Goal: Task Accomplishment & Management: Complete application form

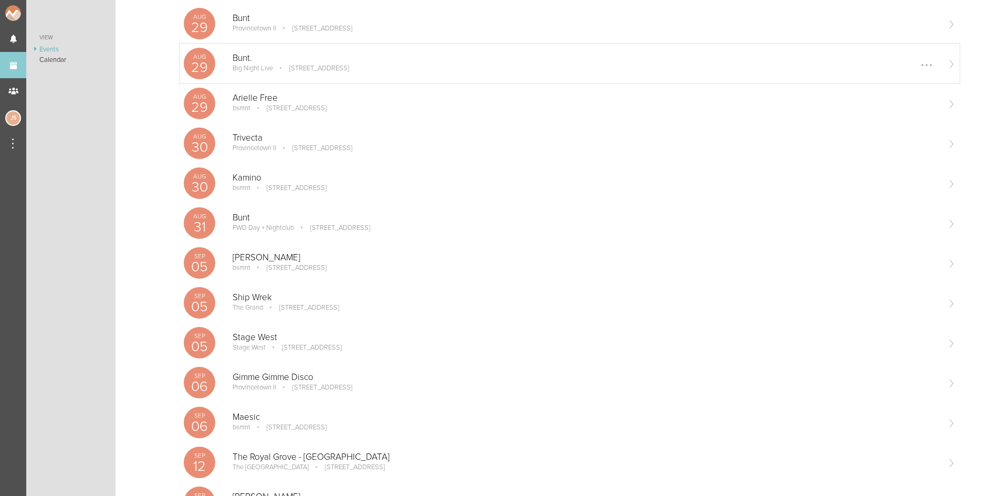
scroll to position [262, 0]
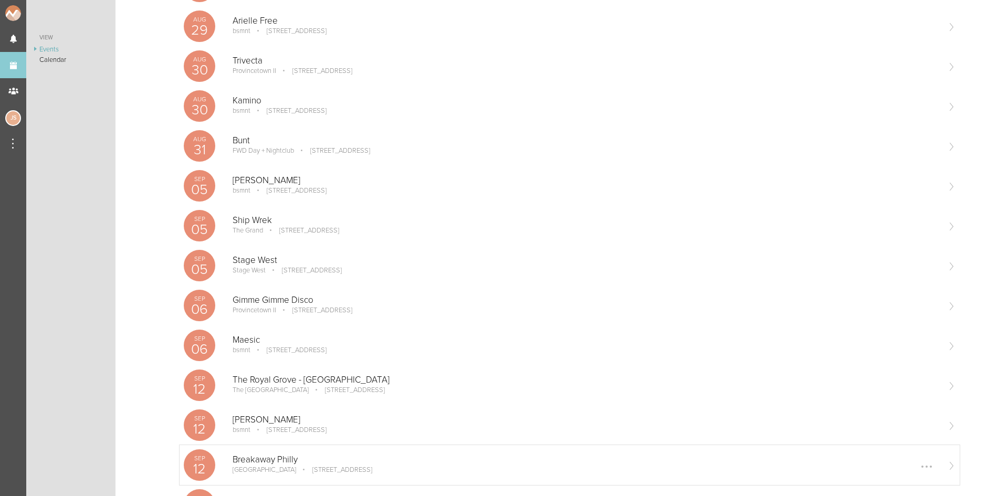
click at [298, 470] on p "[STREET_ADDRESS]" at bounding box center [335, 470] width 75 height 8
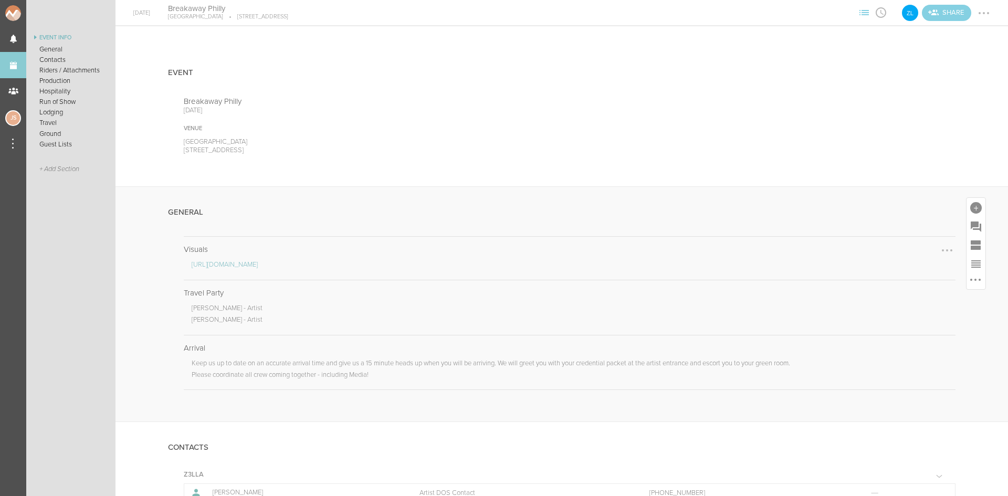
click at [258, 264] on link "https://drive.google.com/drive/folders/18afhfPs_oXVDld5mwtwGVu4B--PFlwKN?usp=sh…" at bounding box center [225, 264] width 66 height 8
click at [8, 65] on link "Events" at bounding box center [13, 65] width 26 height 26
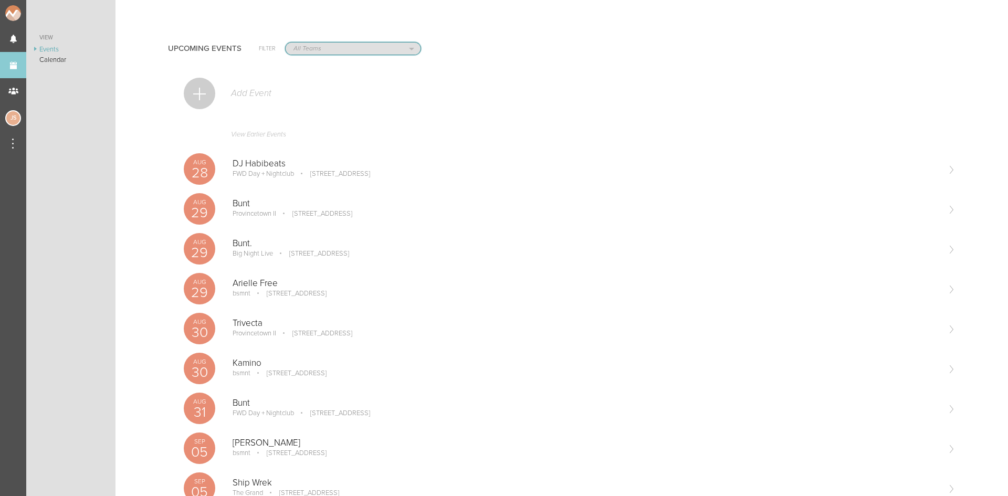
click at [329, 47] on select "All Teams Jakeshore Breakbomb bsmnt Sonia Z3LLA FWD Flynn's Fire Island The Gra…" at bounding box center [353, 49] width 135 height 12
select select "1924"
click at [286, 43] on select "All Teams Jakeshore Breakbomb bsmnt Sonia Z3LLA FWD Flynn's Fire Island The Gra…" at bounding box center [353, 49] width 135 height 12
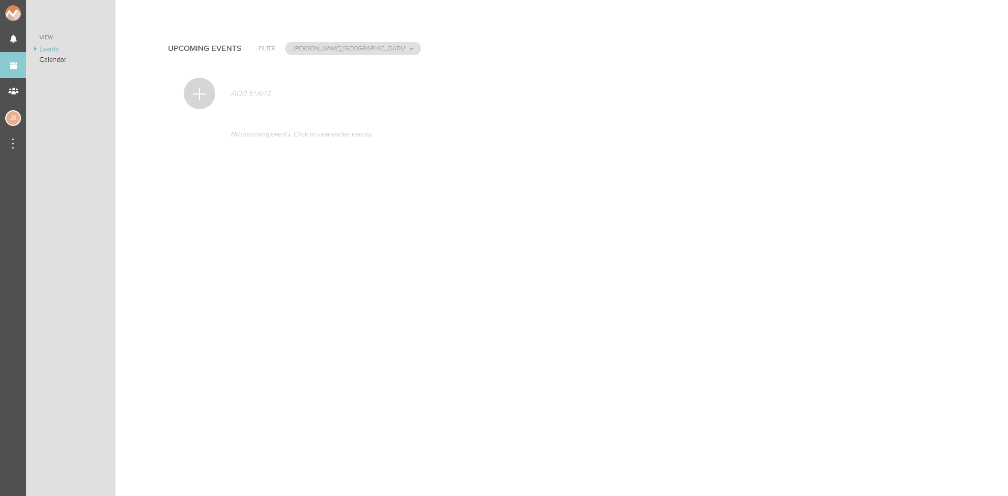
click at [181, 90] on div "Add Event No upcoming events. Click to view earlier events." at bounding box center [561, 126] width 787 height 107
click at [192, 90] on div at bounding box center [199, 93] width 31 height 31
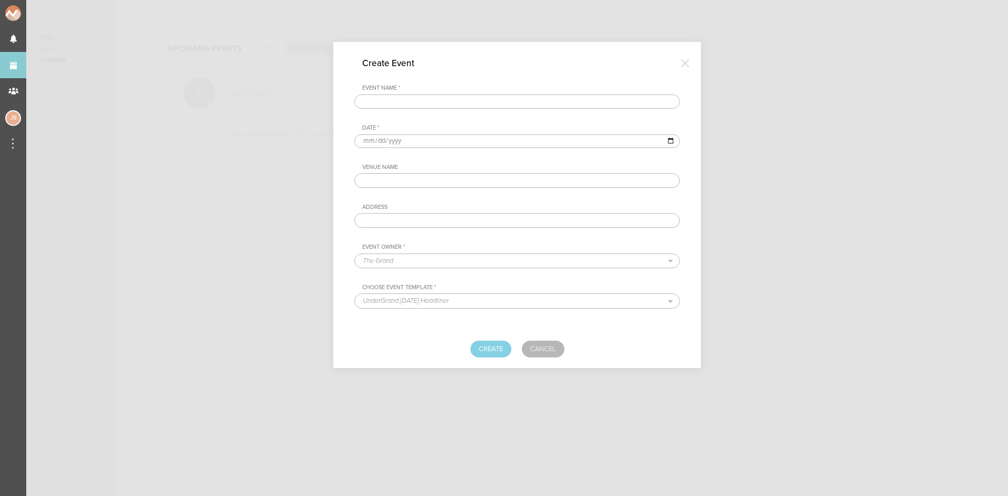
click at [522, 102] on input "text" at bounding box center [516, 101] width 325 height 15
type input "VAVO"
type input "2025-08-31"
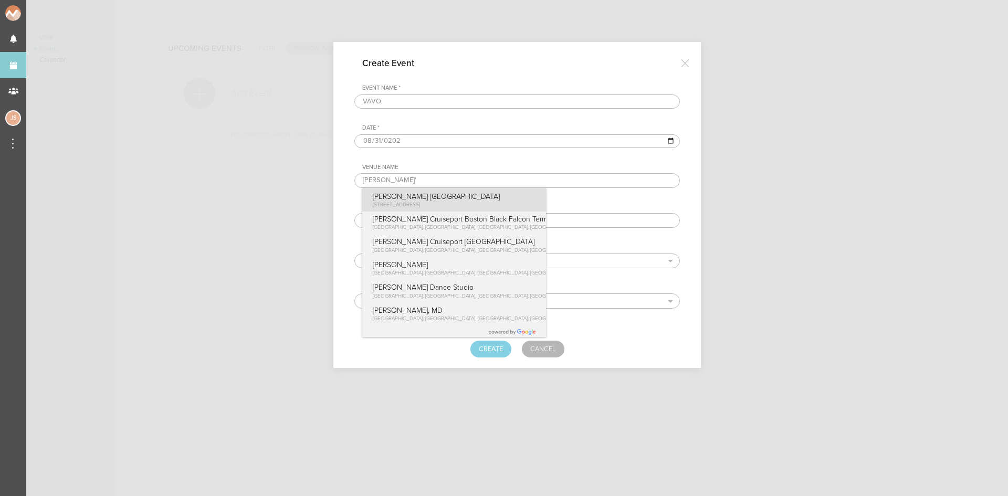
type input "[PERSON_NAME] [GEOGRAPHIC_DATA]"
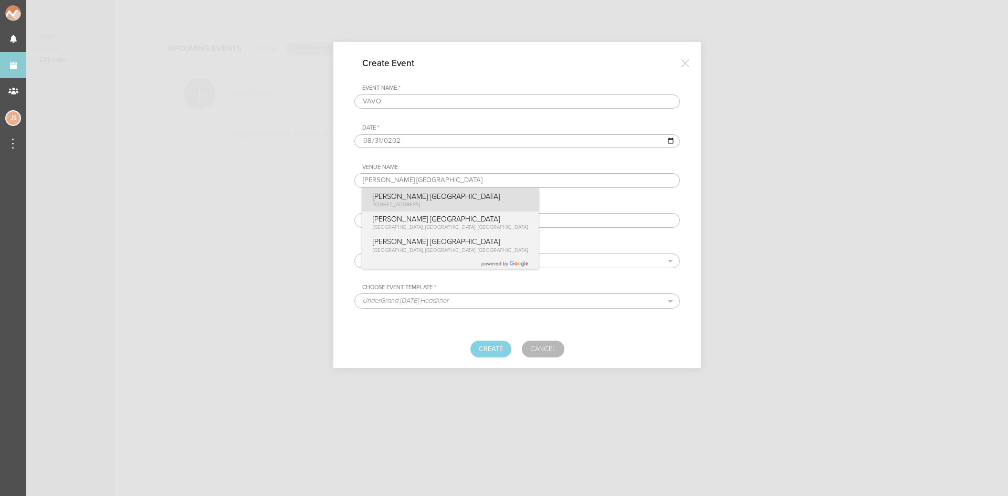
click at [420, 205] on span "1 Cayuga St, Ocean Beach, NY 11770, USA" at bounding box center [396, 205] width 47 height 6
type input "1 Cayuga St, Ocean Beach, NY 11770, USA"
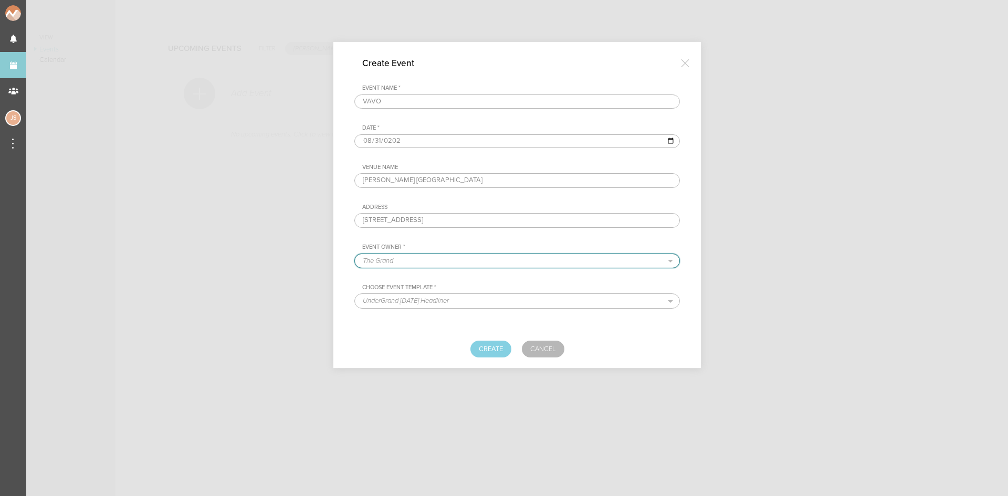
click at [452, 260] on select "The Grand Shrine Boat Cruise Summer Series Black Caviar Mémoire Big Night Live …" at bounding box center [517, 261] width 324 height 14
select select "1924"
click at [355, 254] on select "The Grand Shrine Boat Cruise Summer Series Black Caviar Mémoire Big Night Live …" at bounding box center [517, 261] width 324 height 14
select select "1691"
click at [500, 348] on button "Create" at bounding box center [490, 349] width 41 height 17
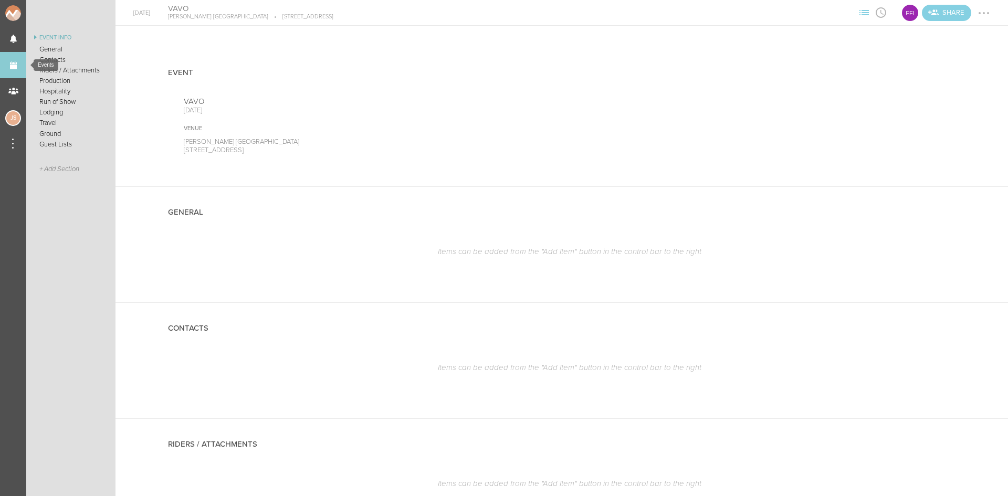
click at [13, 66] on link "Events" at bounding box center [13, 65] width 26 height 26
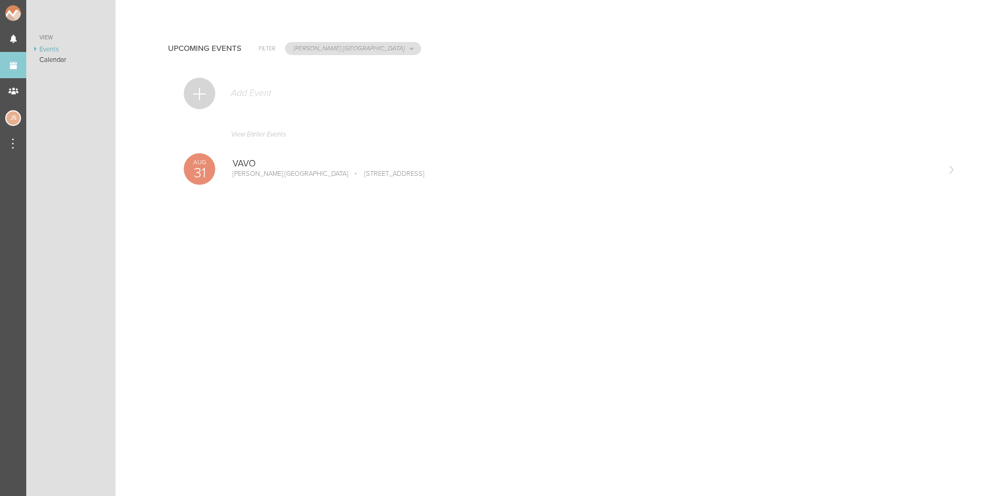
click at [197, 93] on div at bounding box center [199, 93] width 31 height 31
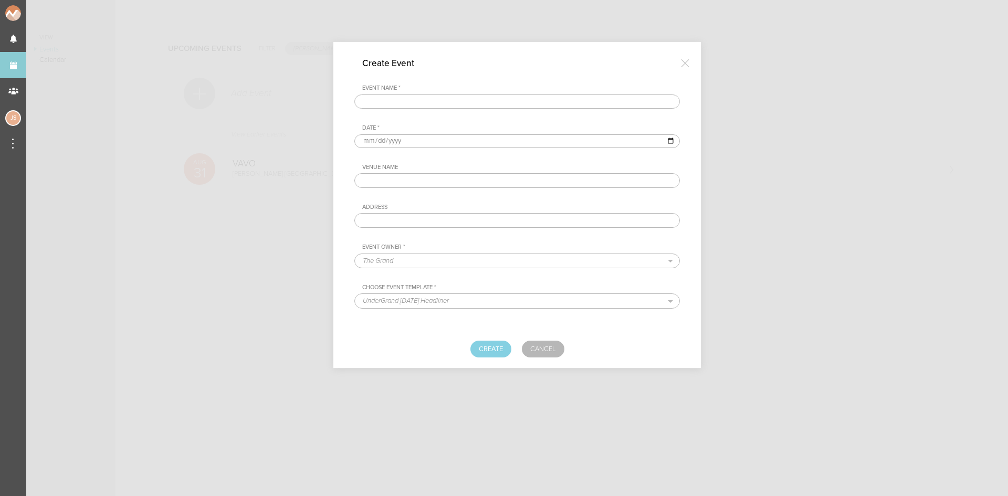
click at [430, 101] on input "text" at bounding box center [516, 101] width 325 height 15
type input "[PERSON_NAME]"
type input "[DATE]"
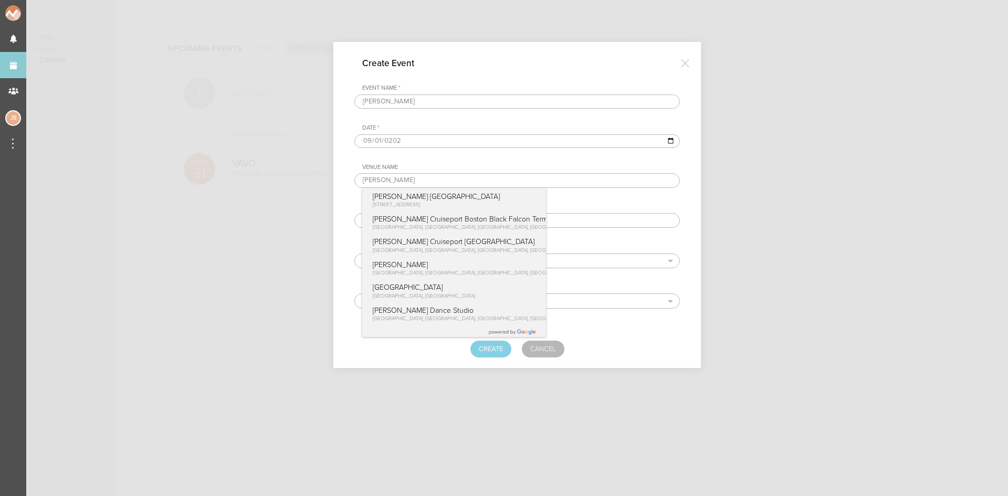
type input "[PERSON_NAME] [GEOGRAPHIC_DATA]"
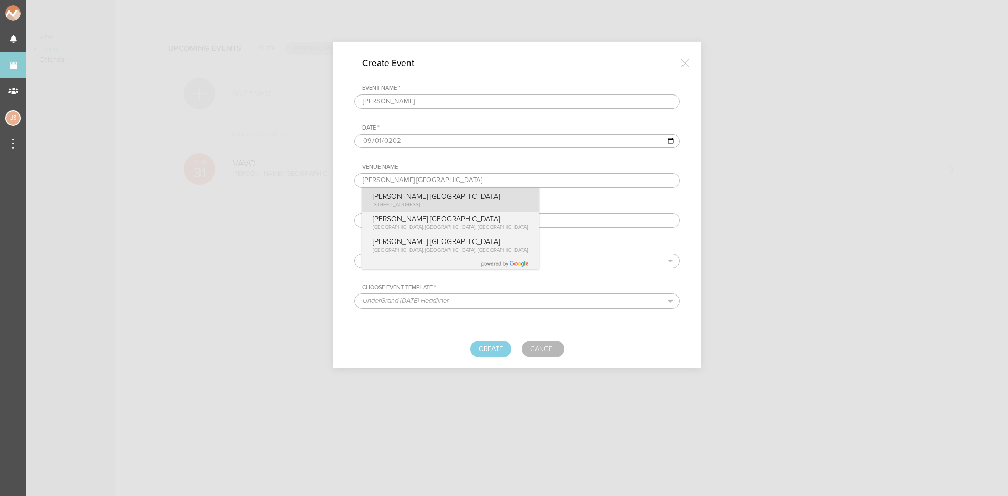
click at [420, 203] on span "[STREET_ADDRESS]" at bounding box center [396, 205] width 47 height 6
type input "[STREET_ADDRESS]"
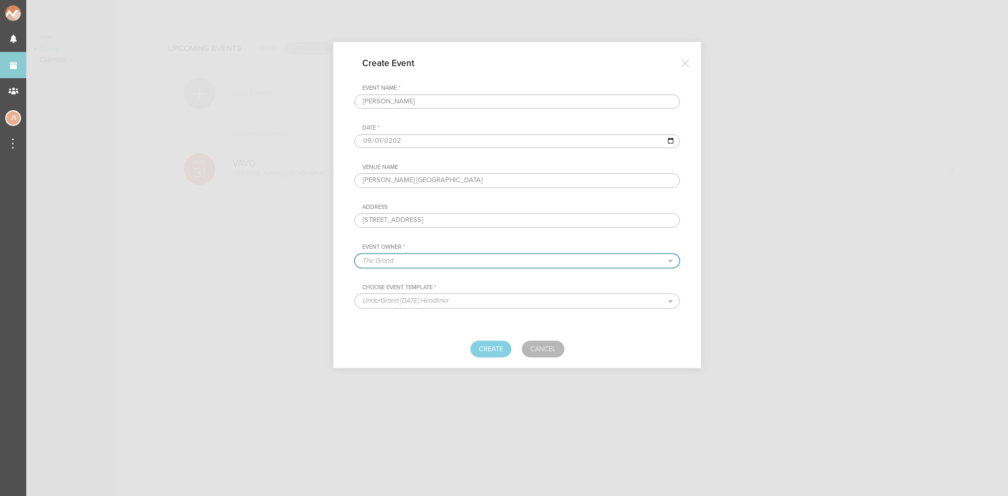
click at [469, 258] on select "The Grand Shrine Boat Cruise Summer Series Black Caviar Mémoire Big Night Live …" at bounding box center [517, 261] width 324 height 14
select select "1924"
click at [355, 254] on select "The Grand Shrine Boat Cruise Summer Series Black Caviar Mémoire Big Night Live …" at bounding box center [517, 261] width 324 height 14
select select "1691"
click at [498, 348] on button "Create" at bounding box center [490, 349] width 41 height 17
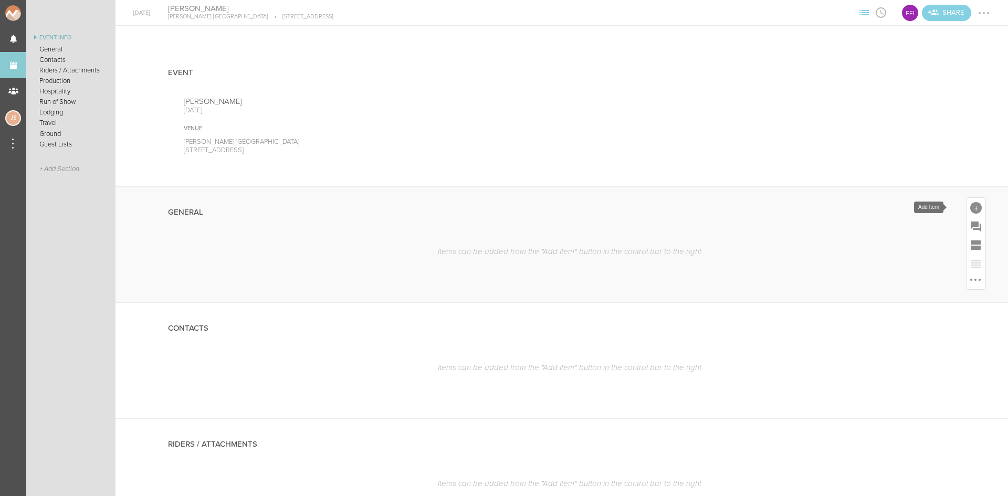
click at [970, 206] on div at bounding box center [976, 208] width 12 height 12
drag, startPoint x: 825, startPoint y: 369, endPoint x: 812, endPoint y: 359, distance: 16.9
click at [826, 369] on icon at bounding box center [828, 368] width 21 height 21
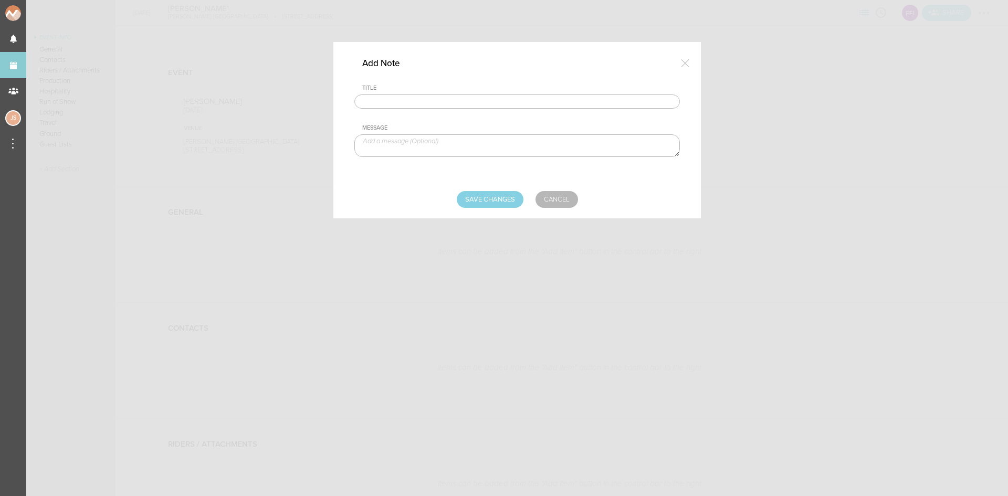
drag, startPoint x: 569, startPoint y: 103, endPoint x: 552, endPoint y: 95, distance: 18.8
click at [569, 103] on input "text" at bounding box center [516, 101] width 325 height 15
type input "Travel Party"
click at [423, 146] on textarea at bounding box center [516, 145] width 325 height 23
paste textarea "Brandi Cyrus and Matt South"
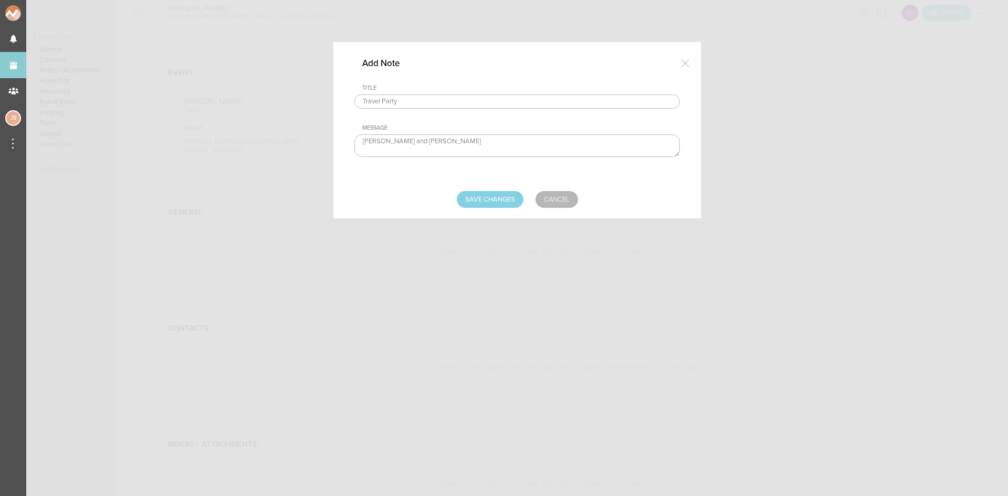
click at [417, 139] on textarea "Brandi Cyrus and Matt South" at bounding box center [516, 145] width 325 height 23
type textarea "Brandi Cyrus - Artist Matt South - Mgmt"
click at [492, 198] on input "Save Changes" at bounding box center [490, 199] width 67 height 17
type input "Saving..."
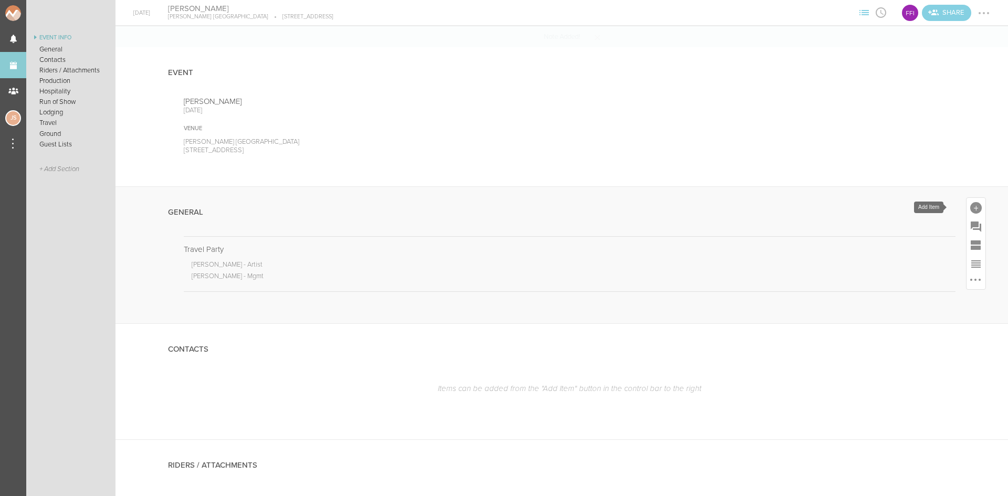
click at [970, 205] on div at bounding box center [976, 208] width 12 height 12
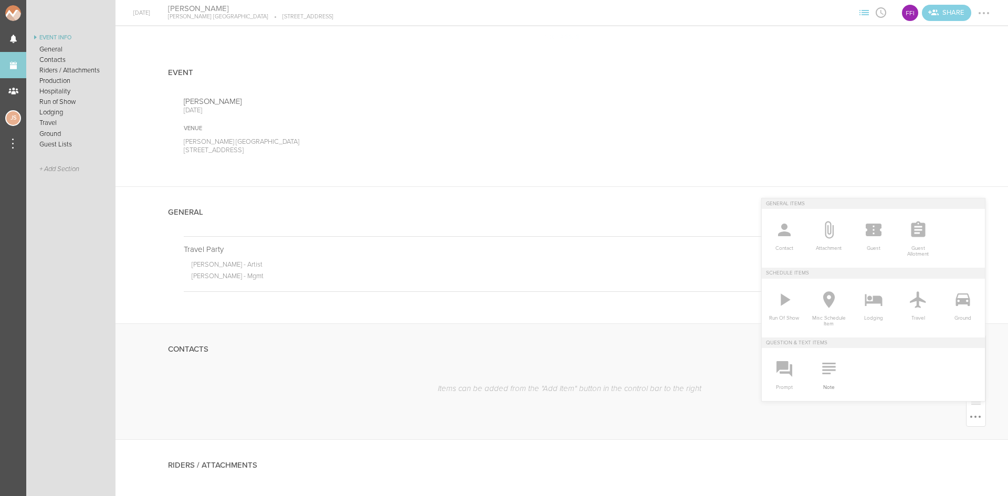
click at [822, 366] on icon at bounding box center [828, 369] width 13 height 12
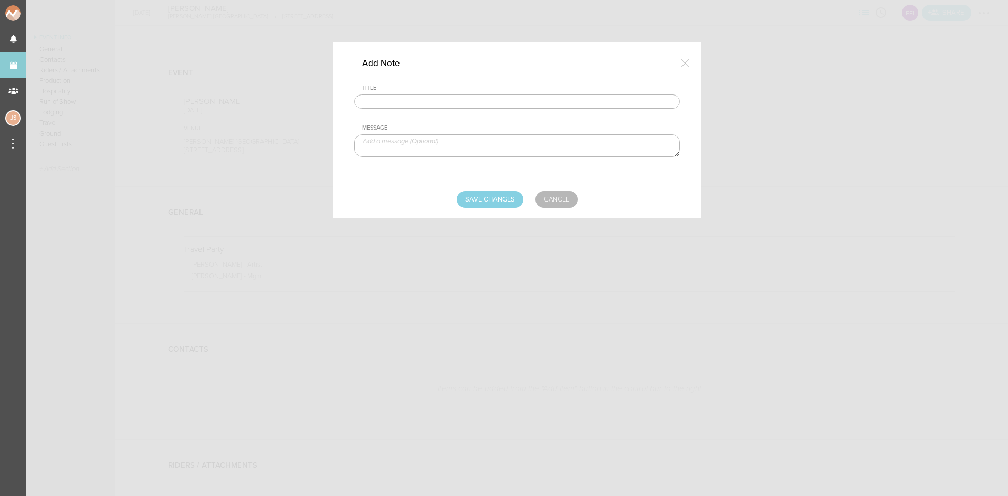
click at [466, 103] on input "text" at bounding box center [516, 101] width 325 height 15
type input "Visuals"
click at [441, 144] on textarea at bounding box center [516, 145] width 325 height 23
paste textarea "https://drive.google.com/drive/folders/1UE_XmoEUOKyXQ-LXI12XrJBP_PUN428j?usp=sh…"
type textarea "https://drive.google.com/drive/folders/1UE_XmoEUOKyXQ-LXI12XrJBP_PUN428j?usp=sh…"
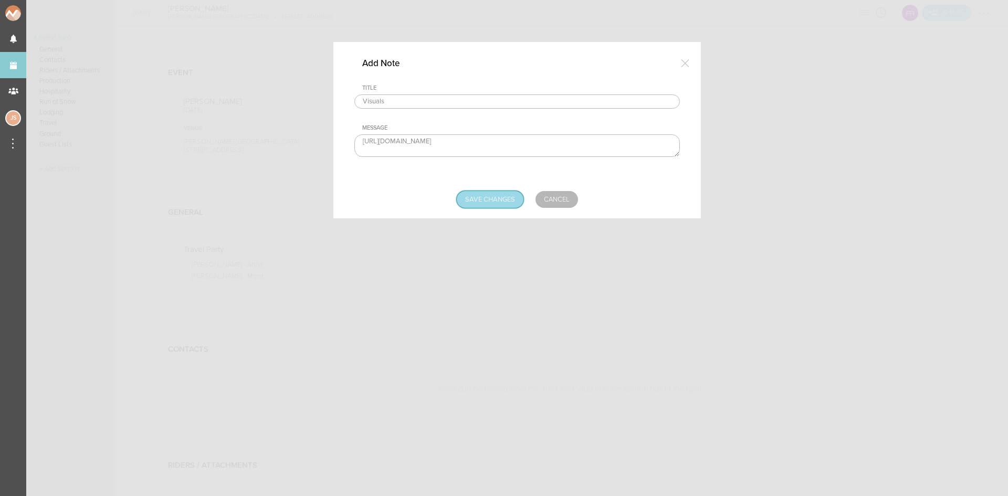
click at [503, 202] on input "Save Changes" at bounding box center [490, 199] width 67 height 17
type input "Saving..."
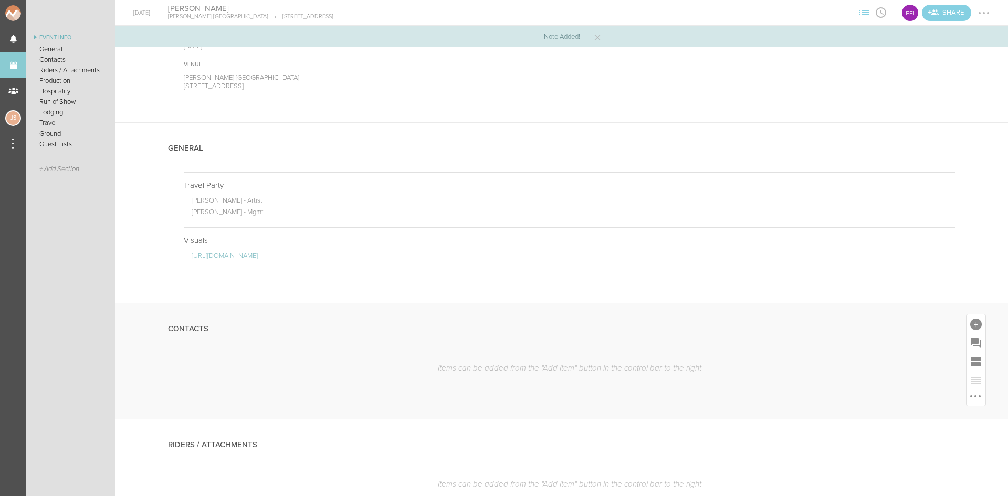
scroll to position [157, 0]
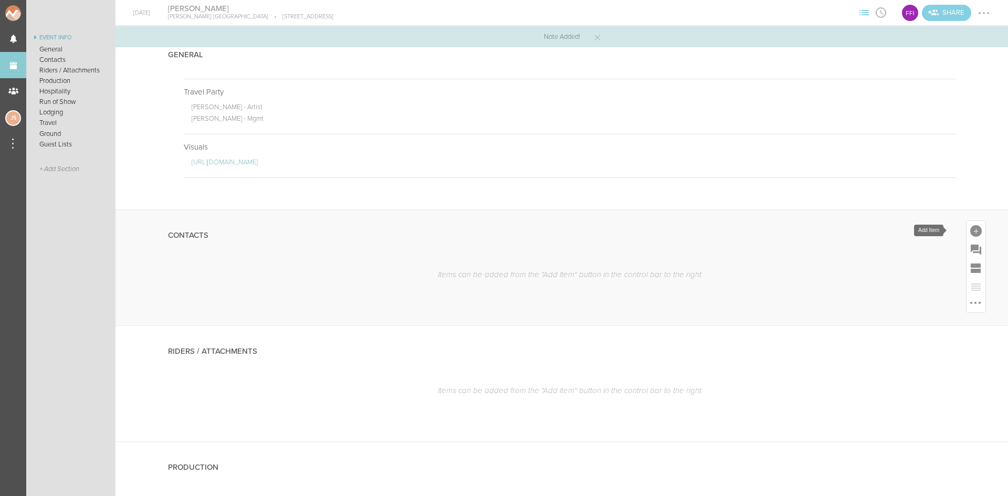
click at [970, 226] on div at bounding box center [976, 231] width 12 height 12
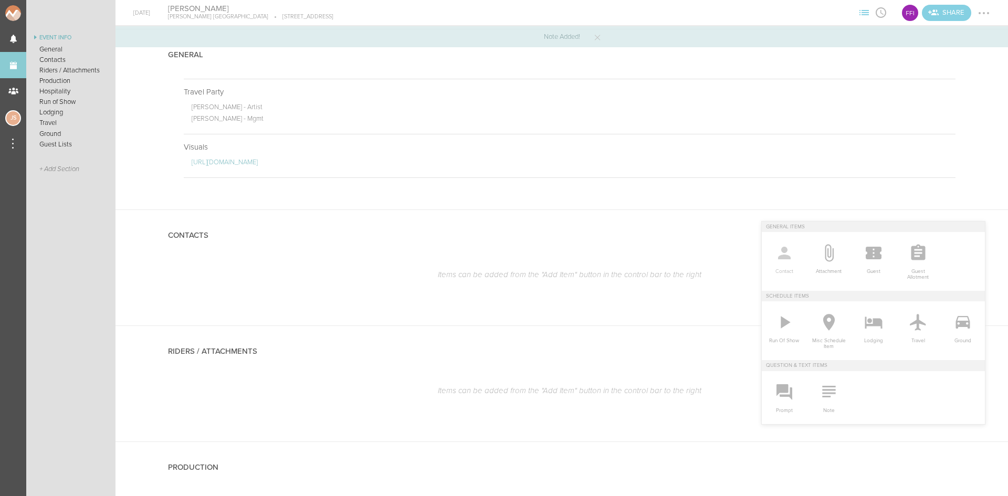
click at [776, 264] on icon at bounding box center [784, 253] width 21 height 21
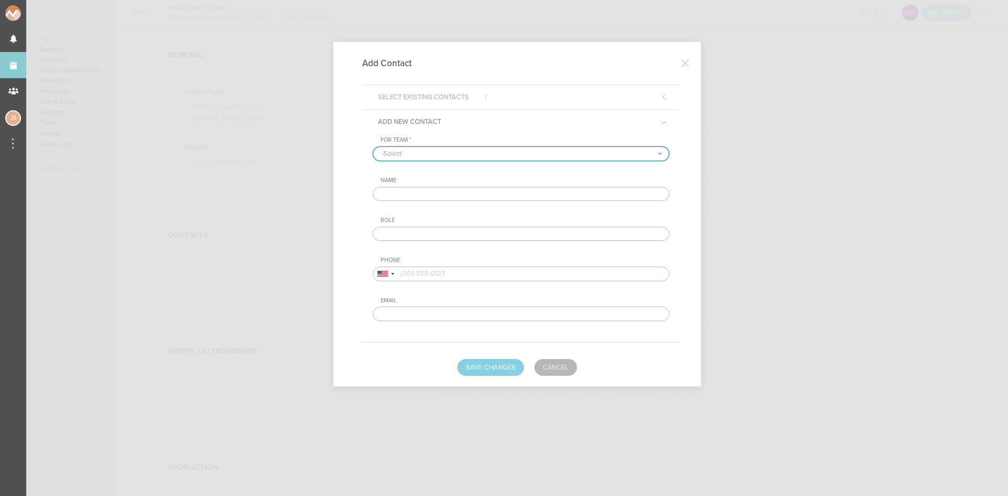
click at [457, 154] on select "-Select- Flynn's Fire Island" at bounding box center [521, 154] width 296 height 14
select select "1924"
click at [373, 147] on select "-Select- Flynn's Fire Island" at bounding box center [521, 154] width 296 height 14
click at [455, 192] on input "text" at bounding box center [521, 194] width 297 height 15
type input "Alicia Karlin"
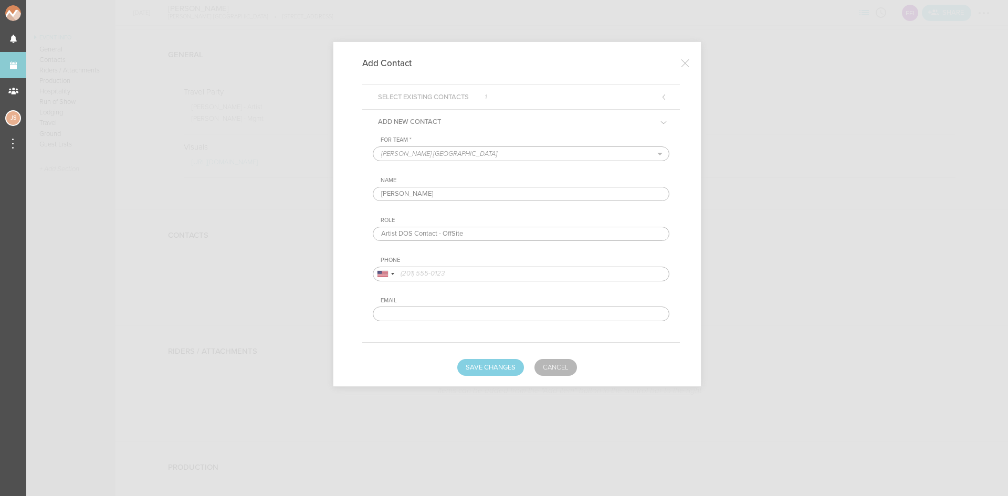
type input "Artist DOS Contact - OffSite"
click at [456, 276] on input "tel" at bounding box center [521, 274] width 297 height 15
paste input "720-671-6801"
type input "720-671-6801"
click at [490, 362] on button "Save Changes" at bounding box center [490, 367] width 67 height 17
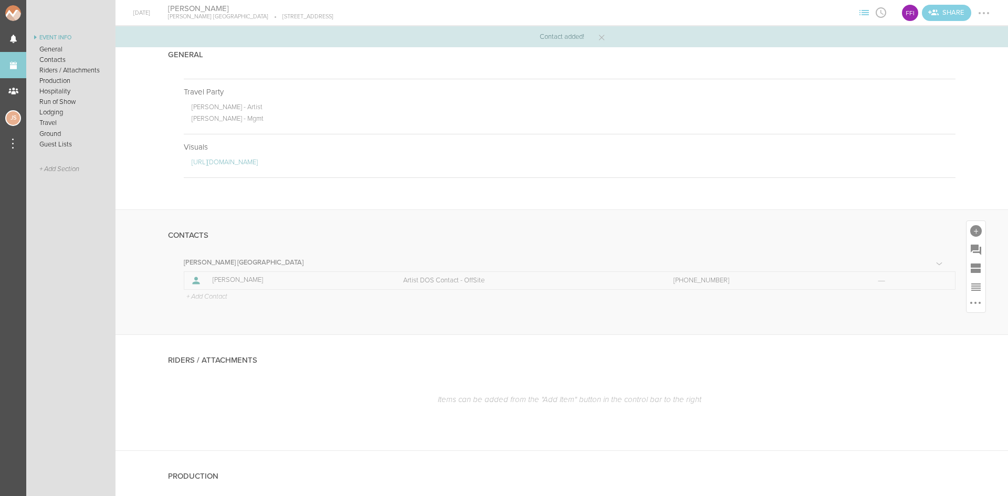
click at [206, 300] on p "+ Add Contact" at bounding box center [206, 297] width 42 height 8
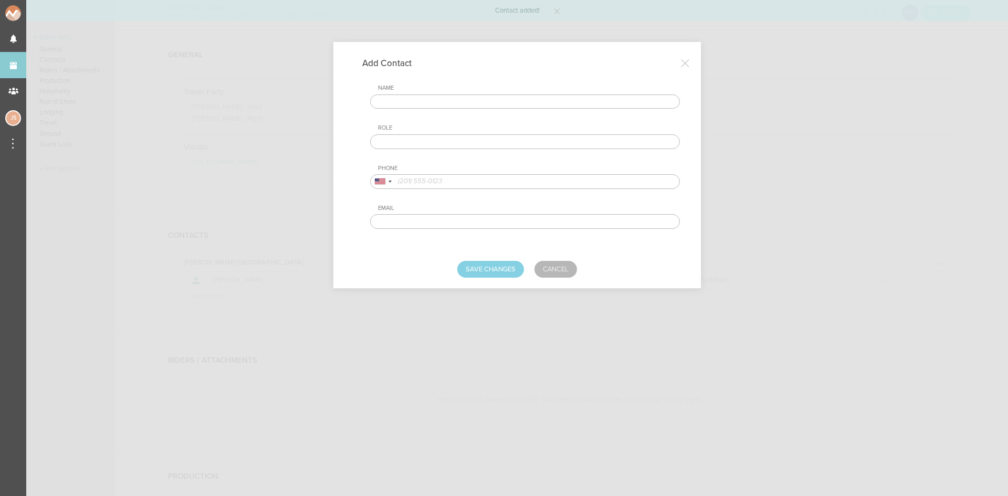
click at [441, 106] on input "text" at bounding box center [525, 101] width 310 height 15
type input "F"
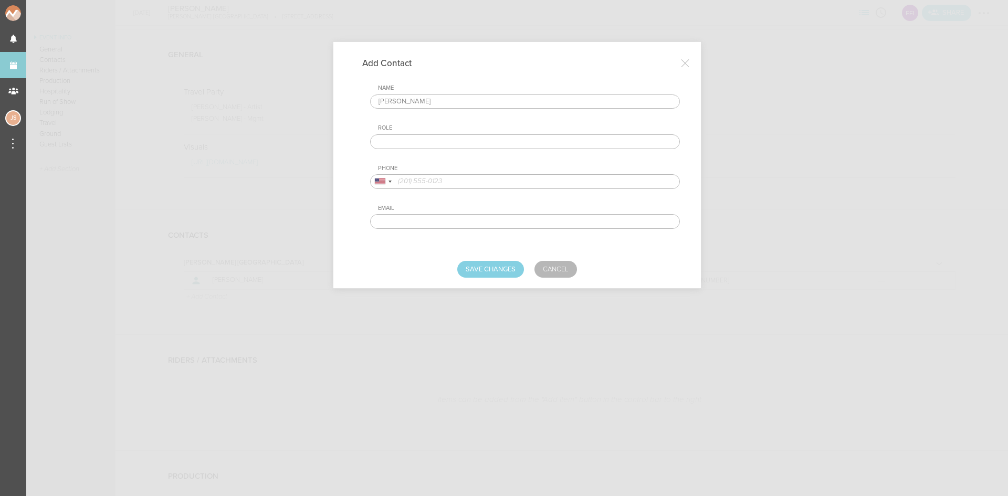
type input "Brandi"
type input "Artist DOS Contact"
click at [423, 179] on input "tel" at bounding box center [525, 181] width 310 height 15
paste input "818-602-0572"
type input "818-602-0572"
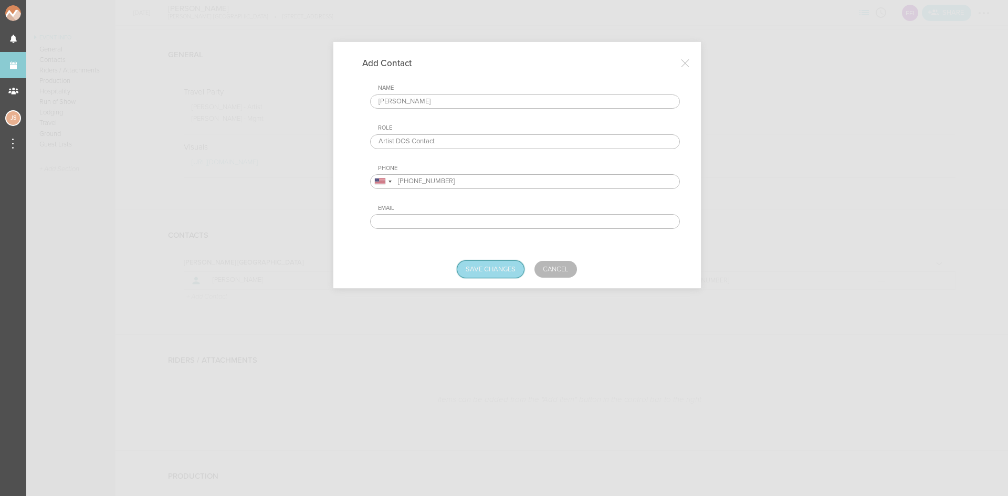
click at [497, 264] on button "Save Changes" at bounding box center [490, 269] width 67 height 17
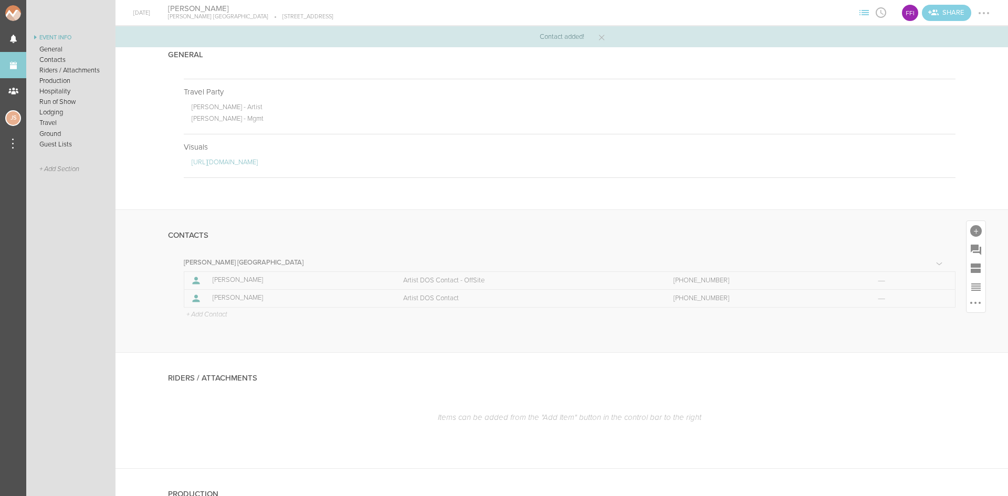
click at [220, 312] on p "+ Add Contact" at bounding box center [206, 315] width 42 height 8
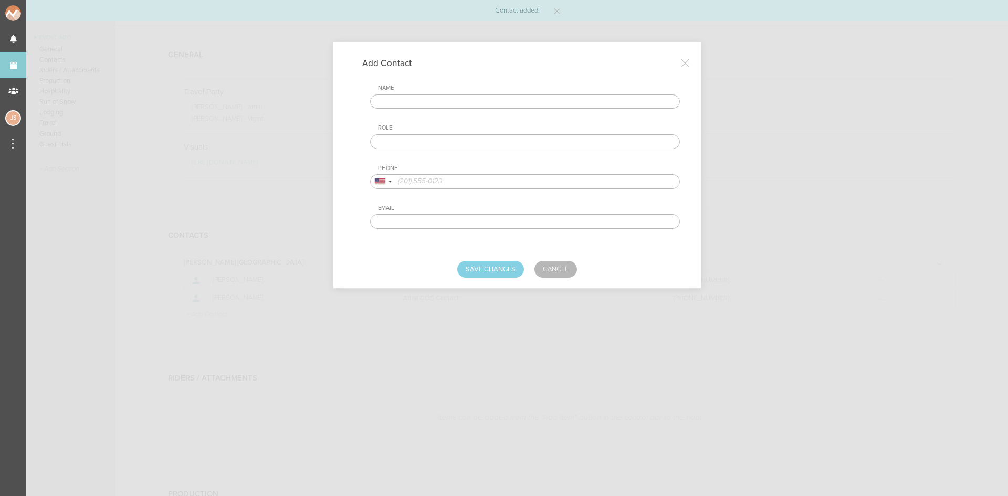
click at [457, 100] on input "text" at bounding box center [525, 101] width 310 height 15
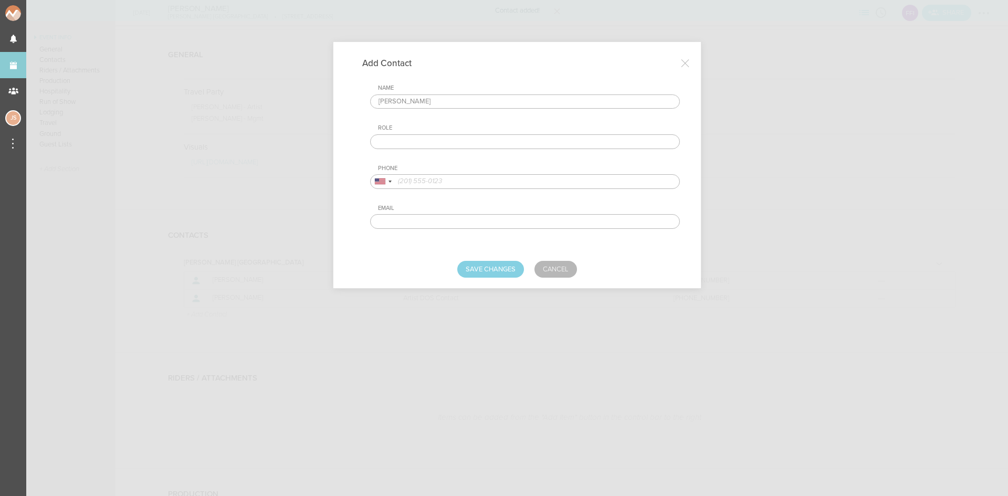
type input "Luke LaPenna"
click at [454, 143] on input "text" at bounding box center [525, 141] width 310 height 15
type input "Venue DOS Contact"
click at [454, 183] on input "tel" at bounding box center [525, 181] width 310 height 15
type input "9703798467"
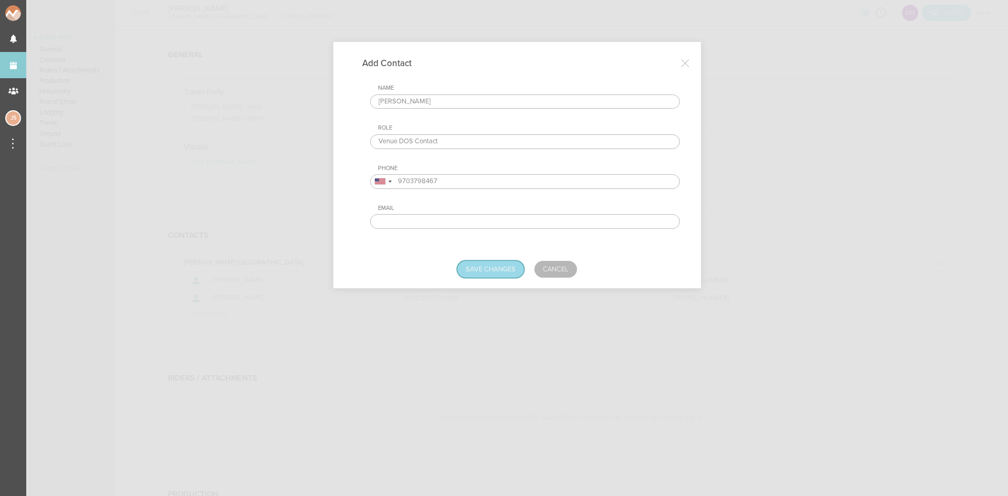
click at [496, 273] on button "Save Changes" at bounding box center [490, 269] width 67 height 17
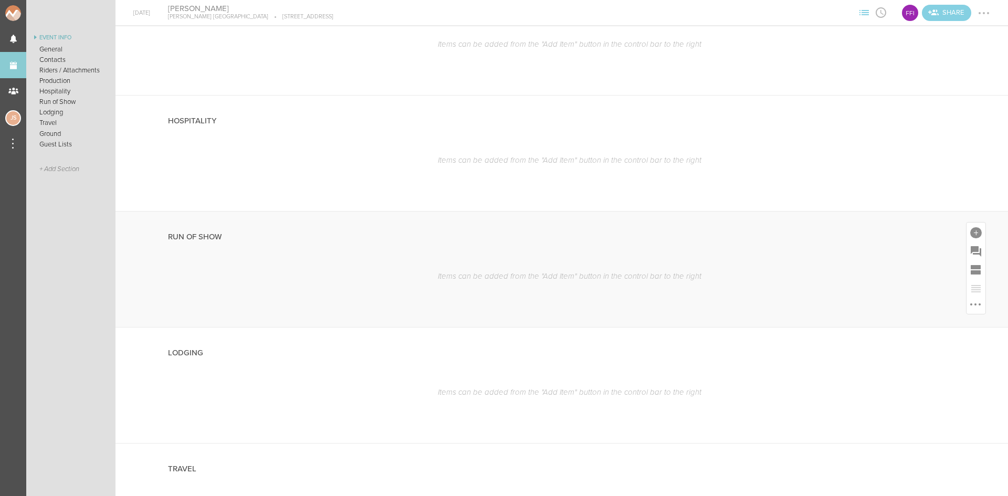
scroll to position [682, 0]
click at [970, 219] on div at bounding box center [976, 215] width 12 height 12
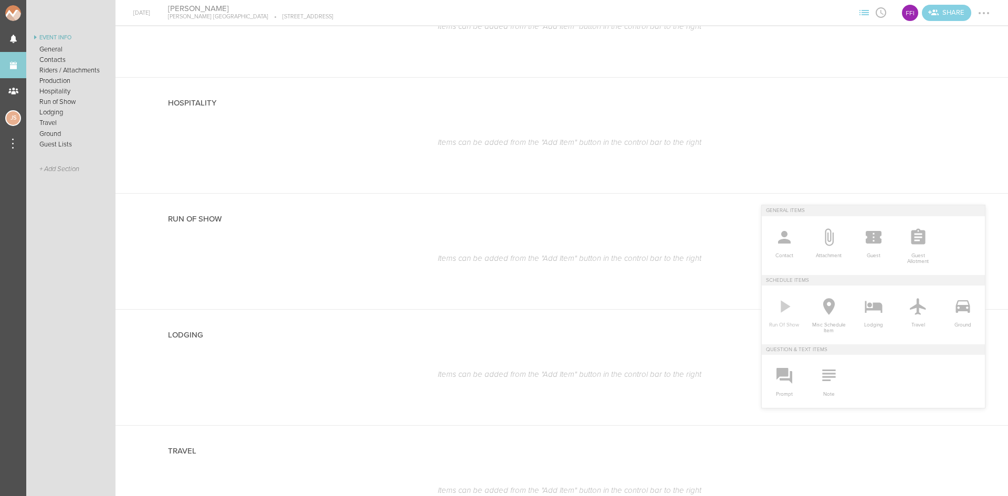
click at [783, 306] on icon at bounding box center [784, 306] width 21 height 21
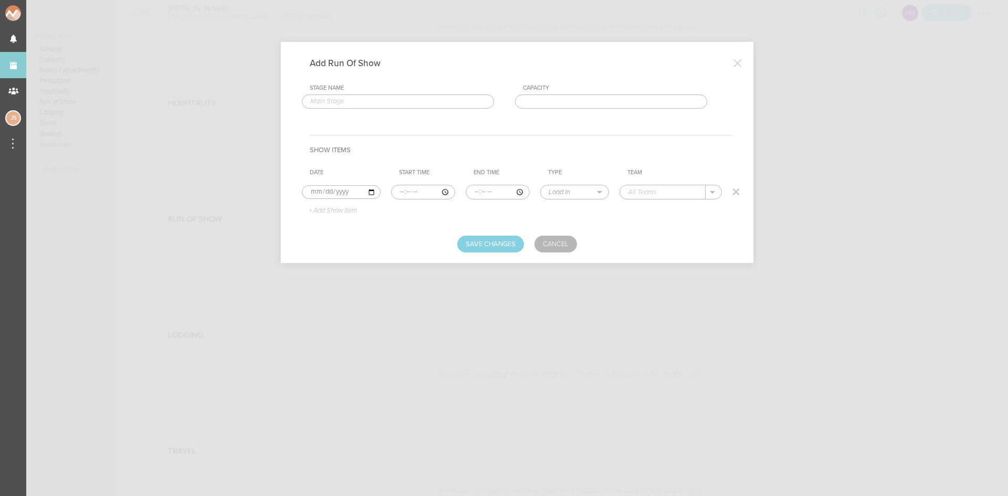
click at [396, 191] on input "time" at bounding box center [423, 192] width 64 height 15
type input "12:00"
select select "Doors"
click at [698, 205] on div "Flynn's Fire Island" at bounding box center [702, 208] width 148 height 18
type input "Flynn's Fire Island"
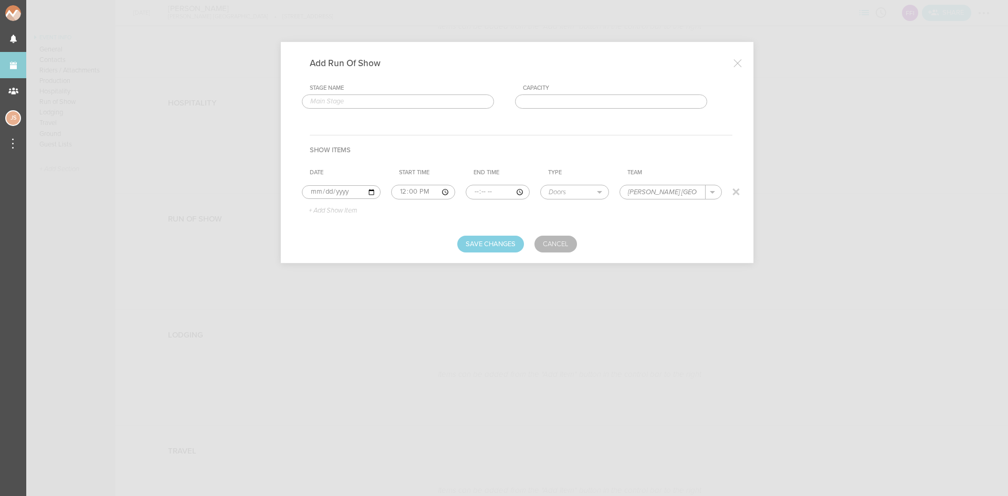
click at [340, 210] on p "+ Add Show Item" at bounding box center [329, 211] width 56 height 8
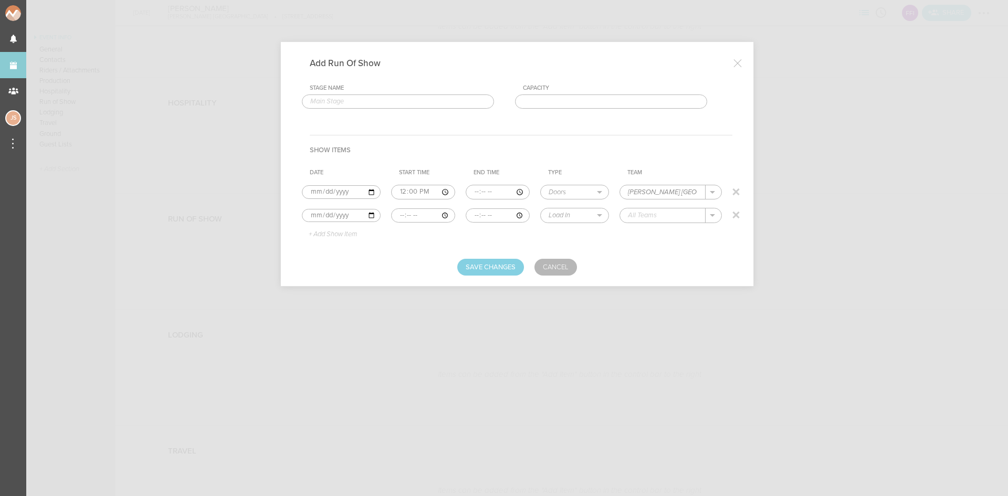
click at [393, 217] on input "time" at bounding box center [423, 215] width 64 height 15
type input "12:00"
type input "15:00"
select select "Set Time"
type input "Support"
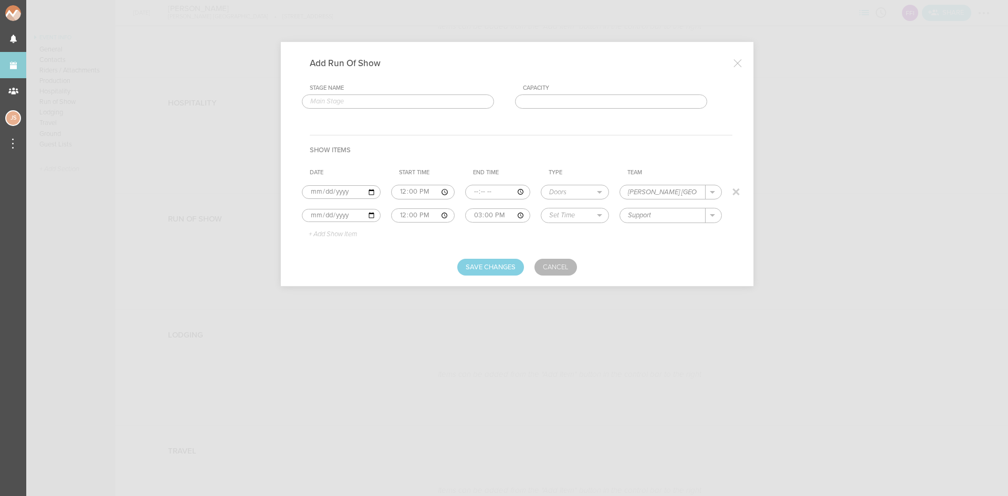
click at [331, 236] on p "+ Add Show Item" at bounding box center [329, 234] width 56 height 8
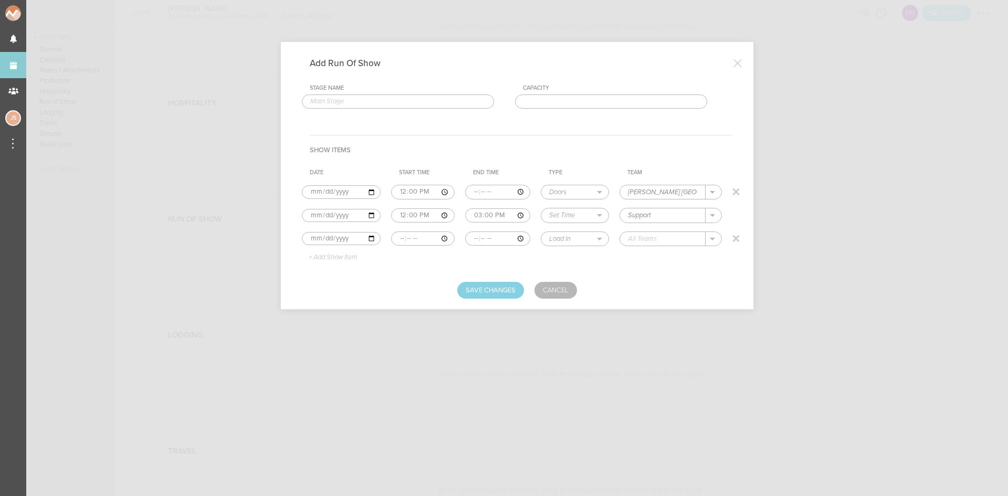
click at [397, 238] on input "time" at bounding box center [423, 238] width 64 height 15
type input "15:00"
type input "16:30"
select select "Set Time"
type input "Brandi Cyrus"
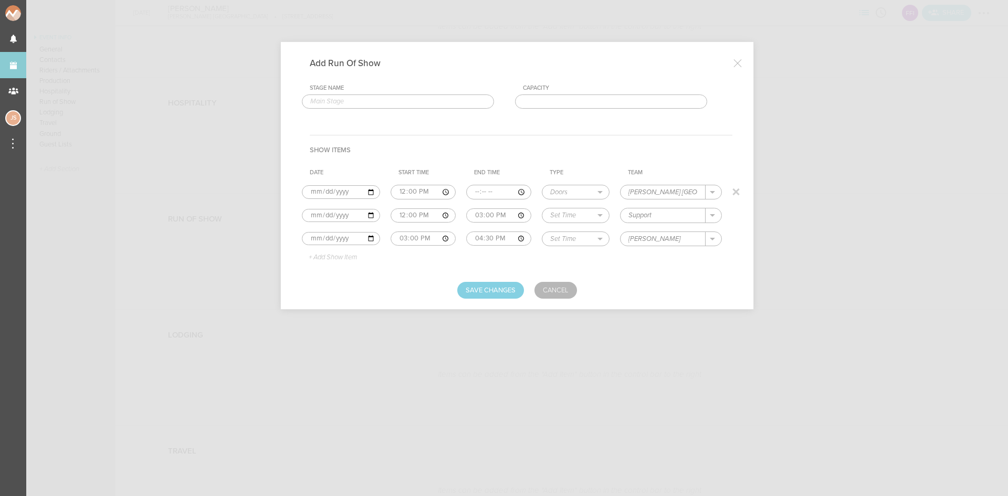
click at [357, 257] on p "+ Add Show Item" at bounding box center [329, 258] width 56 height 8
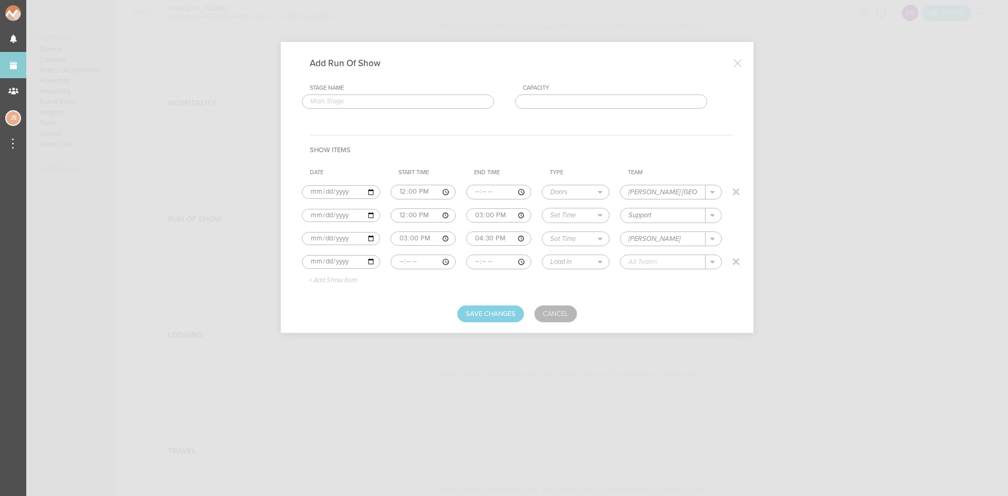
click at [398, 261] on input "time" at bounding box center [423, 262] width 65 height 15
type input "19:00"
select select "Curfew"
click at [669, 277] on p "Flynn's Fire Island" at bounding box center [702, 277] width 127 height 8
type input "Flynn's Fire Island"
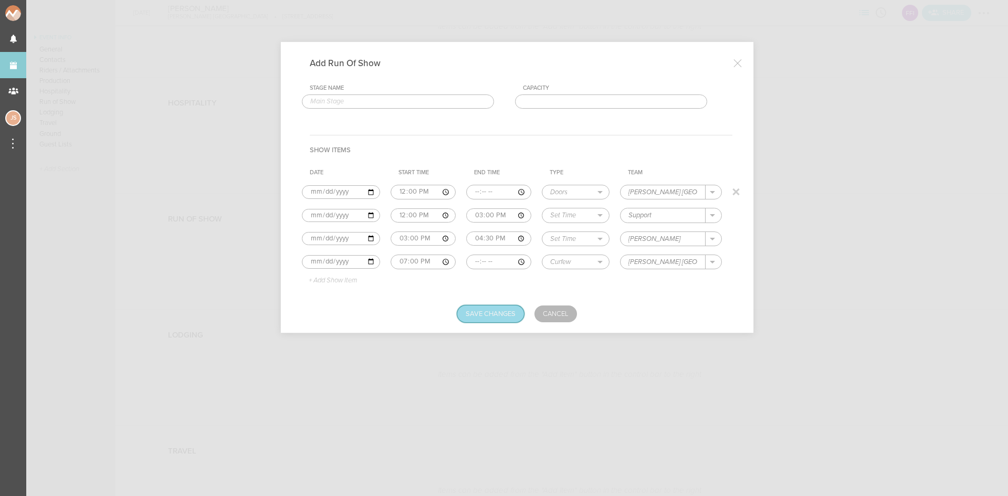
click at [512, 318] on button "Save Changes" at bounding box center [490, 314] width 67 height 17
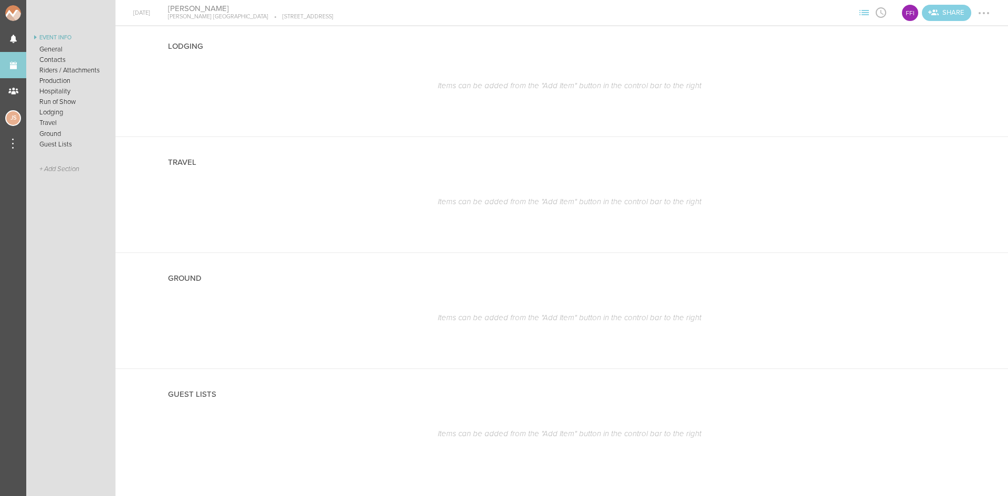
scroll to position [1044, 0]
click at [970, 262] on div at bounding box center [976, 265] width 12 height 12
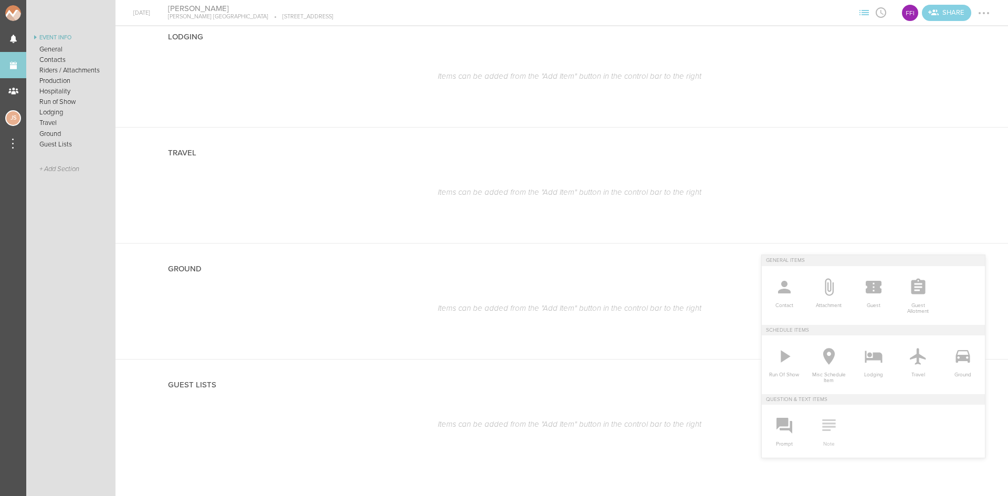
click at [826, 421] on icon at bounding box center [828, 425] width 13 height 12
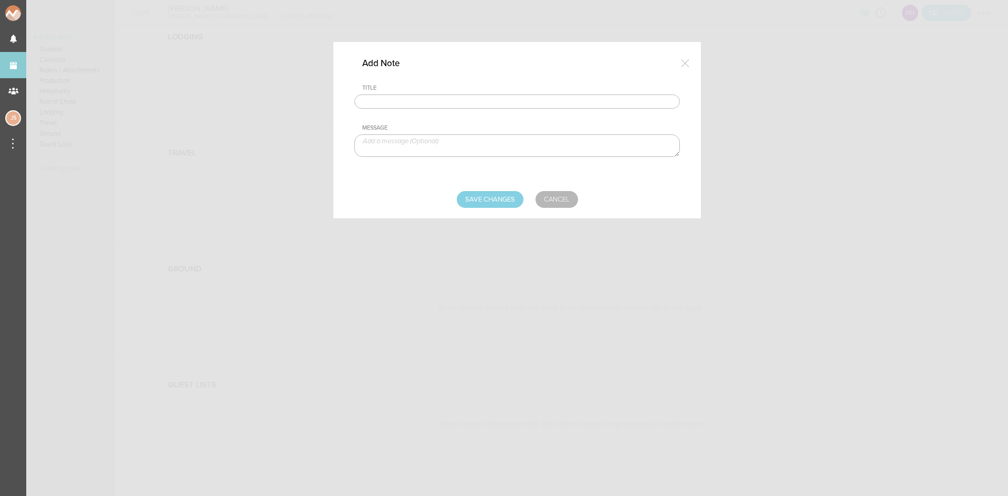
click at [491, 98] on input "text" at bounding box center [516, 101] width 325 height 15
type input "Meet Up Location"
click at [437, 147] on textarea at bounding box center [516, 145] width 325 height 23
paste textarea "Blue Point Marina • 12 Corey Ave • Blue Point, NY • • Gate Code 0222# • • Drive…"
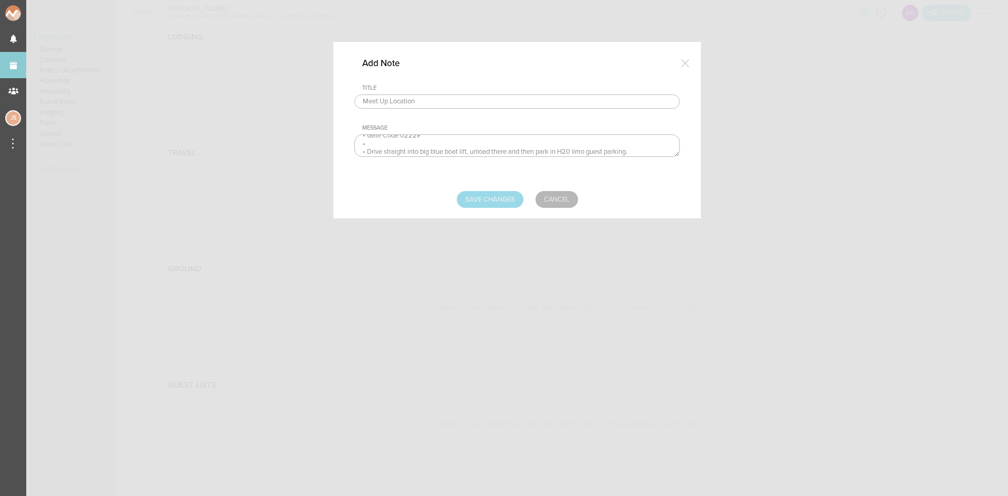
type textarea "Blue Point Marina • 12 Corey Ave • Blue Point, NY • • Gate Code 0222# • • Drive…"
click at [477, 196] on input "Save Changes" at bounding box center [490, 199] width 67 height 17
type input "Saving..."
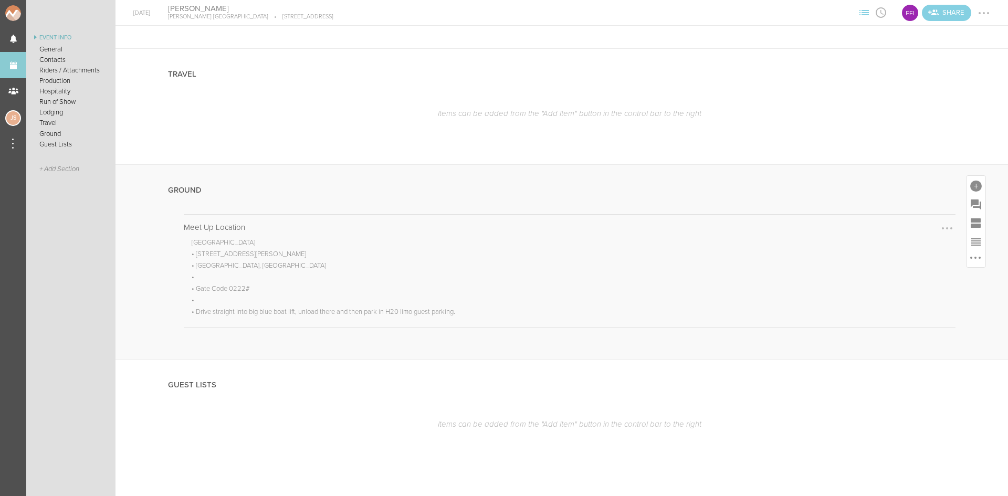
scroll to position [965, 0]
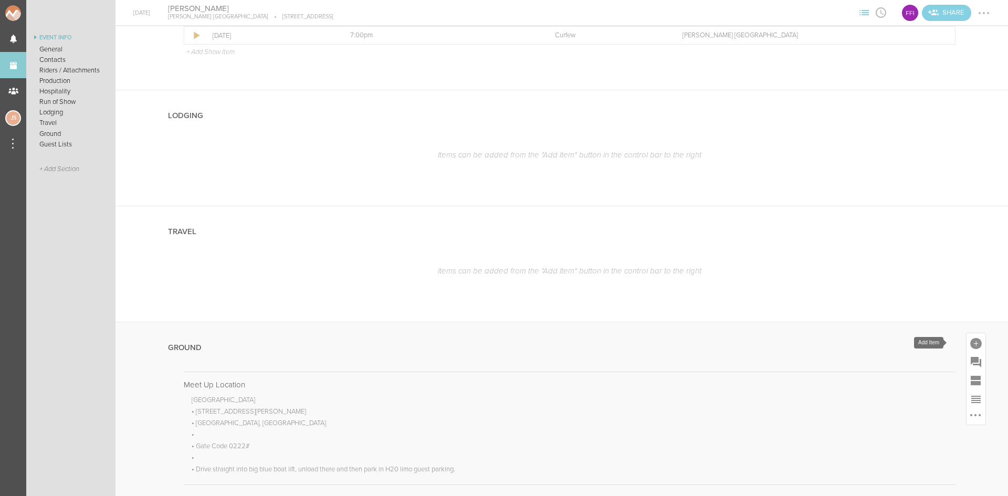
click at [970, 341] on div at bounding box center [976, 344] width 12 height 12
click at [955, 437] on icon at bounding box center [962, 435] width 14 height 13
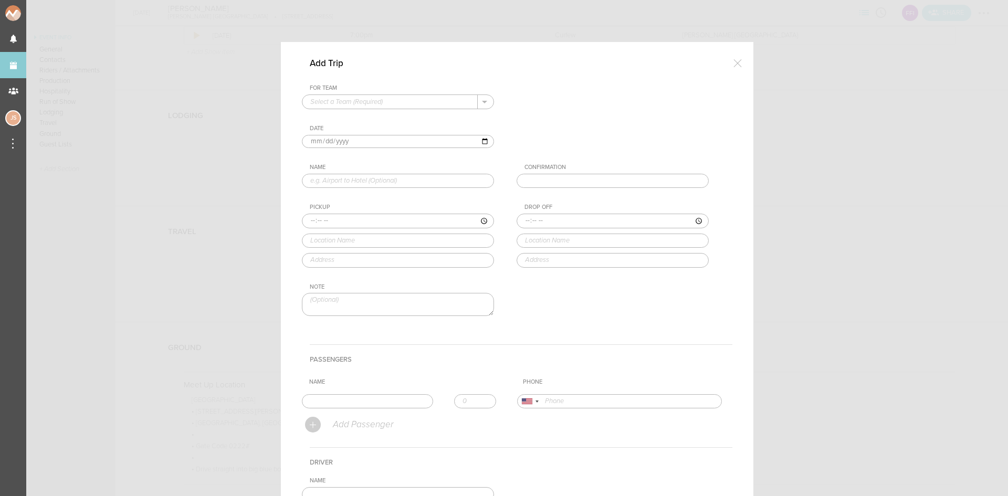
click at [356, 104] on input "text" at bounding box center [389, 102] width 175 height 14
click at [359, 120] on p "Flynn's Fire Island" at bounding box center [397, 119] width 175 height 18
type input "Flynn's Fire Island"
click at [355, 178] on input "text" at bounding box center [398, 181] width 192 height 15
type input "Hotel to Water Taxi"
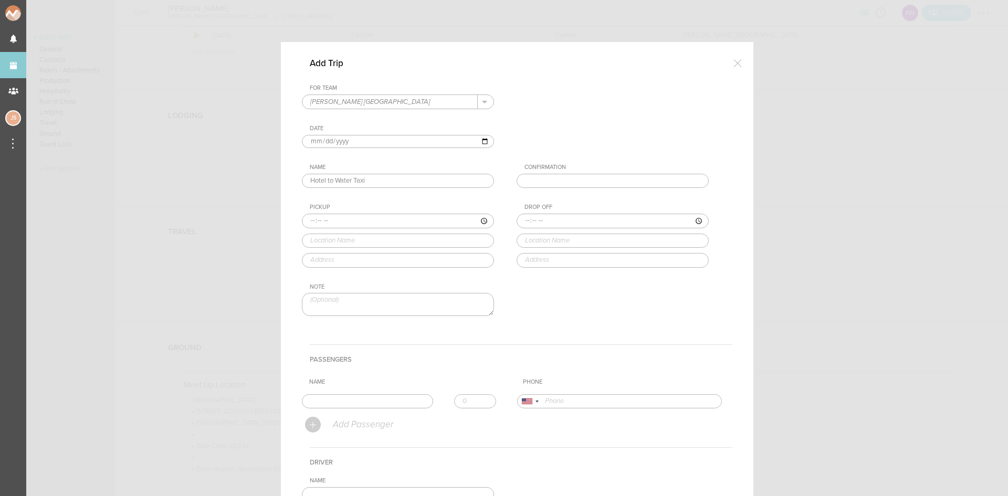
click at [307, 221] on input "time" at bounding box center [398, 221] width 192 height 15
type input "11:30"
click at [336, 266] on div "Pickup 11:30 1 hotel brook 1 Hotel Brooklyn Bridge Furman Street, Brooklyn, NY,…" at bounding box center [408, 236] width 213 height 64
type input "1 Hotel Brooklyn Bridge"
type input "60 Furman St, Brooklyn, NY 11201, USA"
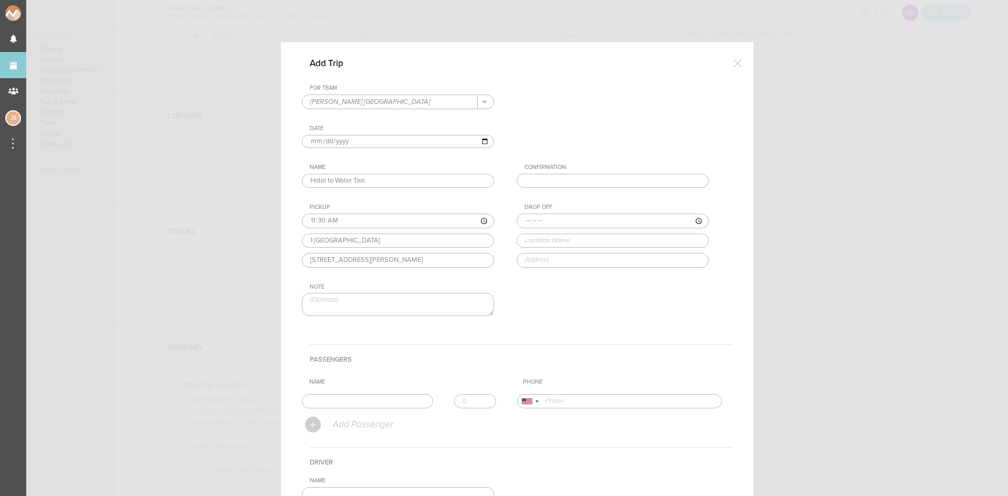
click at [519, 223] on input "time" at bounding box center [613, 221] width 192 height 15
type input "13:30"
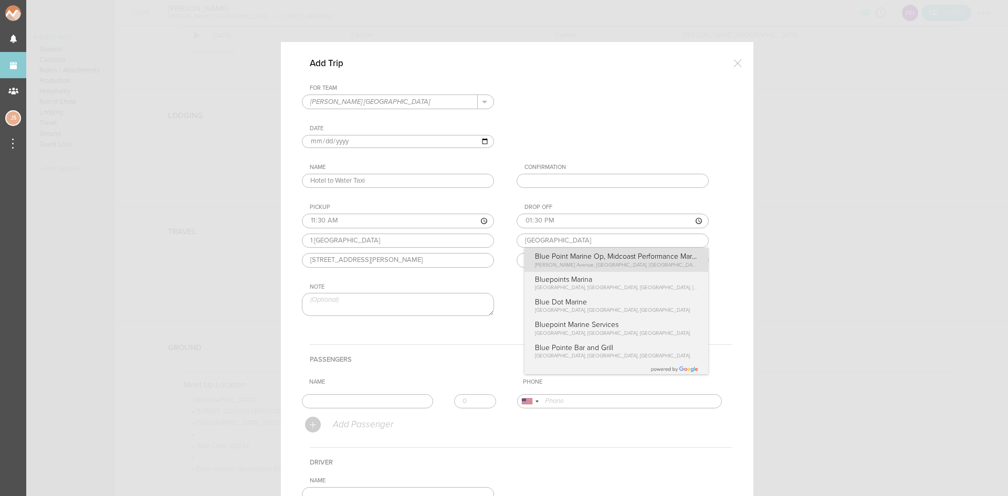
click at [563, 254] on div "Drop Off 13:30 Blue Point Marina Blue Point Marine Op, Midcoast Performance Mar…" at bounding box center [623, 236] width 213 height 64
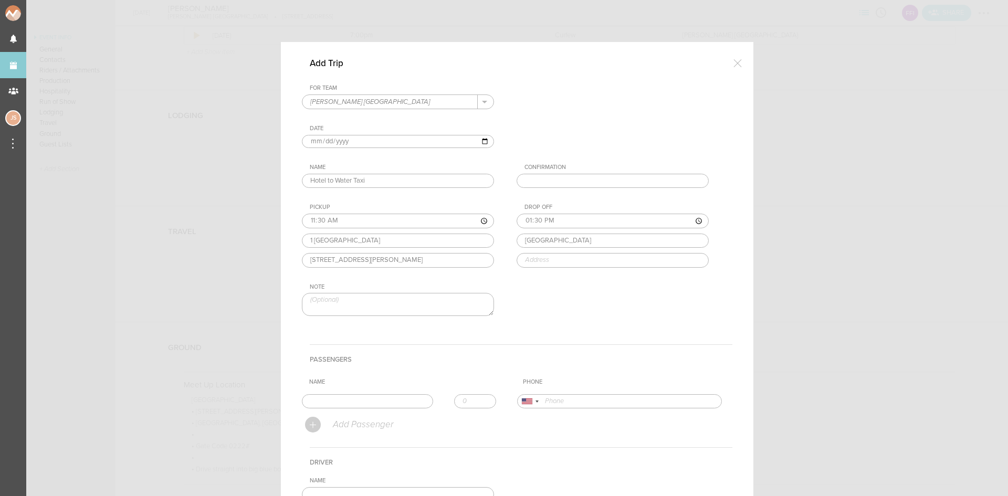
type input "Blue Point Marine Op, Midcoast Performance Marine"
type input "12 Corey Ave, Blue Point, NY 11715, USA"
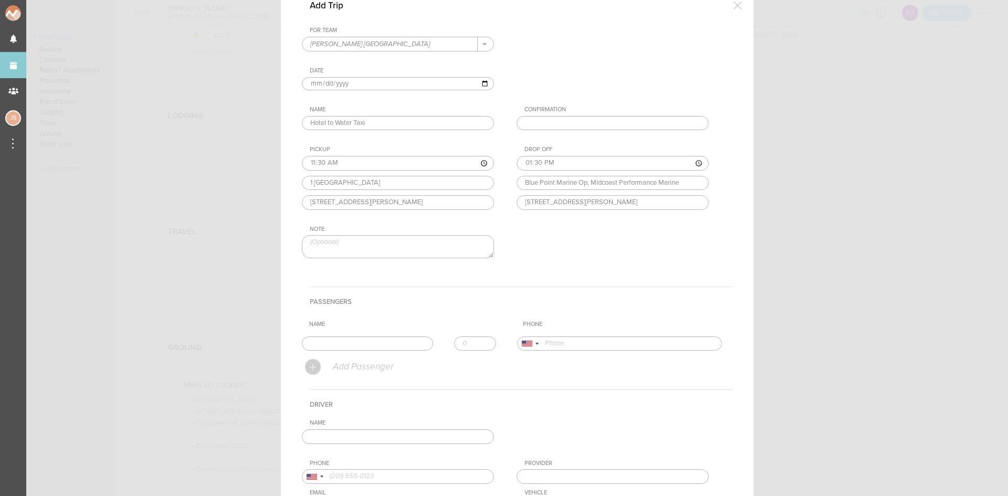
scroll to position [105, 0]
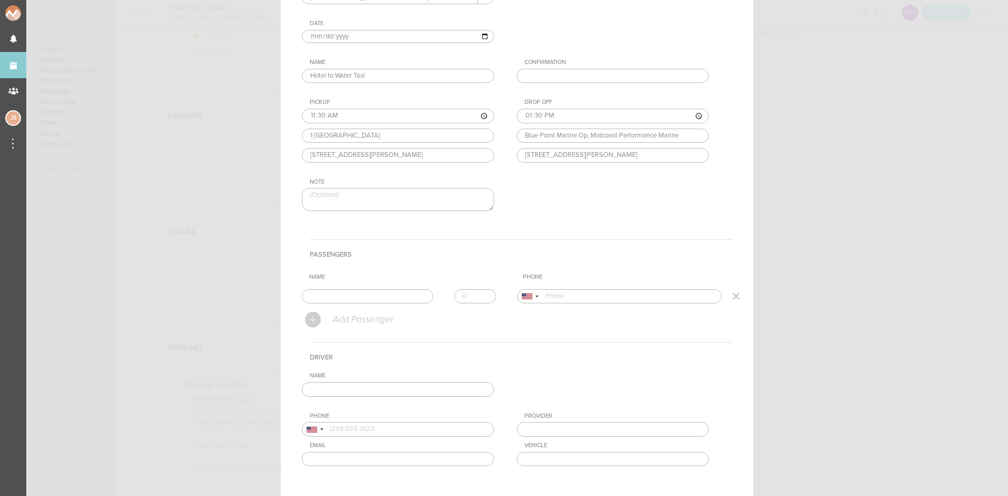
click at [319, 302] on input "text" at bounding box center [367, 296] width 131 height 15
type input "Brandi"
type input "18186020572"
click at [325, 314] on form "For Team Flynn's Fire Island + Add New Team Flynn's Fire Island . Flynn's Fire …" at bounding box center [517, 247] width 430 height 535
type input "1"
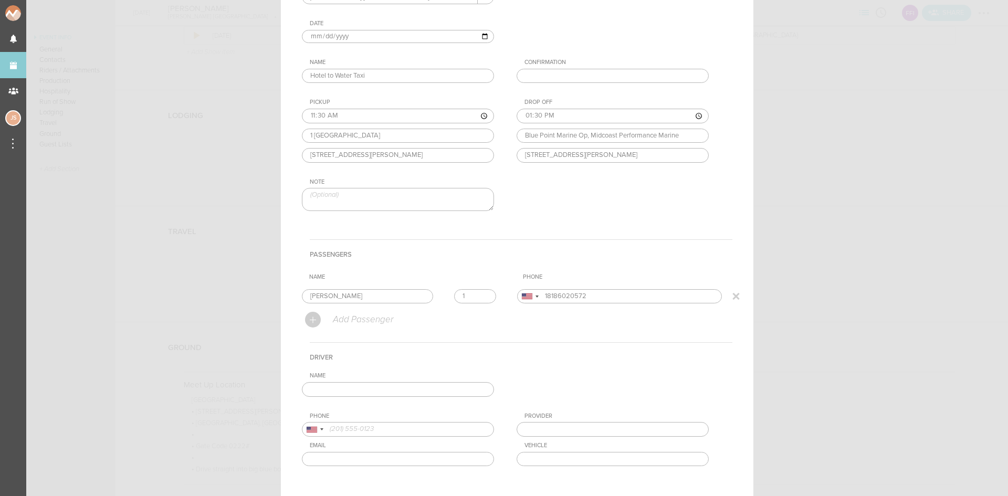
click at [480, 293] on input "1" at bounding box center [475, 296] width 42 height 15
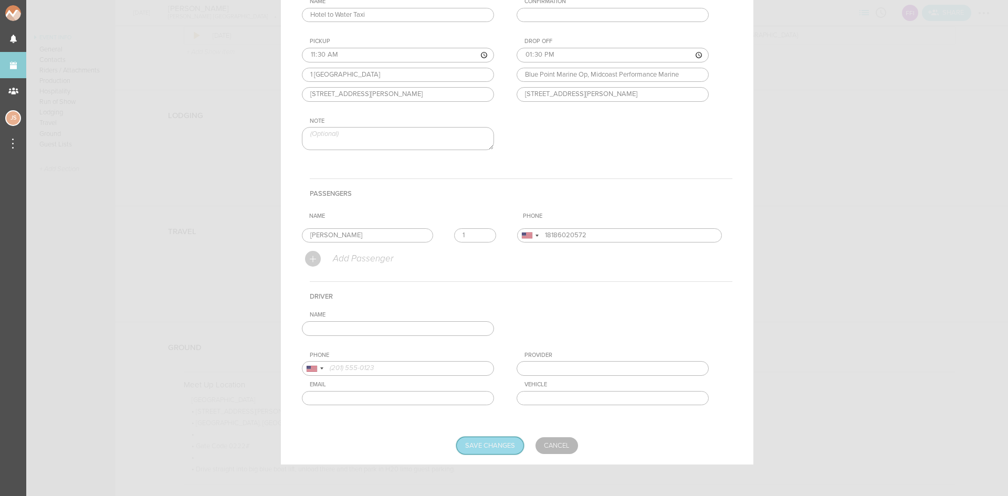
click at [496, 452] on input "Save Changes" at bounding box center [490, 445] width 67 height 17
type input "Saving..."
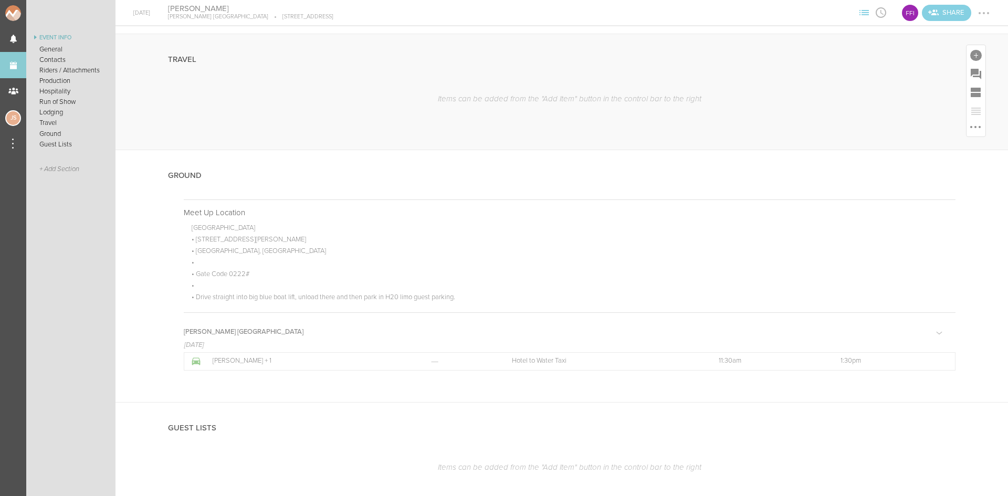
scroll to position [1180, 0]
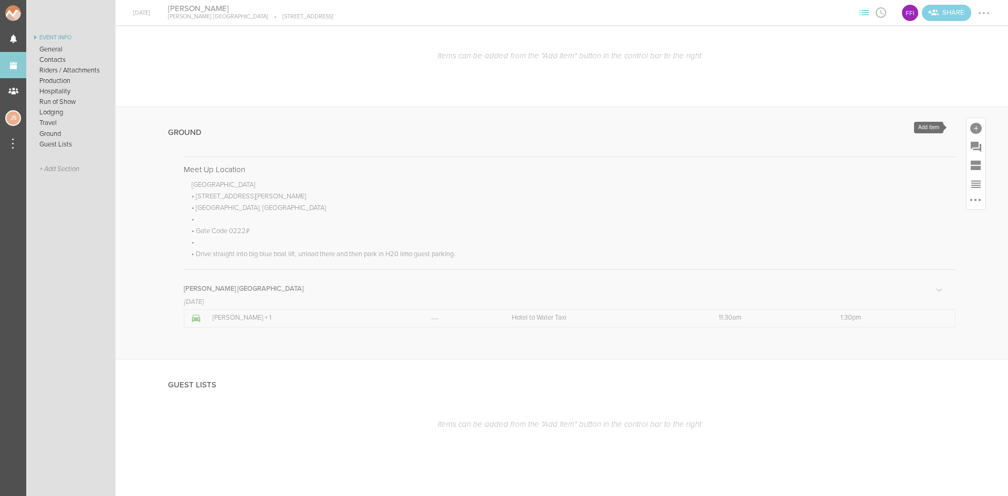
click at [970, 130] on div at bounding box center [976, 129] width 12 height 12
click at [959, 225] on icon at bounding box center [962, 220] width 14 height 13
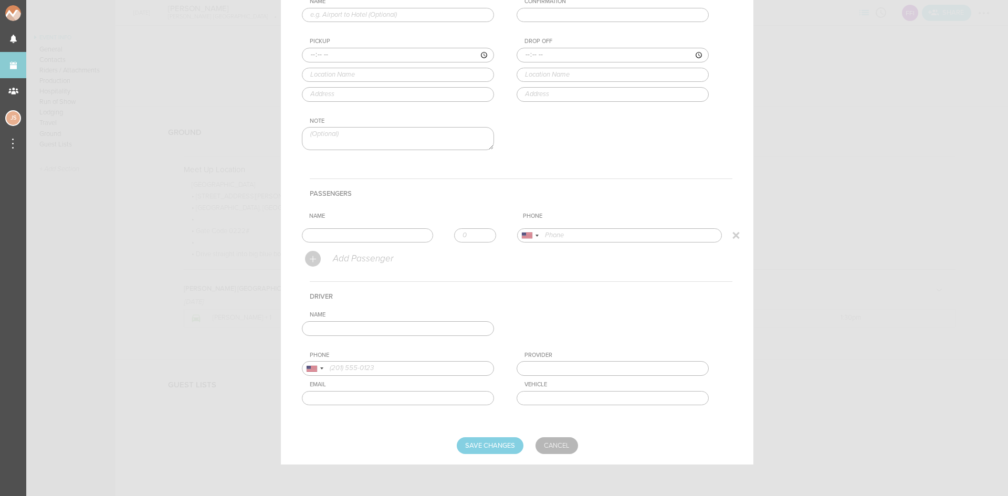
scroll to position [0, 0]
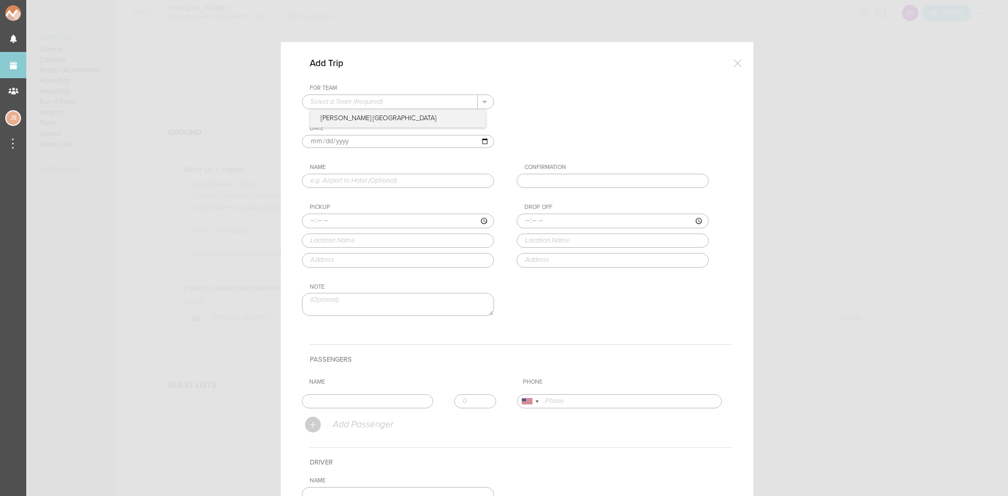
click at [365, 101] on input "text" at bounding box center [389, 102] width 175 height 14
click at [369, 116] on p "Flynn's Fire Island" at bounding box center [397, 119] width 175 height 18
type input "Flynn's Fire Island"
click at [376, 181] on input "text" at bounding box center [398, 181] width 192 height 15
type input "Boat to Airport"
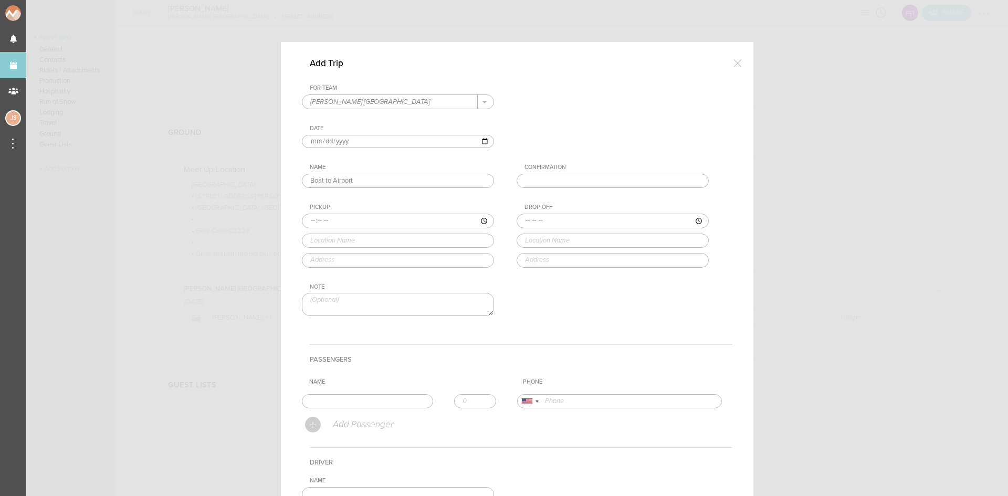
click at [302, 222] on input "time" at bounding box center [398, 221] width 192 height 15
type input "17:30"
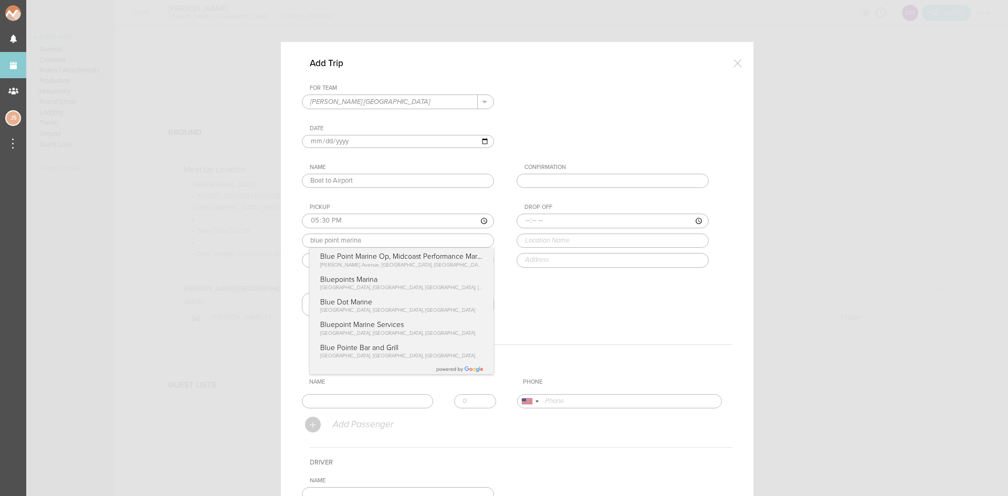
type input "Blue Point Marine Op, Midcoast Performance Marine"
type input "12 Corey Ave, Blue Point, NY 11715, USA"
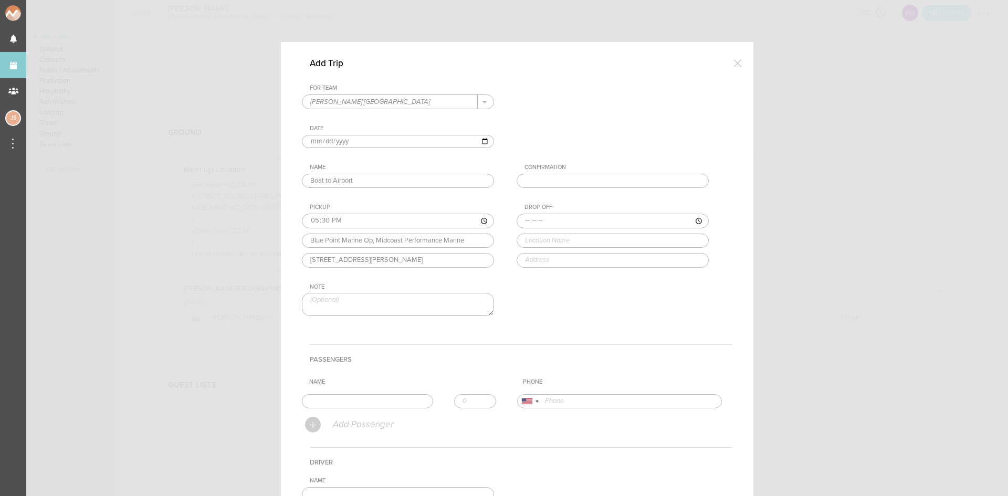
click at [340, 264] on div "Pickup 17:30 Blue Point Marine Op, Midcoast Performance Marine Blue Point Marin…" at bounding box center [408, 236] width 213 height 64
click at [519, 220] on input "time" at bounding box center [613, 221] width 192 height 15
type input "18:30"
click at [591, 286] on div "For Team Flynn's Fire Island + Add New Team Flynn's Fire Island . Flynn's Fire …" at bounding box center [517, 209] width 430 height 249
type input "John F. Kennedy International Airport (JFK)"
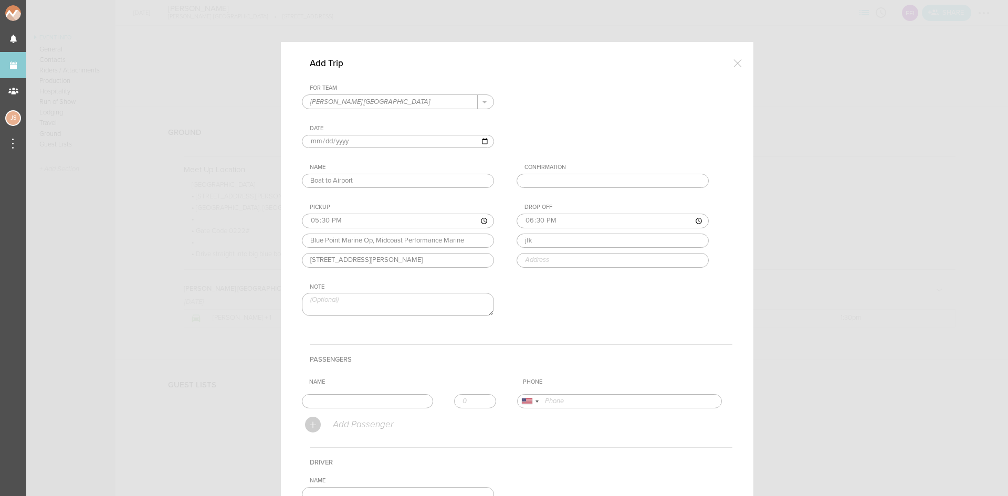
type input "Queens, NY 11430, USA"
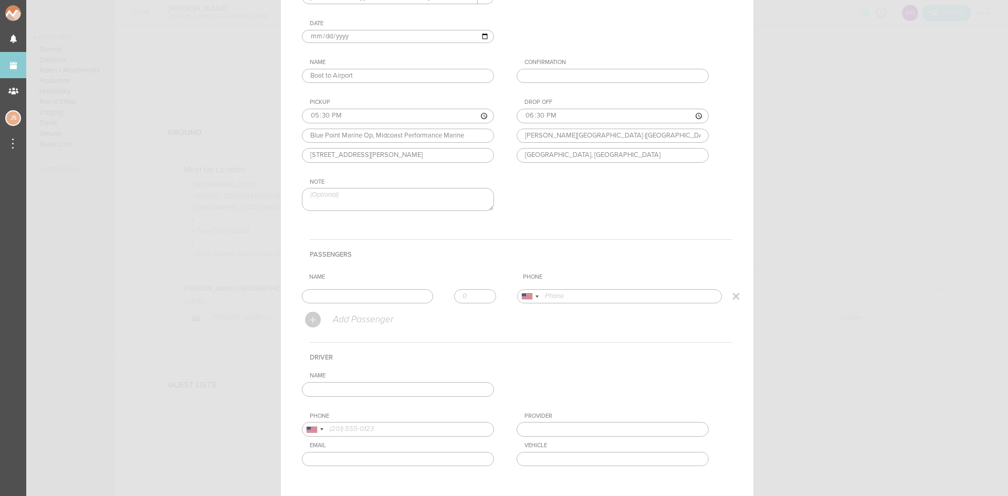
click at [353, 295] on input "text" at bounding box center [367, 296] width 131 height 15
type input "Brandi"
type input "18186020572"
drag, startPoint x: 347, startPoint y: 318, endPoint x: 365, endPoint y: 316, distance: 17.9
click at [346, 318] on form "For Team Flynn's Fire Island + Add New Team Flynn's Fire Island . Flynn's Fire …" at bounding box center [517, 247] width 430 height 535
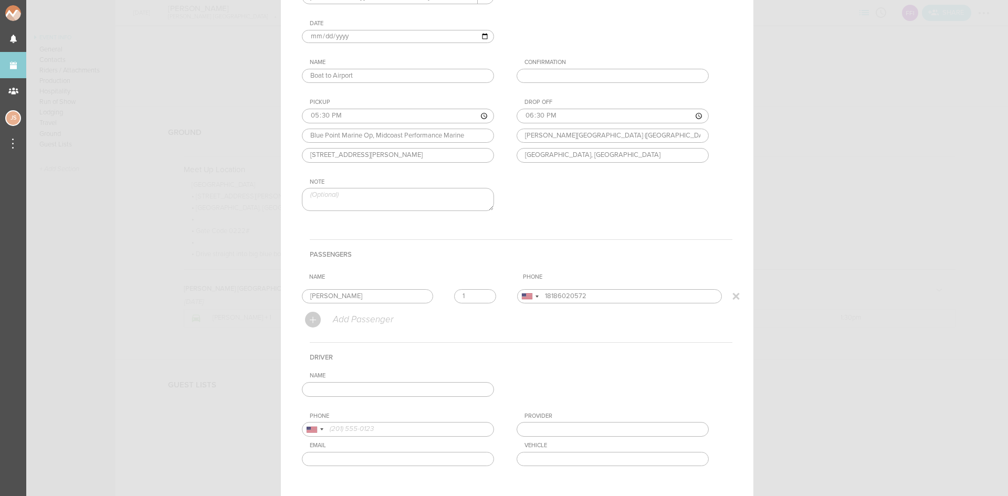
type input "1"
click at [481, 294] on input "1" at bounding box center [475, 296] width 42 height 15
click at [466, 387] on input "text" at bounding box center [398, 389] width 192 height 15
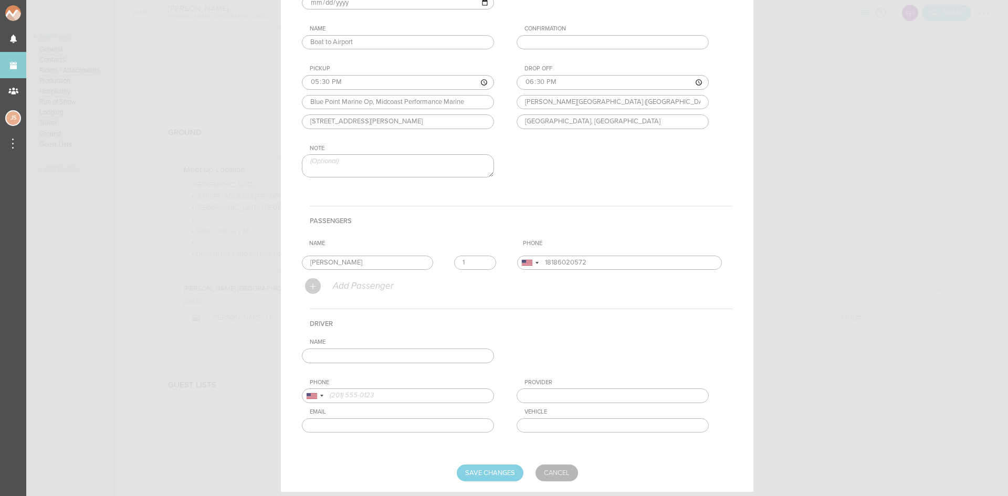
scroll to position [166, 0]
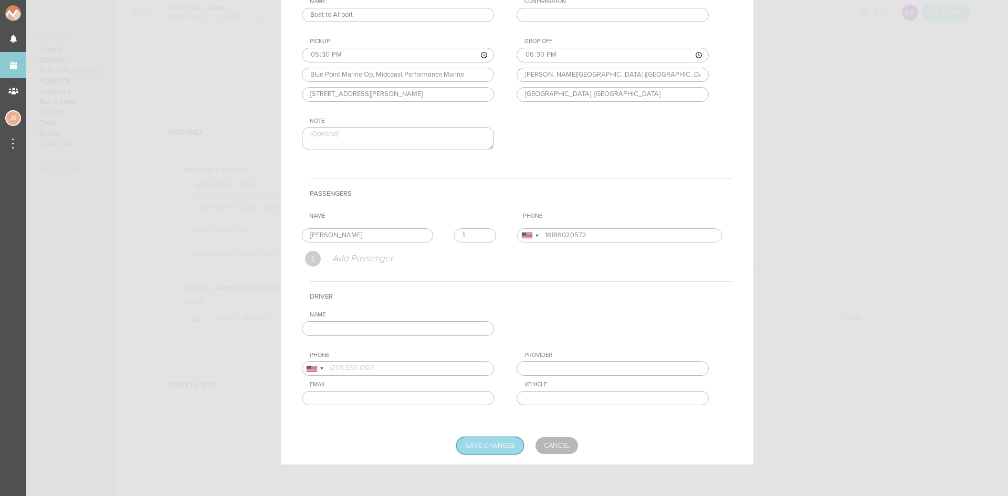
click at [496, 450] on input "Save Changes" at bounding box center [490, 445] width 67 height 17
type input "Saving..."
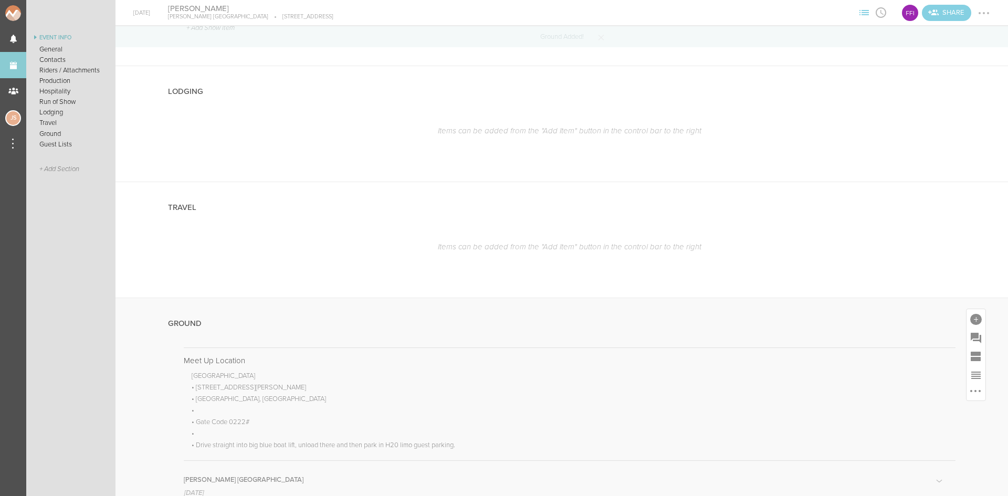
scroll to position [970, 0]
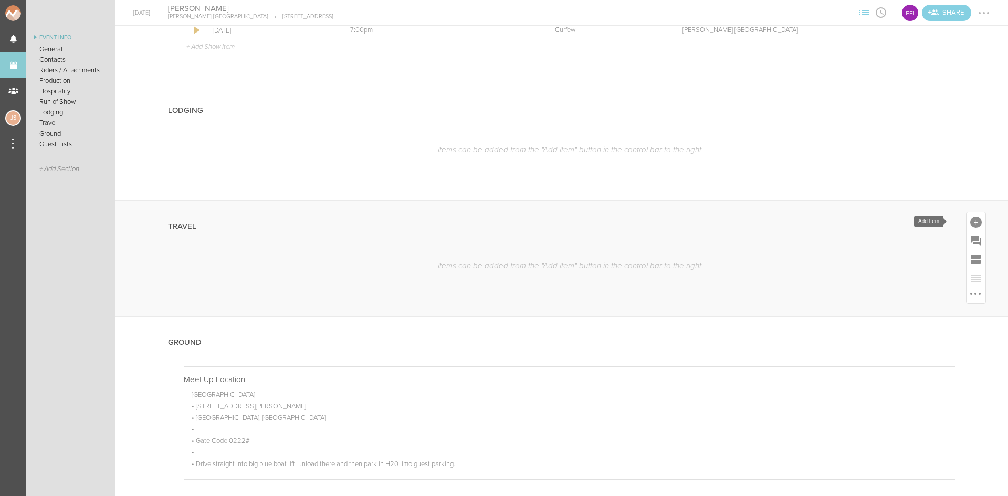
click at [970, 220] on div at bounding box center [976, 223] width 12 height 12
click at [910, 315] on icon at bounding box center [918, 314] width 16 height 17
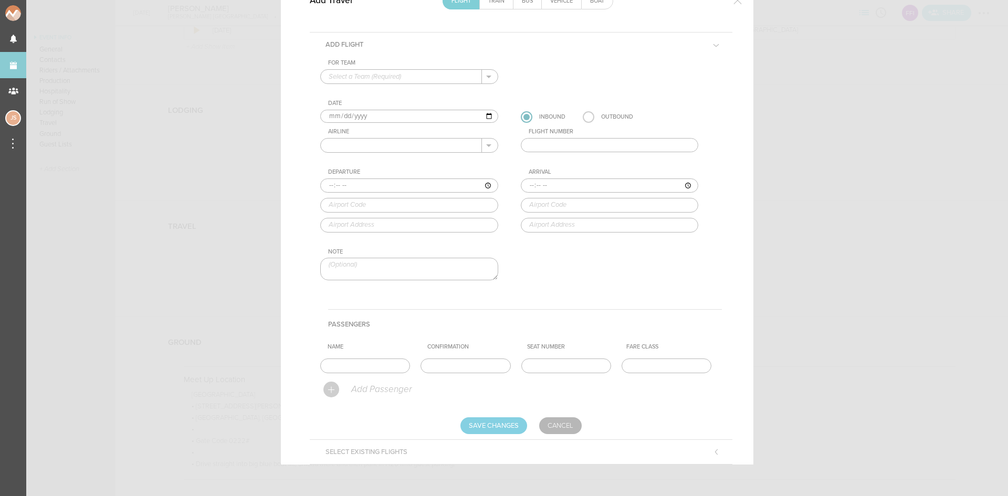
scroll to position [0, 0]
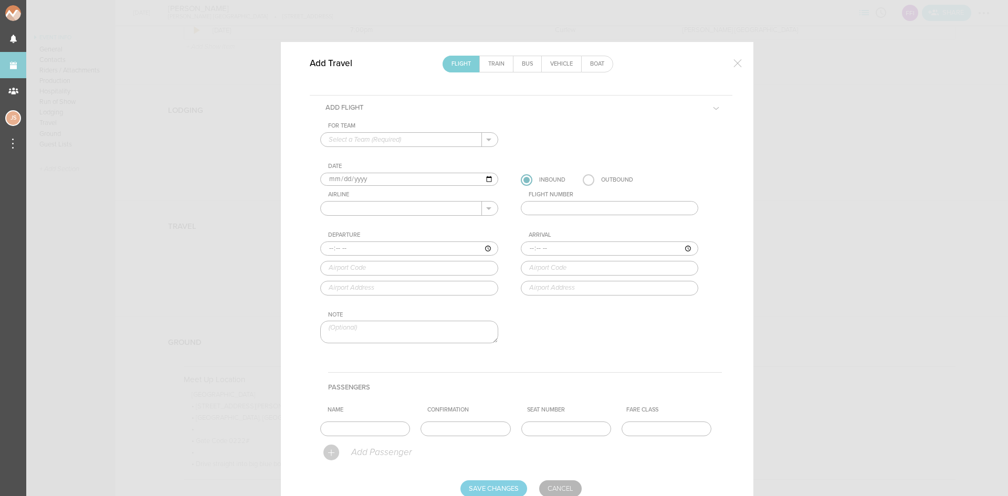
click at [404, 135] on input "text" at bounding box center [401, 140] width 161 height 14
click at [404, 159] on p "Flynn's Fire Island" at bounding box center [409, 157] width 161 height 18
type input "Flynn's Fire Island"
click at [583, 61] on link "Boat" at bounding box center [597, 64] width 31 height 16
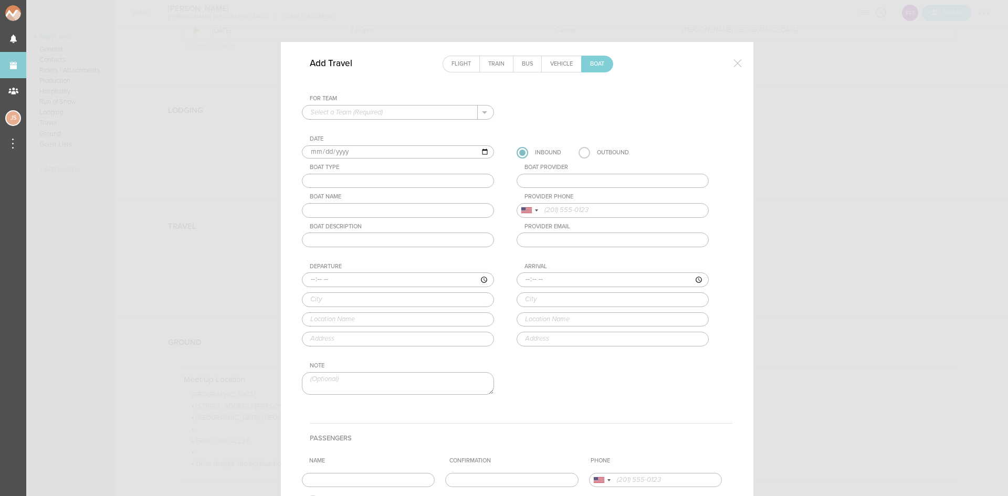
click at [405, 115] on input "text" at bounding box center [389, 113] width 175 height 14
click at [401, 122] on p "Flynn's Fire Island" at bounding box center [397, 129] width 175 height 18
type input "Flynn's Fire Island"
click at [364, 177] on input "text" at bounding box center [398, 181] width 192 height 15
type input "Water Taxi"
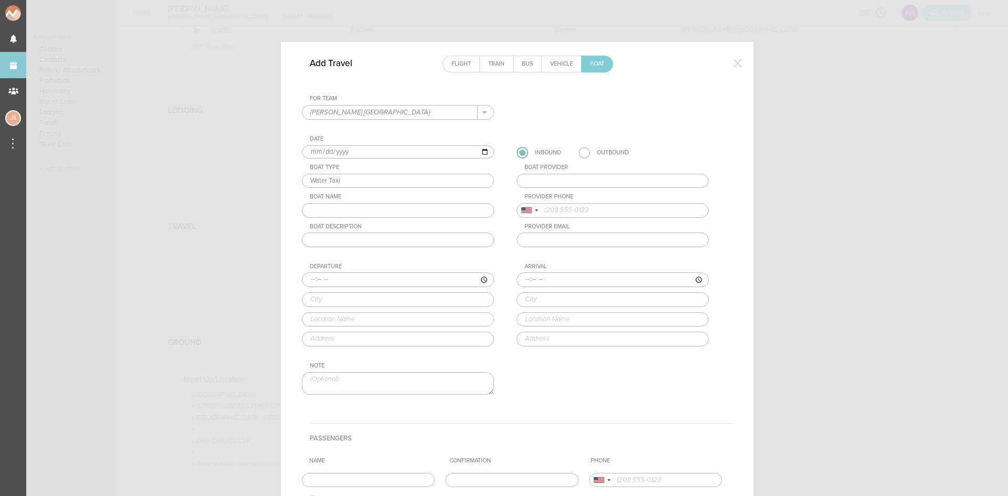
click at [588, 186] on input "text" at bounding box center [613, 181] width 192 height 15
type input "H"
click at [338, 215] on input "text" at bounding box center [398, 210] width 192 height 15
click at [344, 242] on input "text" at bounding box center [398, 240] width 192 height 15
click at [310, 278] on input "time" at bounding box center [398, 279] width 192 height 15
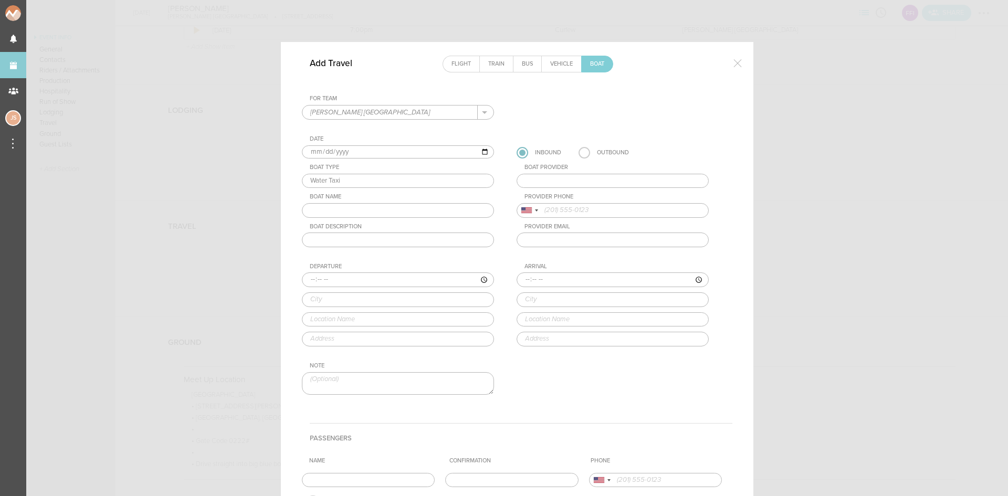
type input "13:45"
type input "Bayshore, NY"
click at [356, 323] on input "text" at bounding box center [398, 319] width 192 height 15
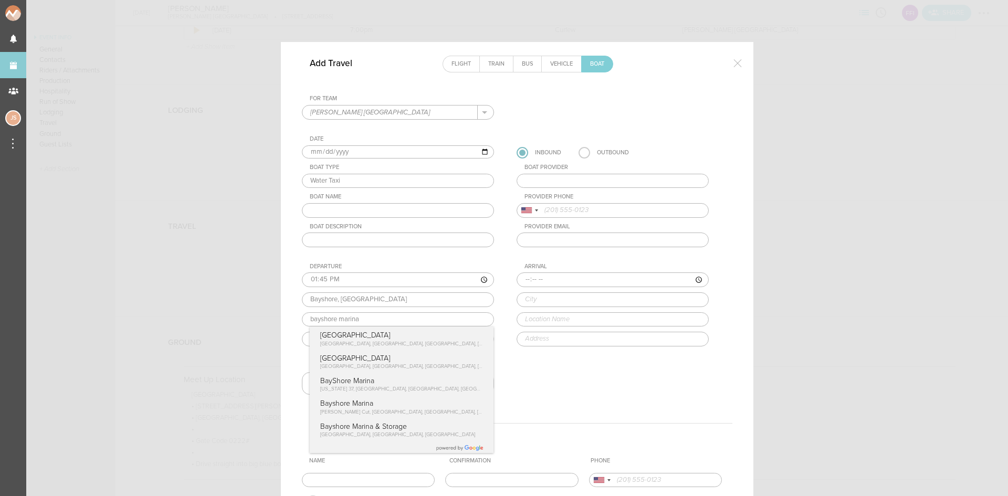
click at [316, 318] on input "bayshore marina" at bounding box center [398, 319] width 192 height 15
click at [364, 318] on input "bay shore marina" at bounding box center [398, 319] width 192 height 15
type input "b"
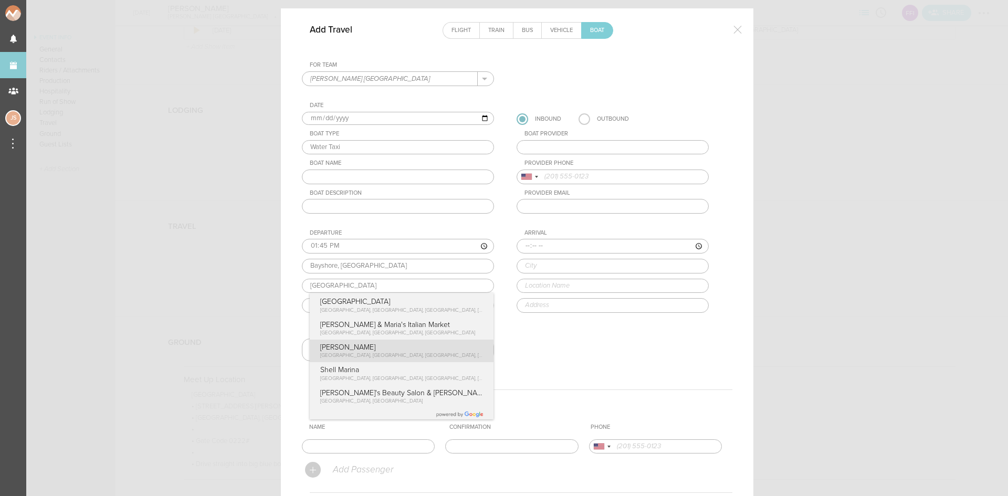
scroll to position [52, 0]
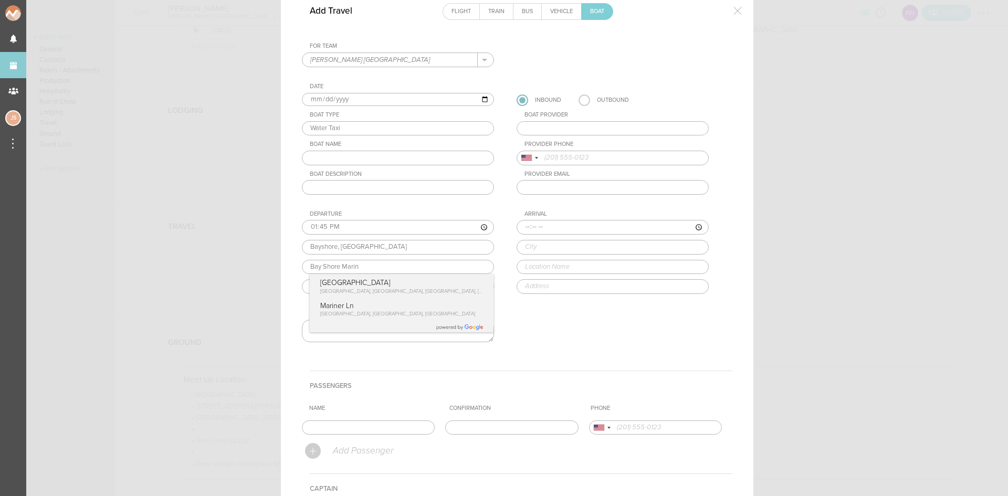
type input "Bay Shore Marin"
drag, startPoint x: 580, startPoint y: 333, endPoint x: 506, endPoint y: 291, distance: 85.6
click at [577, 332] on div "For Team Flynn's Fire Island + Add New Team Flynn's Fire Island . Flynn's Fire …" at bounding box center [517, 202] width 430 height 318
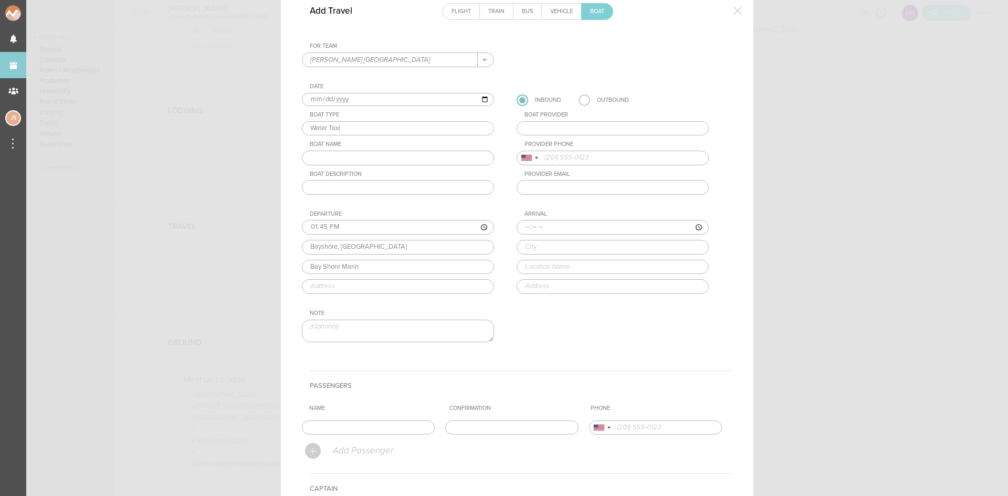
click at [446, 289] on input "text" at bounding box center [398, 286] width 192 height 15
type input "12 Corey Ave, Blue Point, NY 11715, USA"
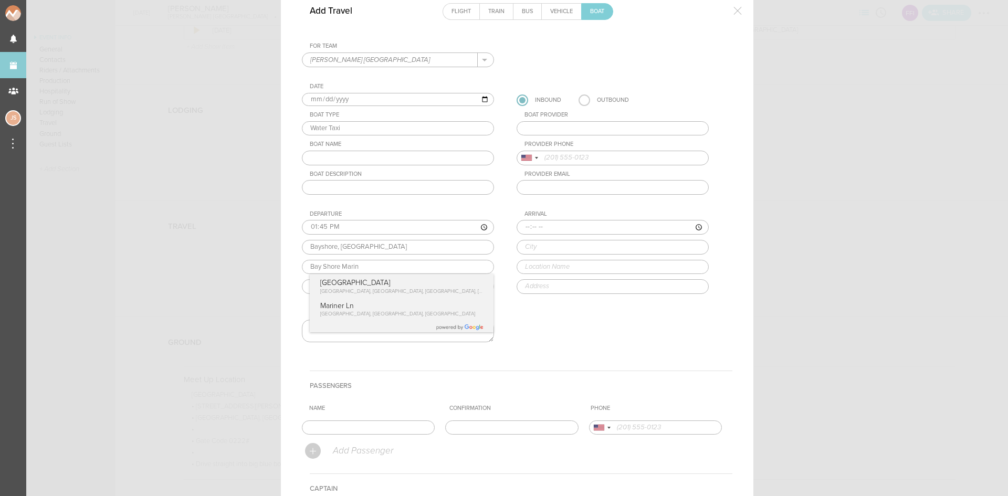
drag, startPoint x: 359, startPoint y: 266, endPoint x: 277, endPoint y: 268, distance: 81.4
click at [281, 268] on div "Add Travel Flight Train Bus Vehicle Boat For Team Flynn's Fire Island + Add New…" at bounding box center [517, 323] width 472 height 667
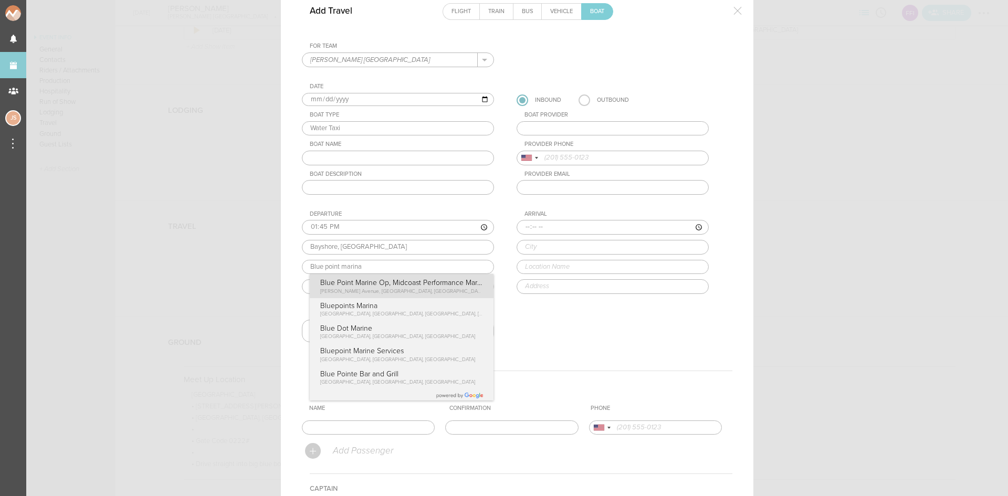
type input "Blue Point Marine Op, Midcoast Performance Marine"
click at [324, 286] on div "Departure 13:45 Bayshore, NY Blue Point Marine Op, Midcoast Performance Marine …" at bounding box center [408, 251] width 213 height 83
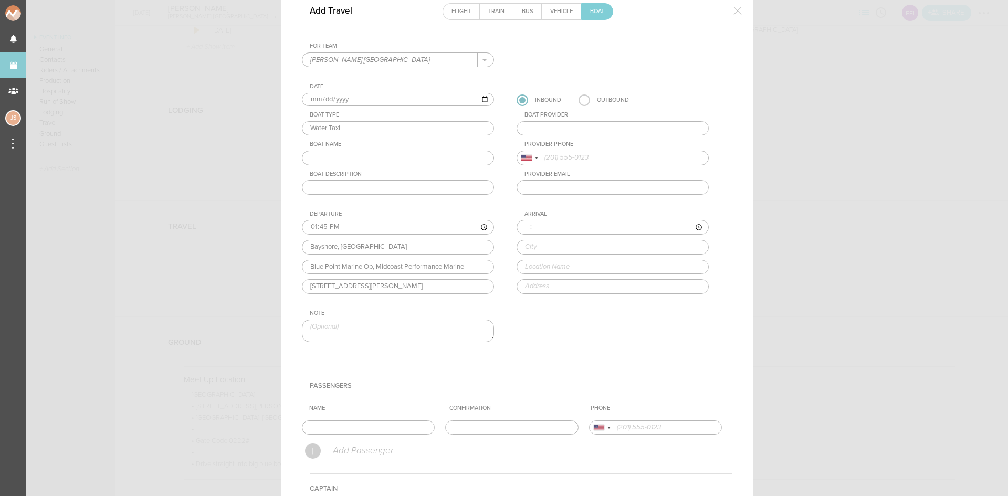
click at [519, 229] on input "time" at bounding box center [613, 227] width 192 height 15
type input "14:15"
type input "Ocean Bay Park"
click at [607, 267] on input "text" at bounding box center [613, 267] width 192 height 15
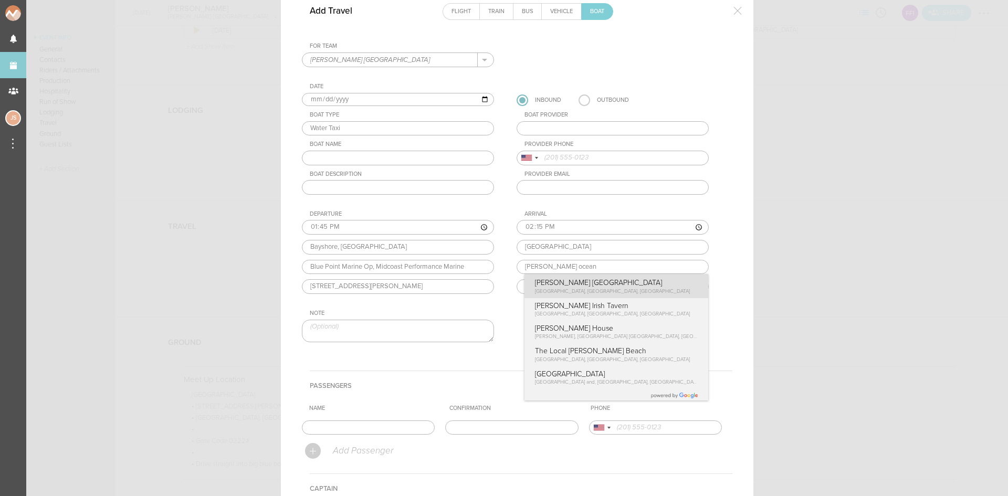
click at [613, 283] on div "Arrival 14:15 Ocean Bay Park Flynn's ocean Flynn's Fire Island Cayuga Street, O…" at bounding box center [623, 251] width 213 height 83
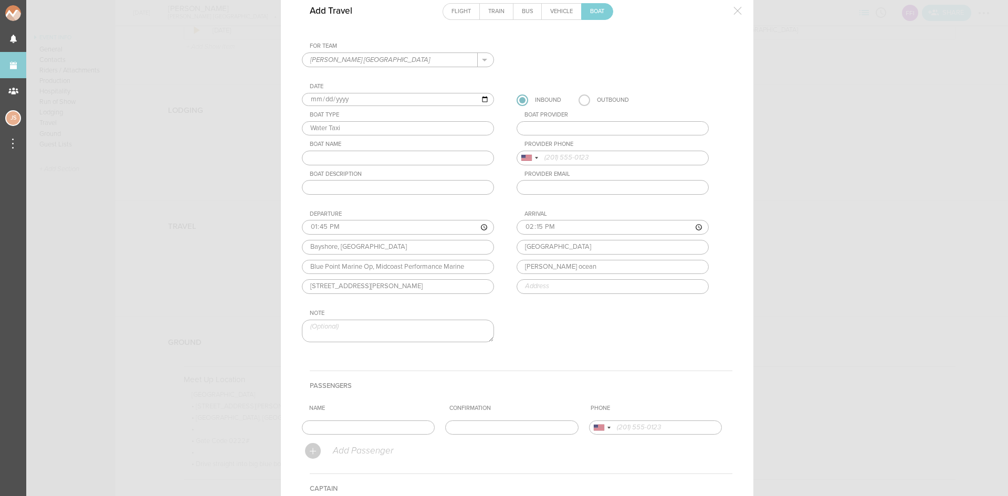
type input "Flynn's Fire Island"
type input "1 Cayuga St, Ocean Beach, NY 11770, USA"
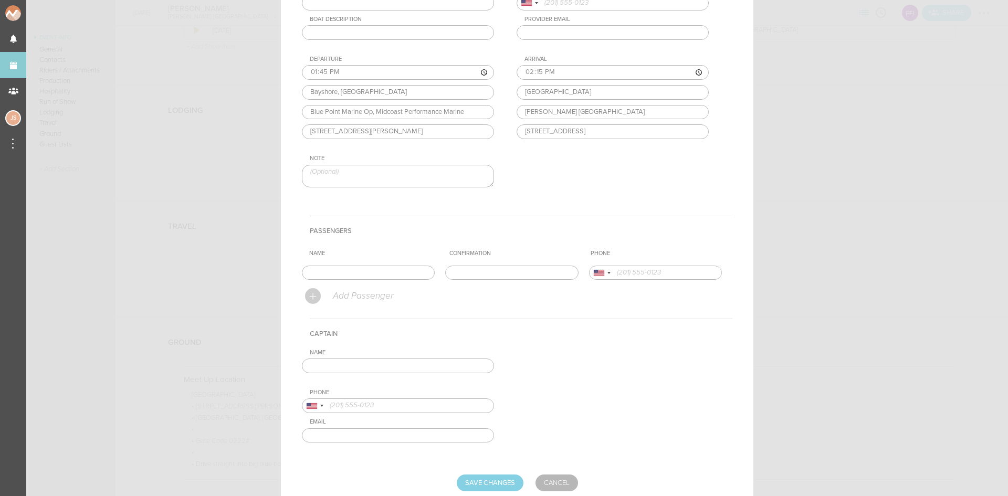
scroll to position [210, 0]
click at [328, 276] on input "text" at bounding box center [368, 270] width 133 height 15
type input "b"
type input "B"
type input "e"
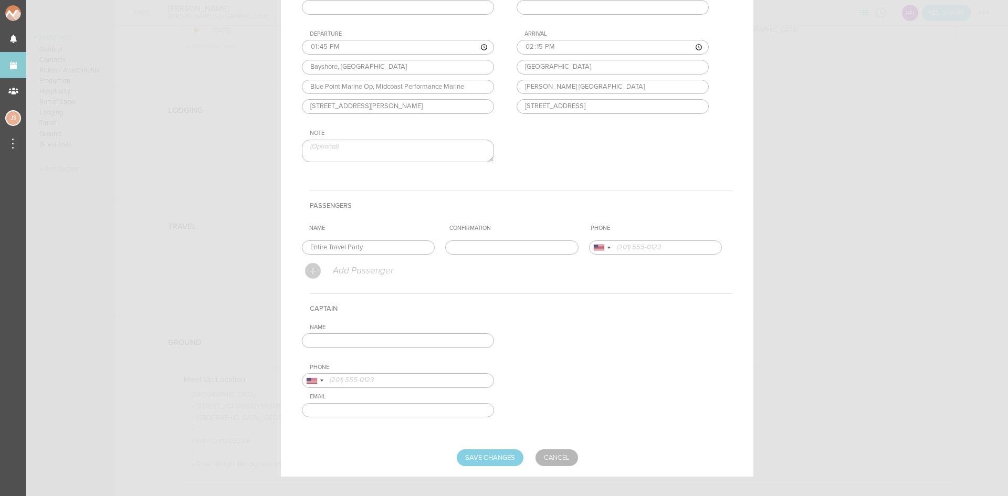
scroll to position [245, 0]
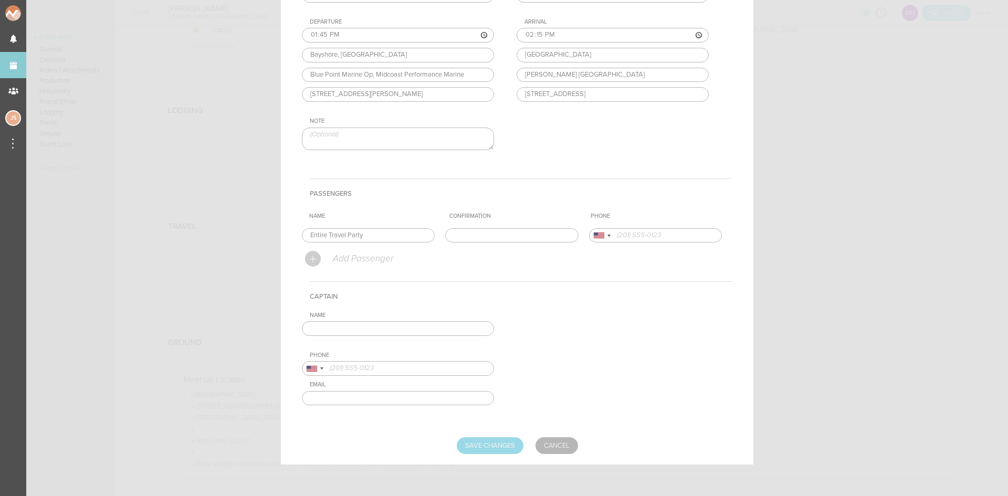
type input "Entire Travel Party"
click at [482, 452] on input "Save Changes" at bounding box center [490, 445] width 67 height 17
type input "Saving..."
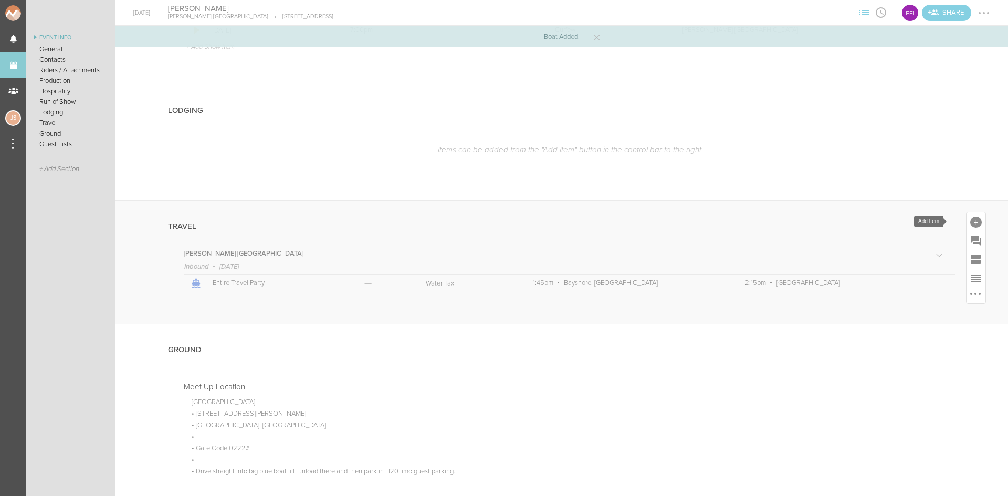
click at [971, 217] on div at bounding box center [976, 223] width 12 height 12
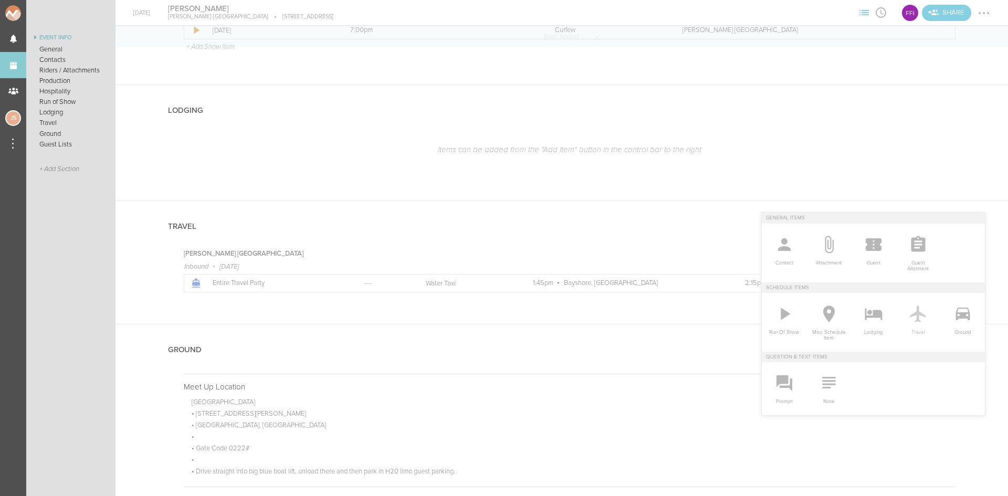
click at [919, 317] on icon at bounding box center [918, 313] width 21 height 21
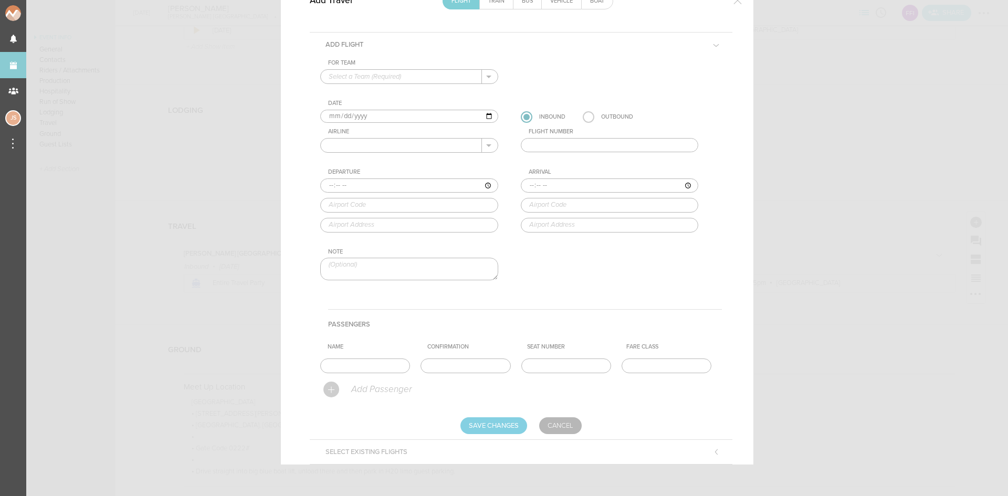
scroll to position [0, 0]
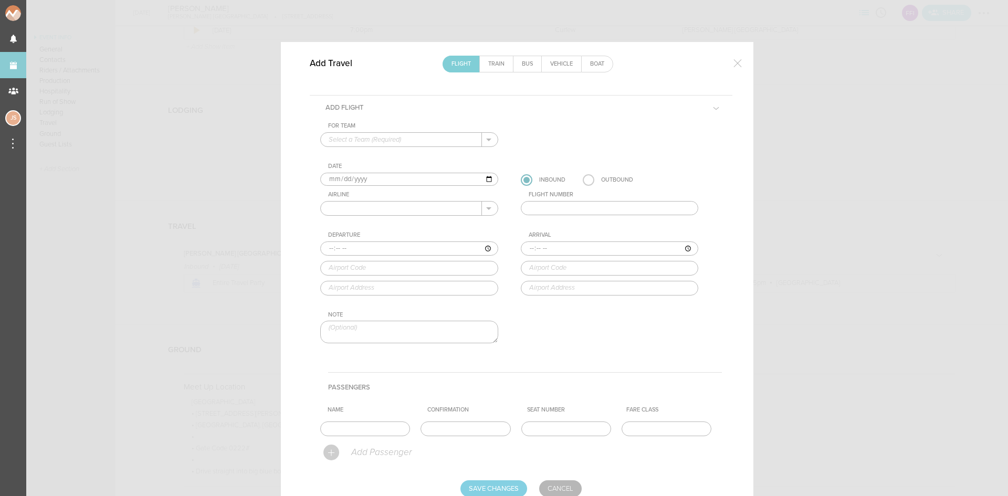
click at [591, 66] on link "Boat" at bounding box center [597, 64] width 31 height 16
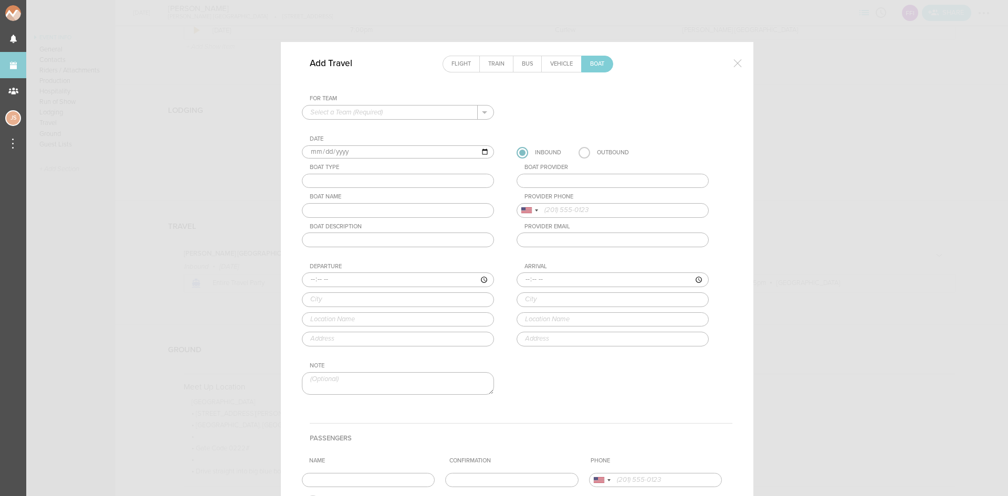
click at [398, 140] on div "Date" at bounding box center [402, 138] width 184 height 7
click at [382, 106] on input "text" at bounding box center [389, 113] width 175 height 14
click at [382, 125] on p "Flynn's Fire Island" at bounding box center [397, 129] width 175 height 18
type input "Flynn's Fire Island"
click at [324, 181] on input "text" at bounding box center [398, 181] width 192 height 15
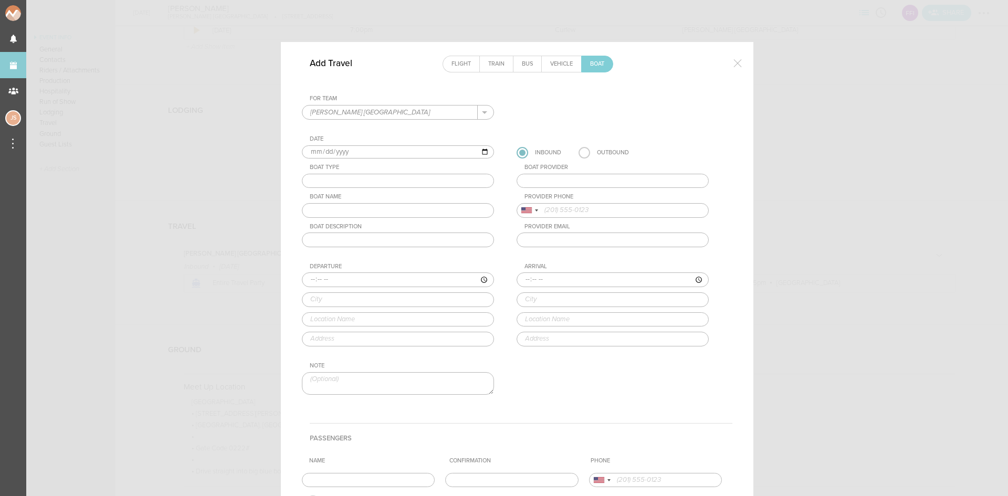
type input "Water Taxi"
click at [304, 281] on input "time" at bounding box center [398, 279] width 192 height 15
type input "16:45"
type input "Bayshore, NY"
click at [392, 318] on input "text" at bounding box center [398, 319] width 192 height 15
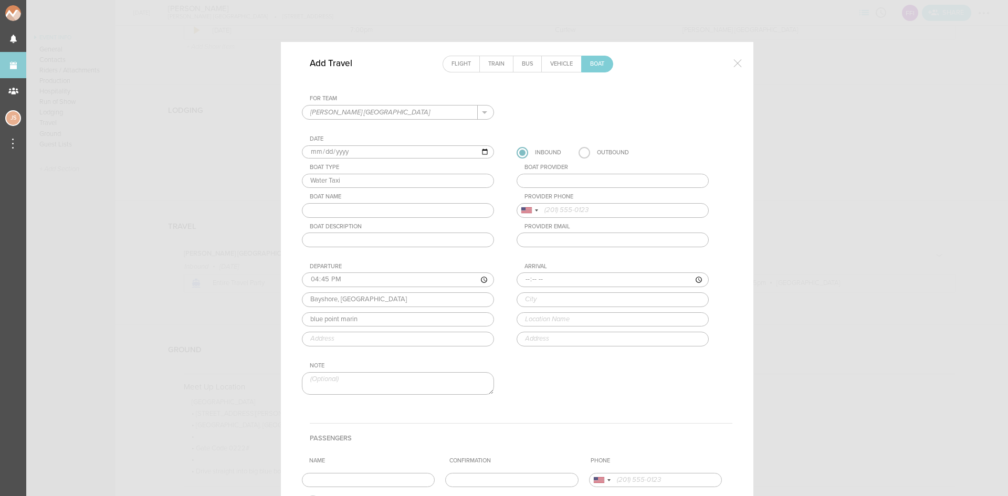
click at [403, 335] on div "Departure 16:45 Bayshore, NY blue point marin Blue Point Marine Op, Midcoast Pe…" at bounding box center [408, 304] width 213 height 83
type input "Blue Point Marine Op, Midcoast Performance Marine"
type input "12 Corey Ave, Blue Point, NY 11715, USA"
drag, startPoint x: 371, startPoint y: 303, endPoint x: 268, endPoint y: 304, distance: 102.9
click at [268, 304] on div "Add Travel Flight Train Bus Vehicle Boat For Team Flynn's Fire Island + Add New…" at bounding box center [504, 248] width 1008 height 496
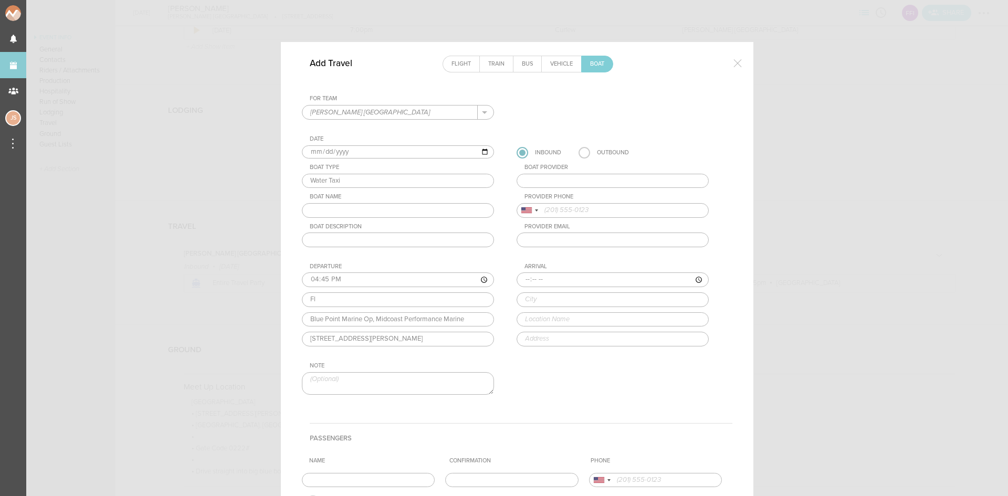
type input "F"
type input "Ocean Beach"
click at [401, 315] on input "Blue Point Marine Op, Midcoast Performance Marine" at bounding box center [398, 319] width 192 height 15
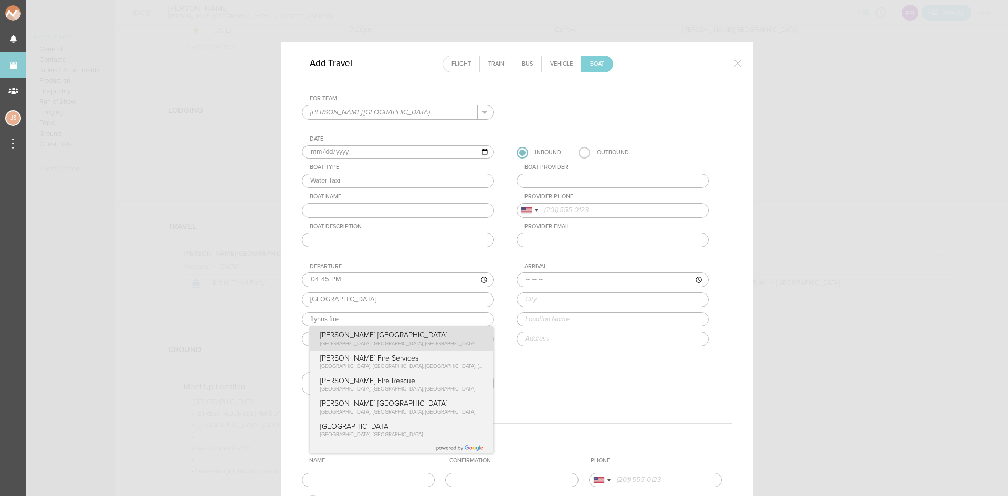
type input "Flynn's Fire Island"
type input "1 Cayuga St, Ocean Beach, NY 11770, USA"
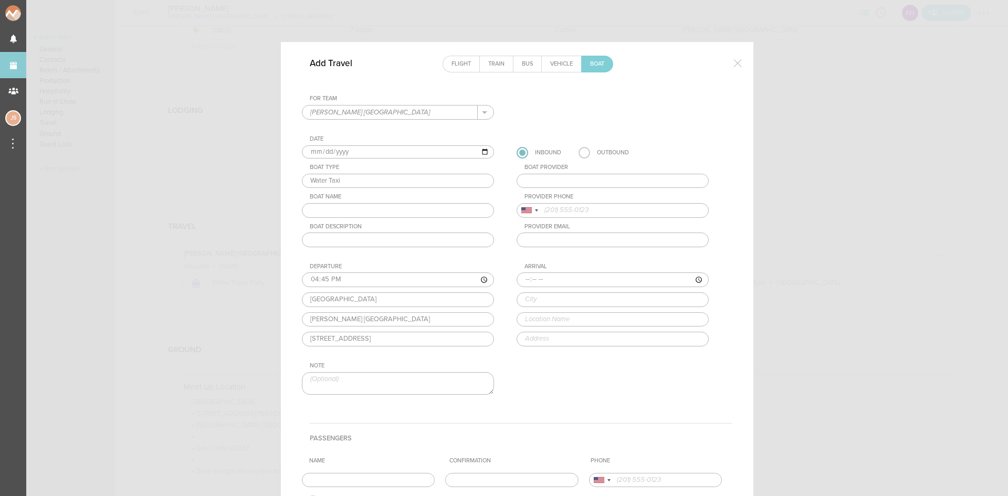
click at [395, 338] on div "Departure 16:45 Ocean Beach Flynn's Fire Island Flynn's Fire Island Cayuga Stre…" at bounding box center [408, 304] width 213 height 83
click at [518, 279] on input "time" at bounding box center [613, 279] width 192 height 15
type input "17:15"
type input "Bayshore"
click at [615, 324] on input "text" at bounding box center [613, 319] width 192 height 15
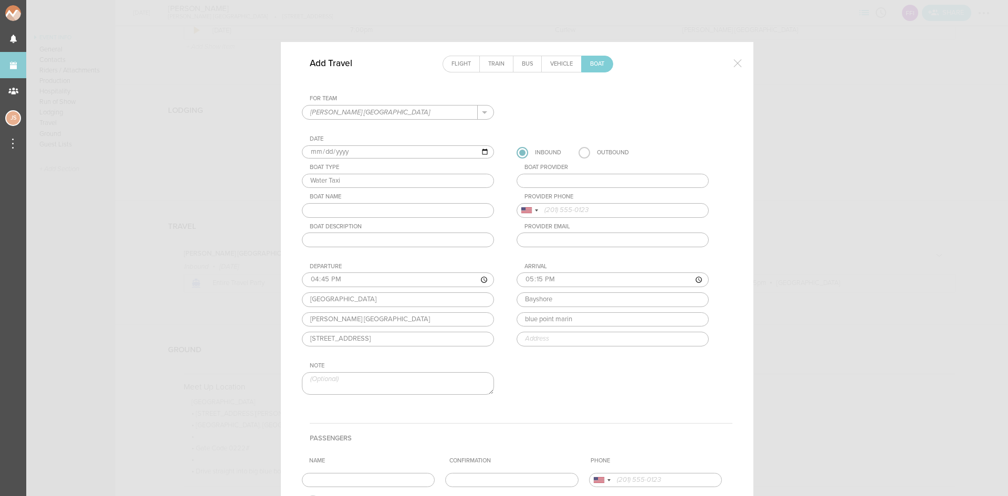
type input "Blue Point Marine Op, Midcoast Performance Marine"
type input "12 Corey Ave, Blue Point, NY 11715, USA"
click at [627, 338] on div "Arrival 17:15 Bayshore Blue Point Marine Op, Midcoast Performance Marine Blue P…" at bounding box center [623, 304] width 213 height 83
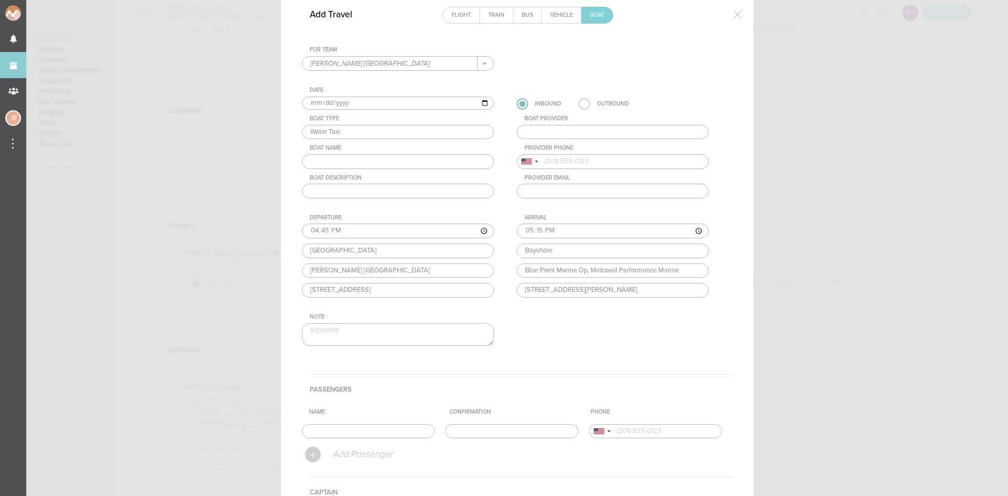
scroll to position [105, 0]
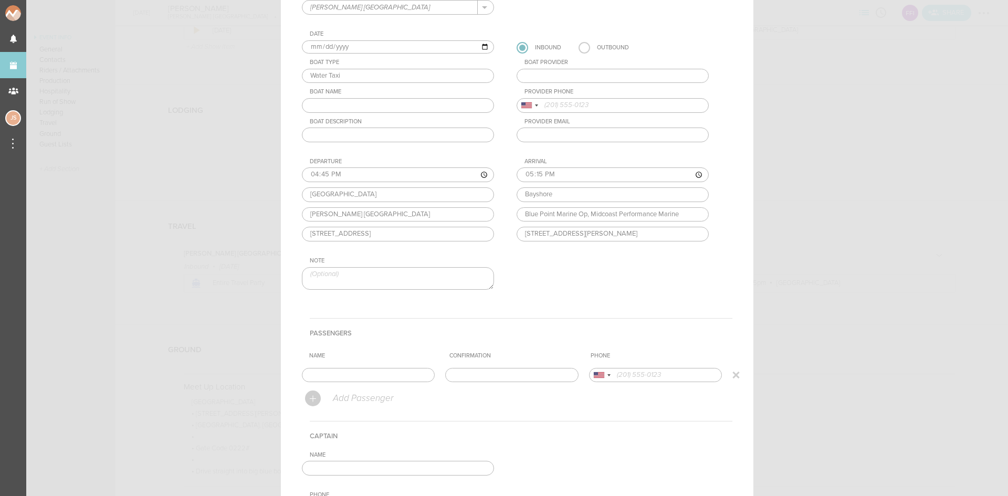
click at [385, 375] on input "text" at bounding box center [368, 375] width 133 height 15
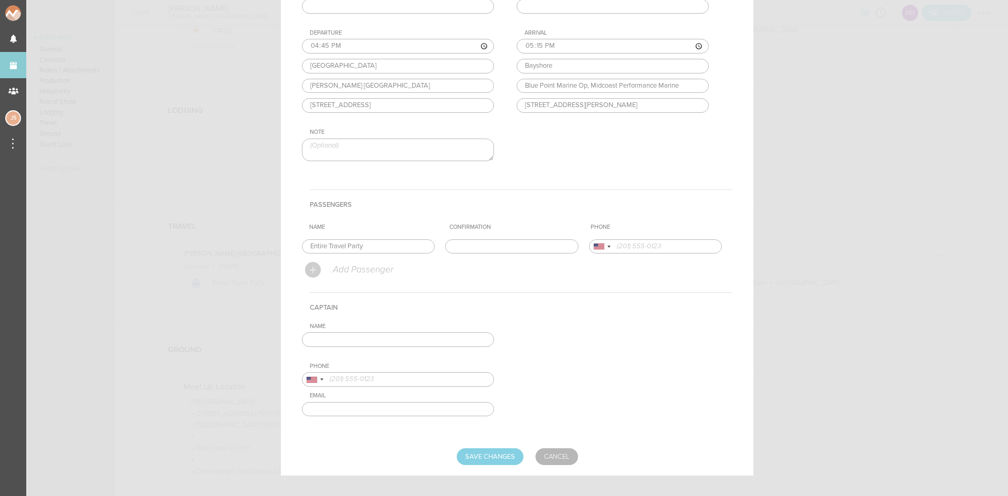
scroll to position [245, 0]
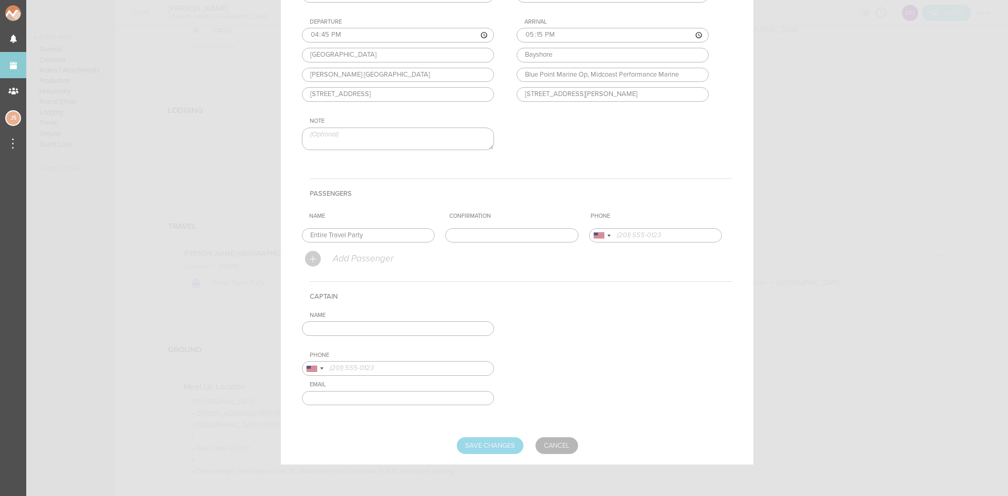
type input "Entire Travel Party"
click at [487, 445] on input "Save Changes" at bounding box center [490, 445] width 67 height 17
type input "Saving..."
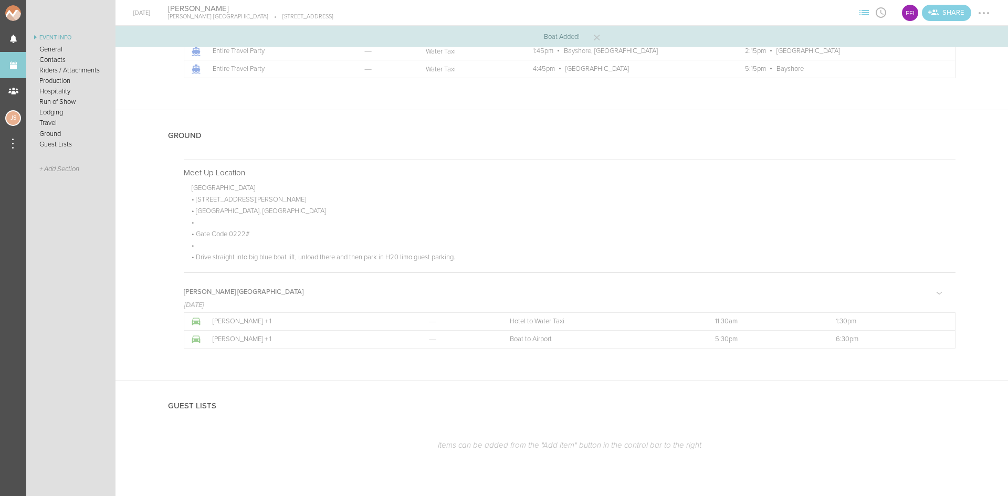
scroll to position [1223, 0]
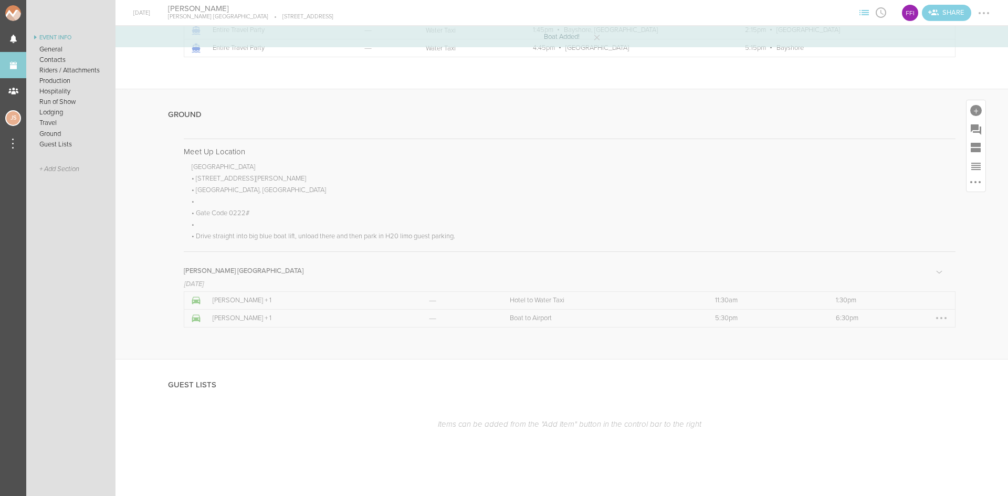
click at [933, 319] on div at bounding box center [941, 318] width 17 height 17
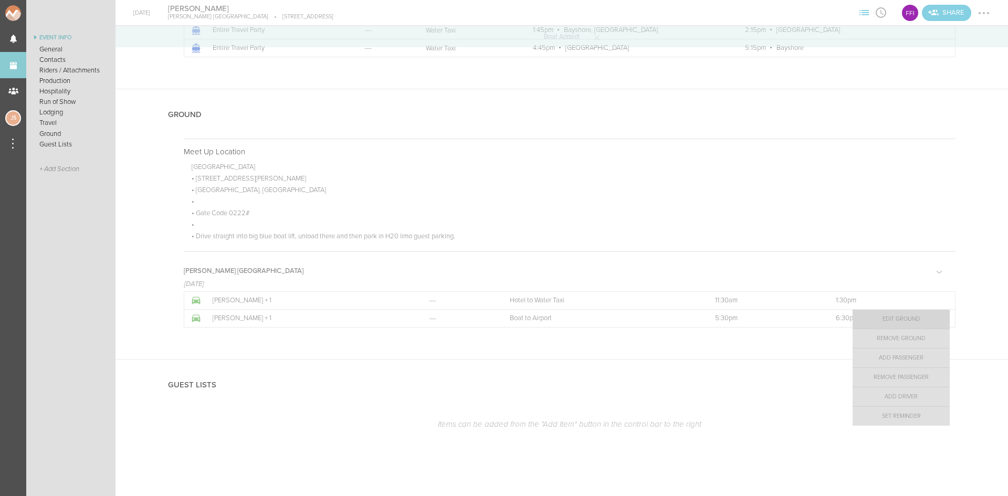
click at [922, 317] on link "Edit Ground" at bounding box center [900, 319] width 97 height 19
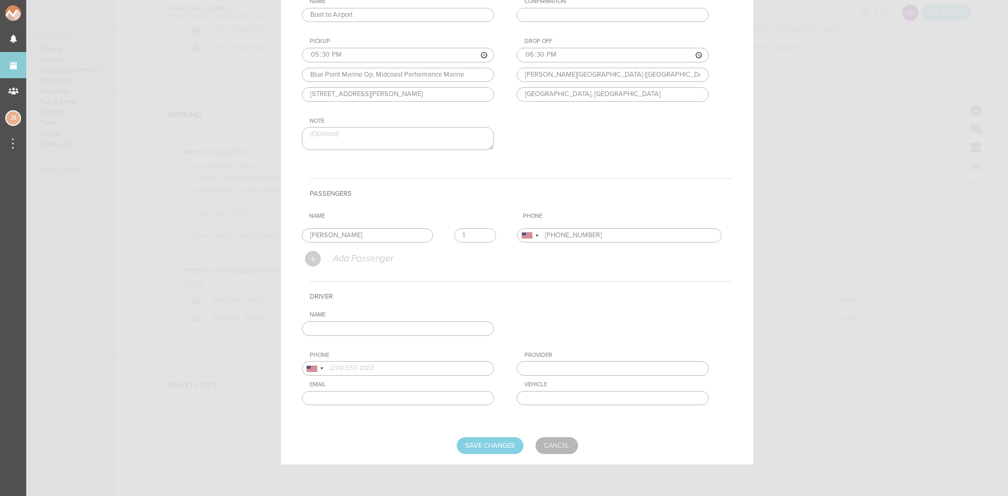
scroll to position [166, 0]
click at [321, 57] on input "17:30" at bounding box center [398, 55] width 192 height 15
type input "17:15"
click at [481, 445] on input "Save Changes" at bounding box center [490, 445] width 67 height 17
type input "Saving..."
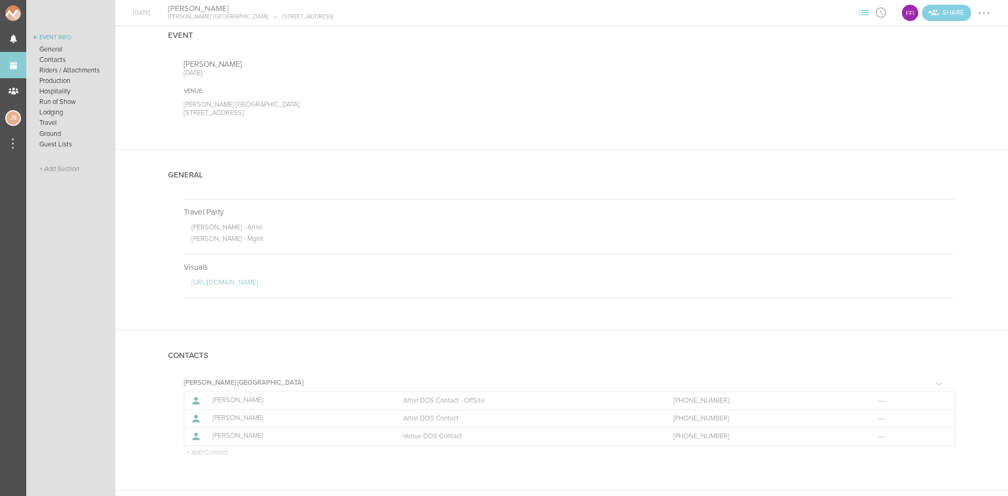
scroll to position [0, 0]
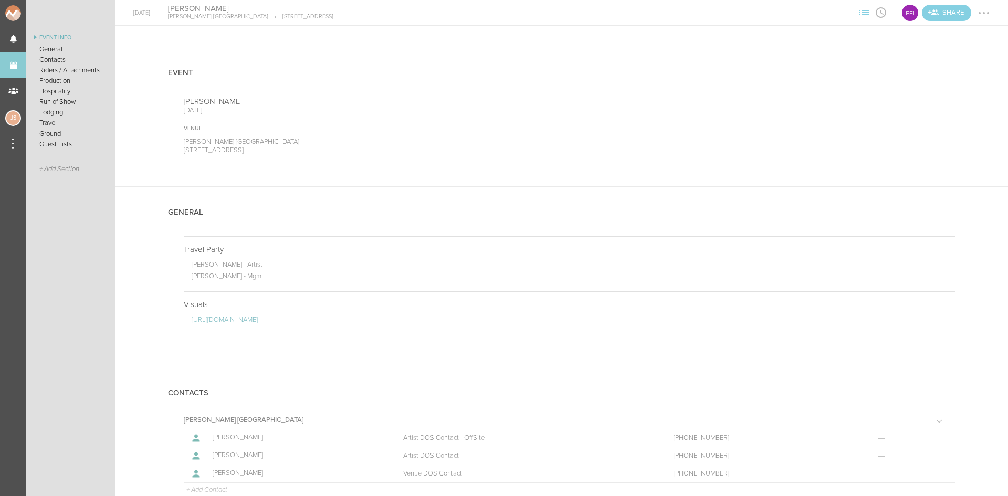
click at [987, 8] on div at bounding box center [983, 13] width 17 height 17
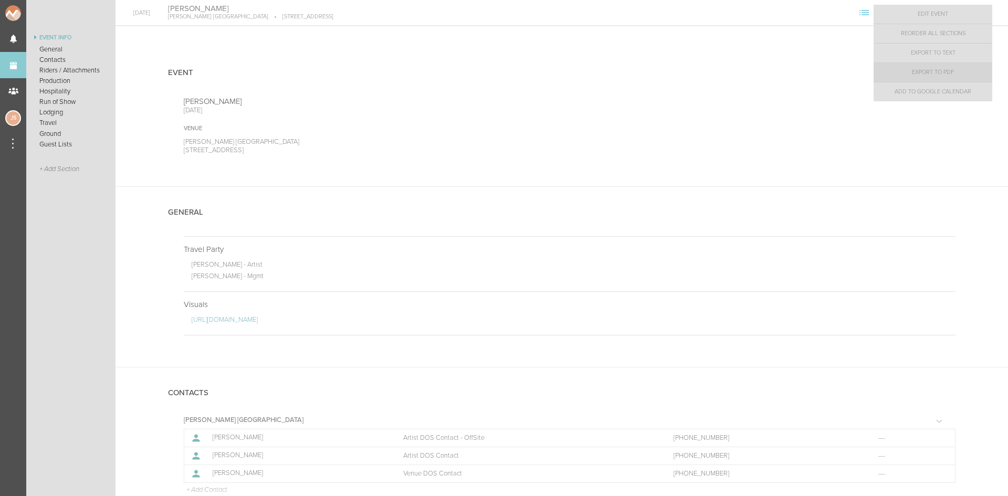
click at [968, 72] on link "Export to PDF" at bounding box center [932, 72] width 119 height 19
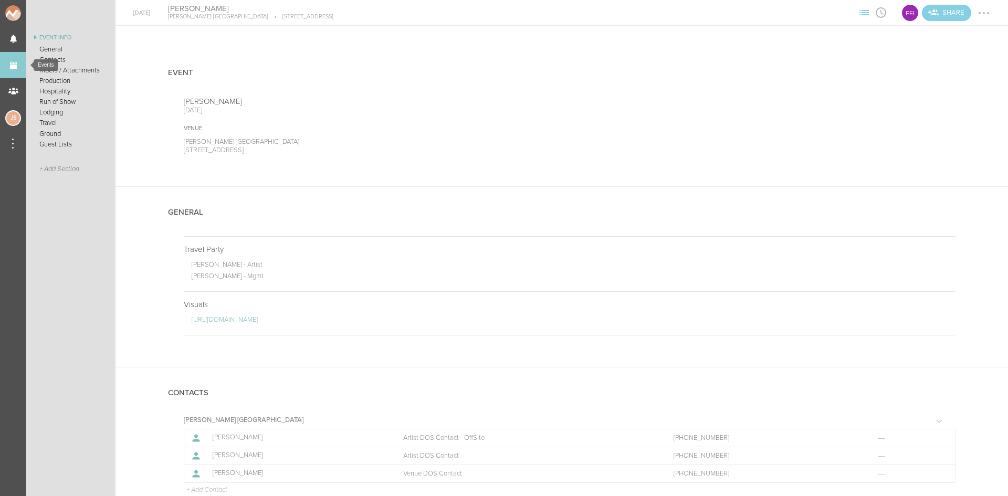
click at [18, 61] on link "Events" at bounding box center [13, 65] width 26 height 26
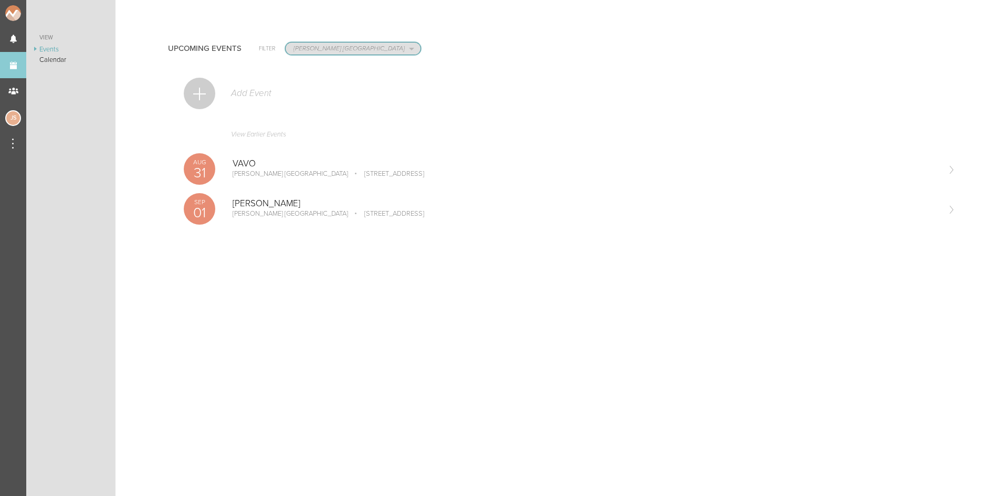
click at [323, 49] on select "All Teams Jakeshore Breakbomb bsmnt Sonia Z3LLA FWD Flynn's Fire Island The Gra…" at bounding box center [353, 49] width 135 height 12
select select "0"
click at [286, 43] on select "All Teams Jakeshore Breakbomb bsmnt Sonia Z3LLA FWD Flynn's Fire Island The Gra…" at bounding box center [353, 49] width 135 height 12
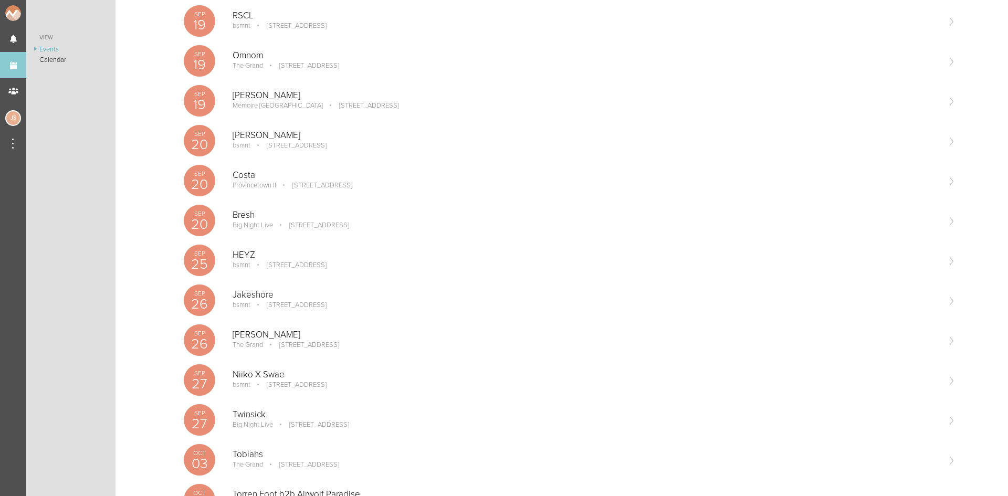
scroll to position [1050, 0]
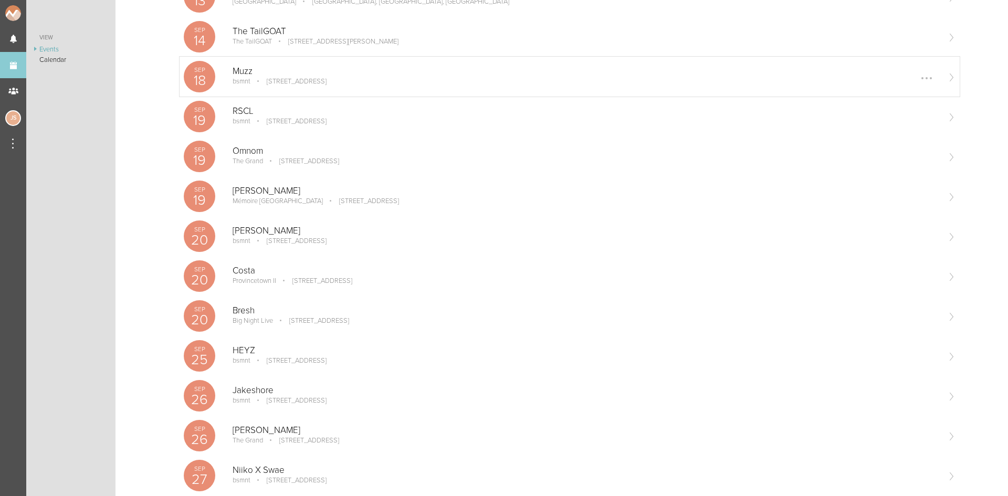
click at [249, 78] on p "bsmnt" at bounding box center [242, 81] width 18 height 8
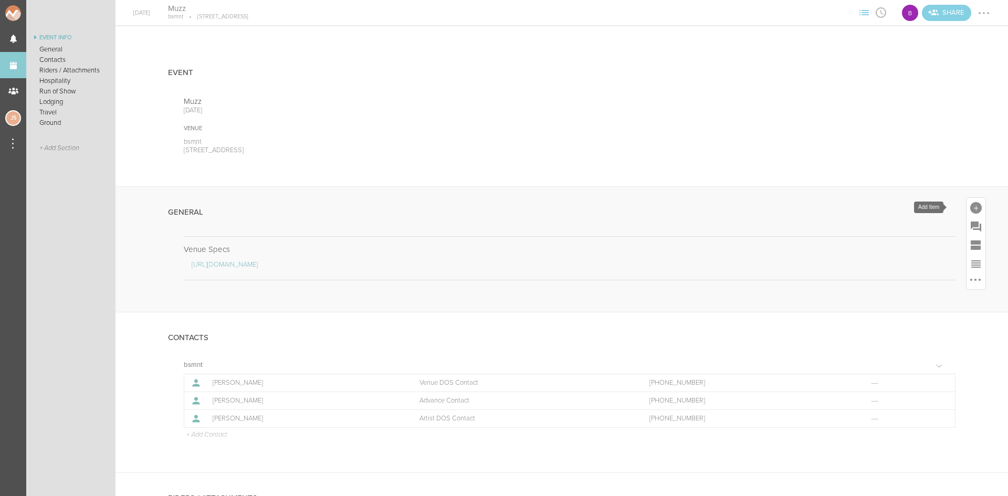
click at [971, 206] on div at bounding box center [976, 208] width 12 height 12
click at [827, 361] on icon at bounding box center [828, 368] width 21 height 21
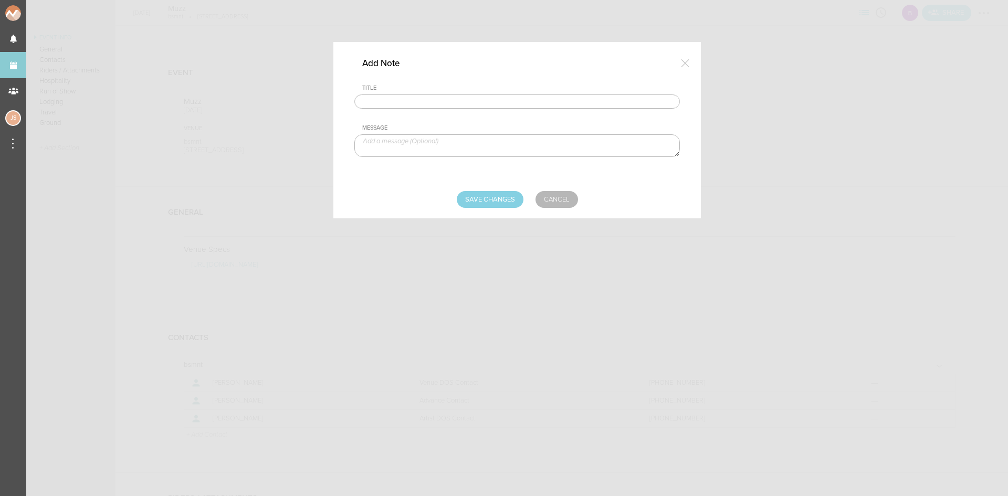
click at [482, 107] on input "text" at bounding box center [516, 101] width 325 height 15
type input "Travel Party"
click at [513, 157] on textarea at bounding box center [516, 145] width 325 height 23
paste textarea "Mustafa Alobaidi & possibly media"
drag, startPoint x: 446, startPoint y: 143, endPoint x: 416, endPoint y: 139, distance: 30.1
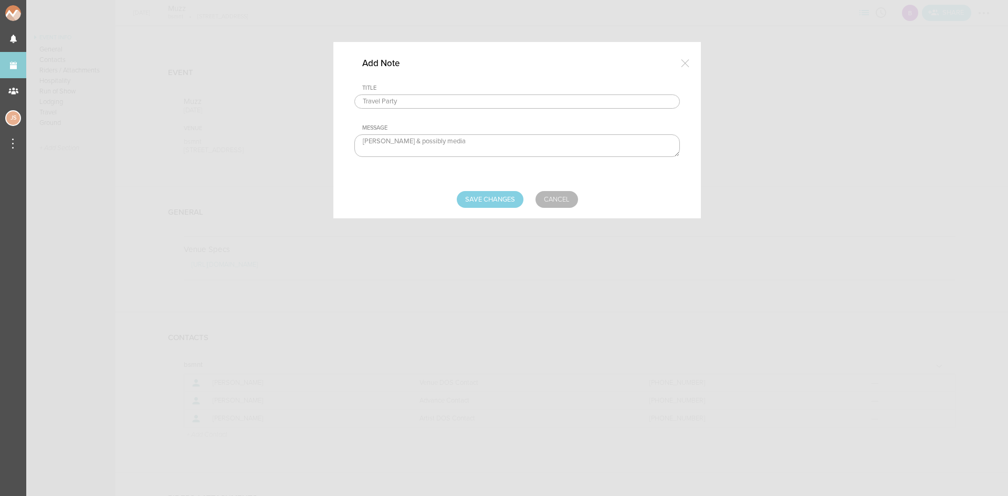
click at [416, 139] on textarea "Mustafa Alobaidi & possibly media" at bounding box center [516, 145] width 325 height 23
click at [416, 139] on textarea "Mustafa Alobaidi TBD - media" at bounding box center [516, 145] width 325 height 23
type textarea "Mustafa Alobaidi - Artist TBD - media"
click at [492, 197] on input "Save Changes" at bounding box center [490, 199] width 67 height 17
type input "Saving..."
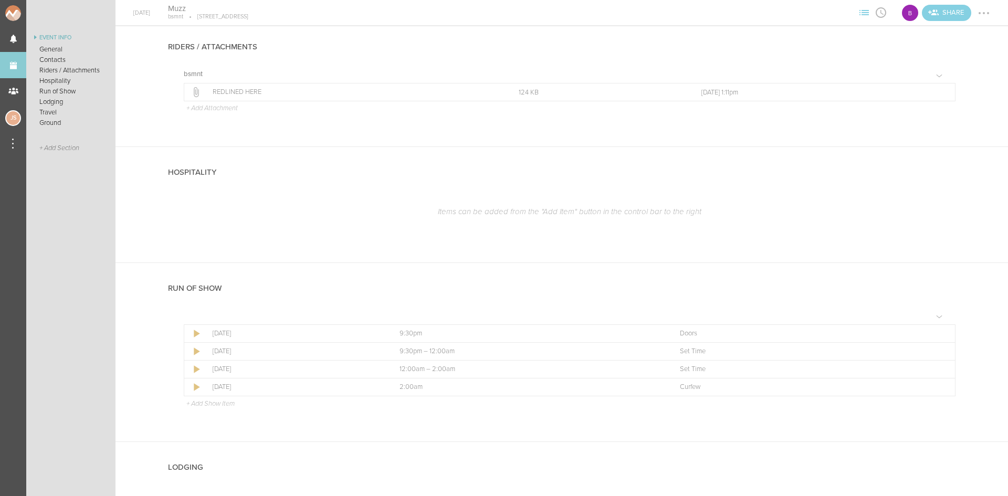
scroll to position [525, 0]
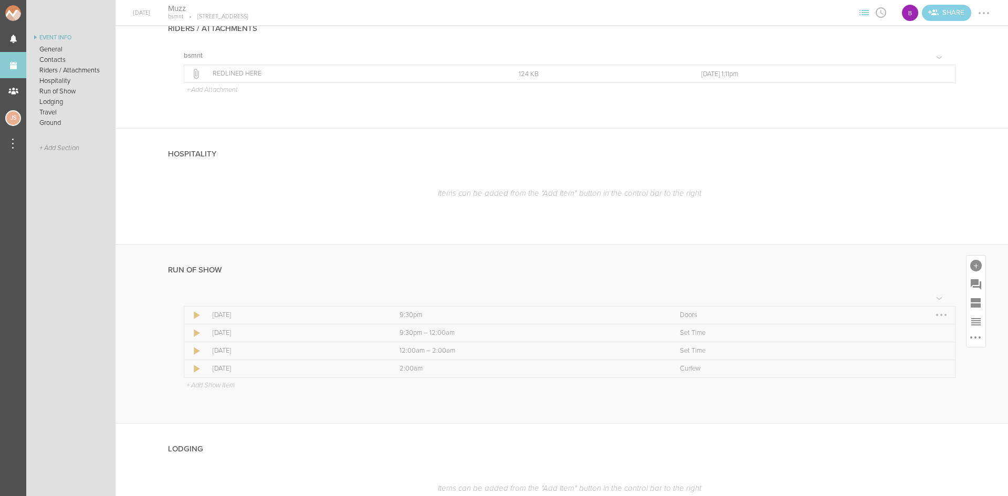
click at [934, 317] on div at bounding box center [941, 315] width 17 height 17
click at [934, 331] on link "Edit Item" at bounding box center [909, 335] width 81 height 19
select select "Doors"
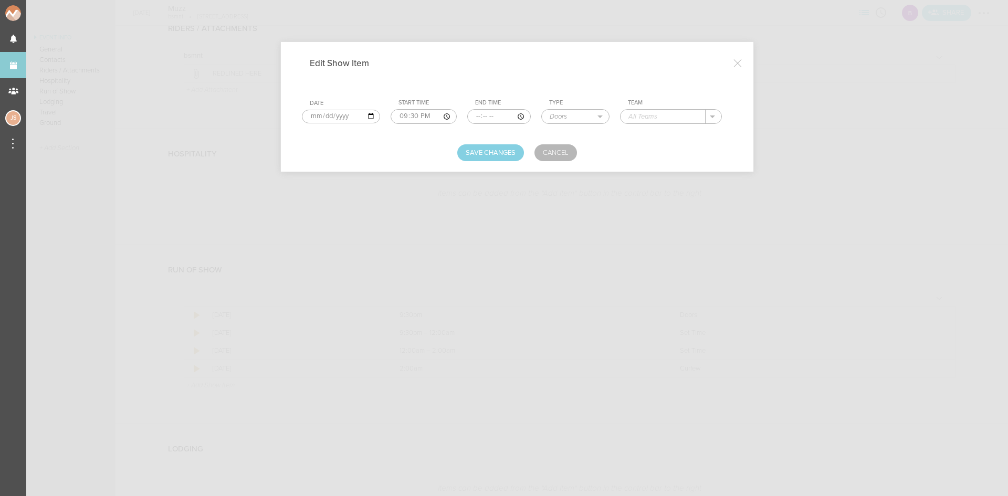
click at [649, 120] on input "text" at bounding box center [662, 117] width 85 height 14
click at [652, 135] on p "bsmnt" at bounding box center [648, 132] width 19 height 8
type input "bsmnt"
click at [480, 148] on button "Save Changes" at bounding box center [490, 152] width 67 height 17
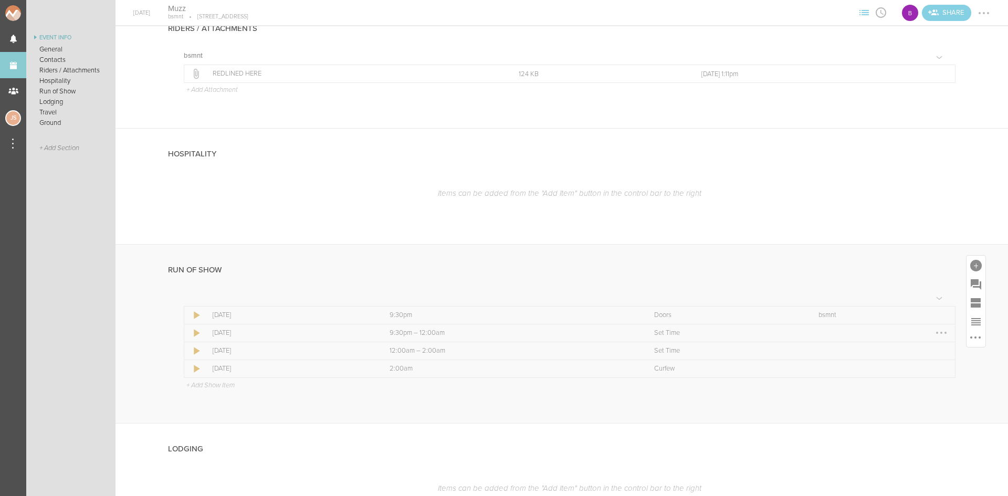
click at [934, 334] on div at bounding box center [941, 332] width 17 height 17
click at [932, 346] on link "Edit Item" at bounding box center [909, 353] width 81 height 19
select select "Set Time"
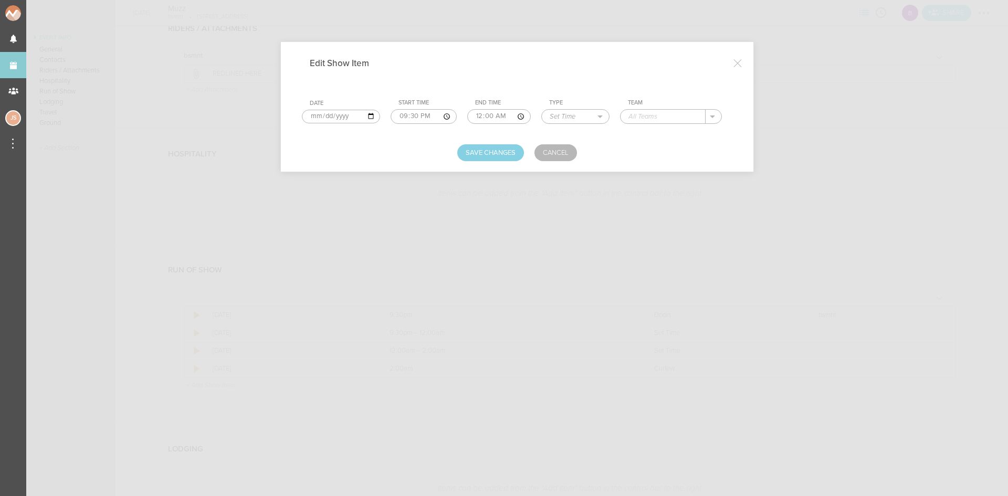
click at [479, 115] on input "00:00" at bounding box center [499, 116] width 64 height 15
click at [483, 118] on input "23:30" at bounding box center [499, 116] width 64 height 15
type input "23:15"
click at [641, 121] on input "text" at bounding box center [662, 117] width 85 height 14
click at [550, 157] on link "Cancel" at bounding box center [555, 152] width 43 height 17
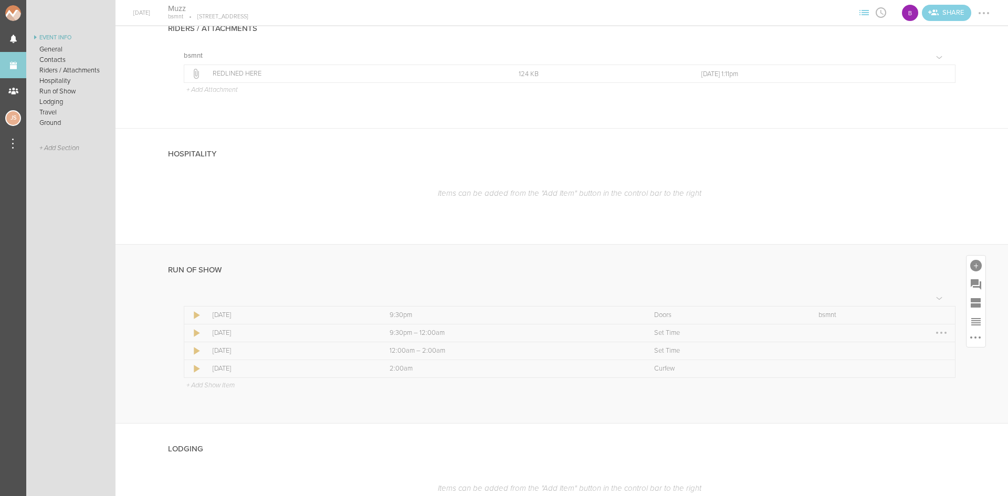
click at [940, 332] on div at bounding box center [941, 333] width 2 height 2
drag, startPoint x: 921, startPoint y: 351, endPoint x: 885, endPoint y: 329, distance: 42.1
click at [921, 351] on link "Edit Item" at bounding box center [909, 353] width 81 height 19
select select "Set Time"
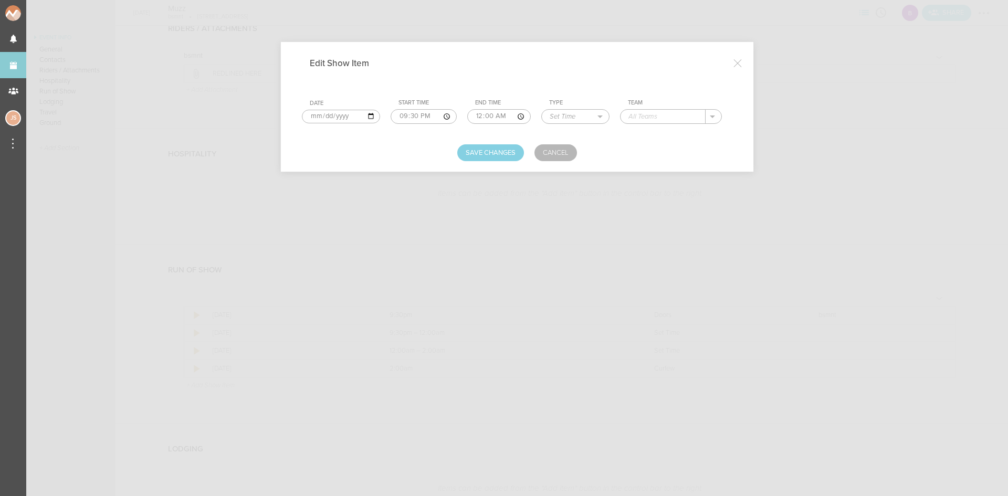
click at [480, 117] on input "00:00" at bounding box center [499, 116] width 64 height 15
type input "23:15"
click at [503, 150] on button "Save Changes" at bounding box center [490, 152] width 67 height 17
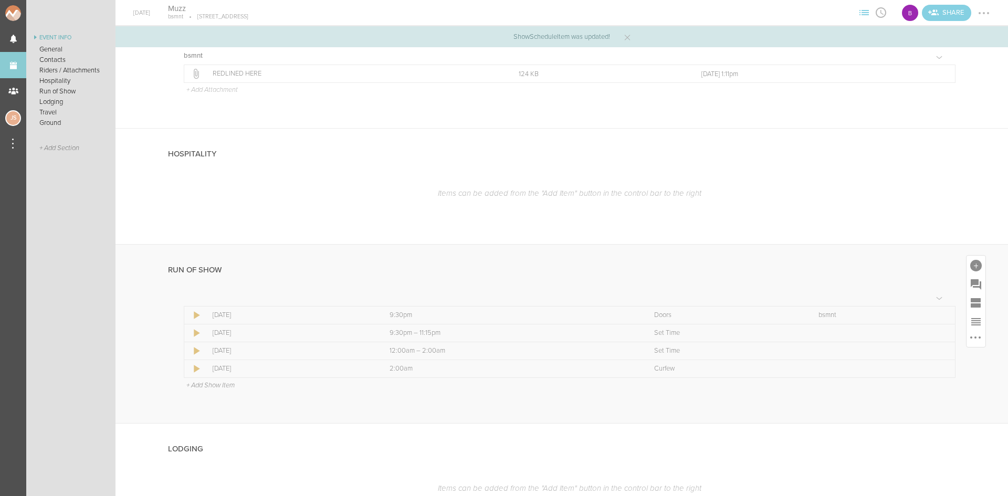
click at [210, 385] on p "+ Add Show Item" at bounding box center [210, 385] width 48 height 8
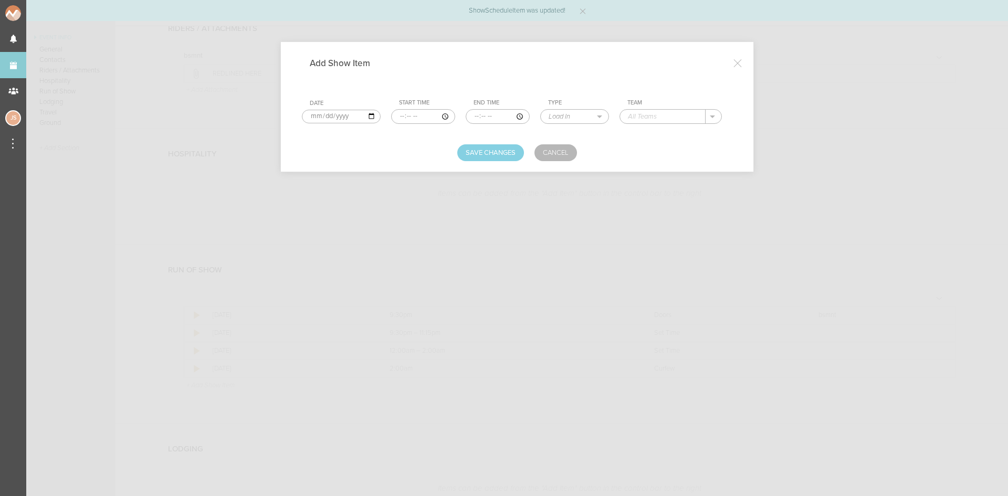
click at [399, 115] on input "time" at bounding box center [423, 116] width 64 height 15
type input "23:15"
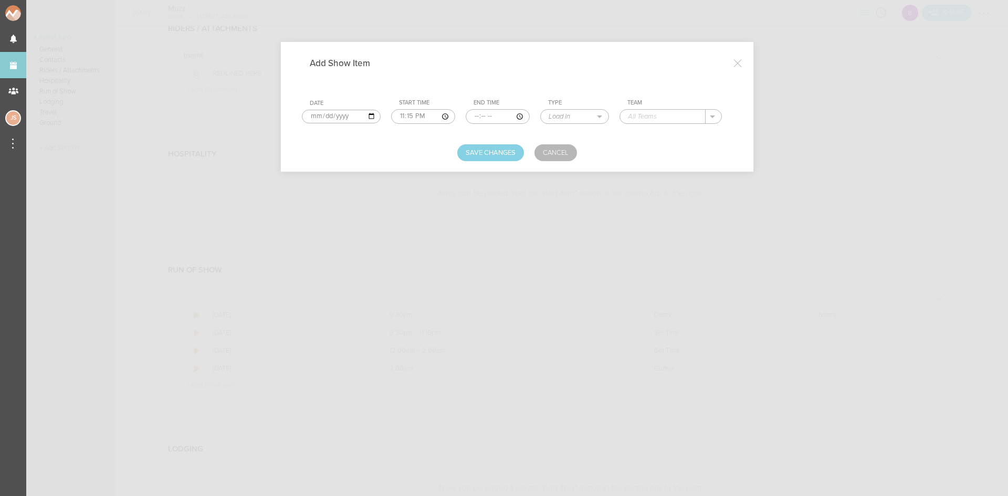
type input "00:45"
select select "Set Time"
click at [487, 146] on button "Save Changes" at bounding box center [490, 152] width 67 height 17
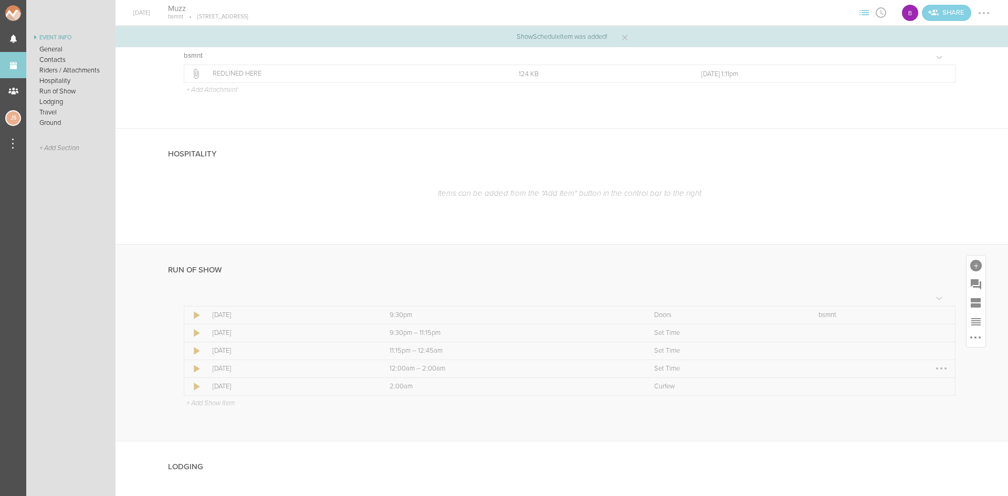
click at [936, 369] on div at bounding box center [941, 368] width 17 height 17
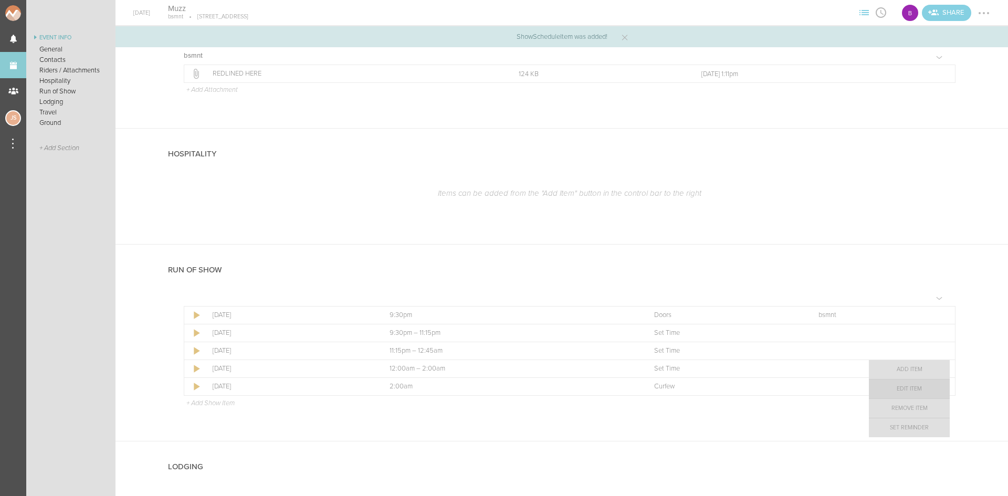
click at [925, 386] on link "Edit Item" at bounding box center [909, 389] width 81 height 19
select select "Set Time"
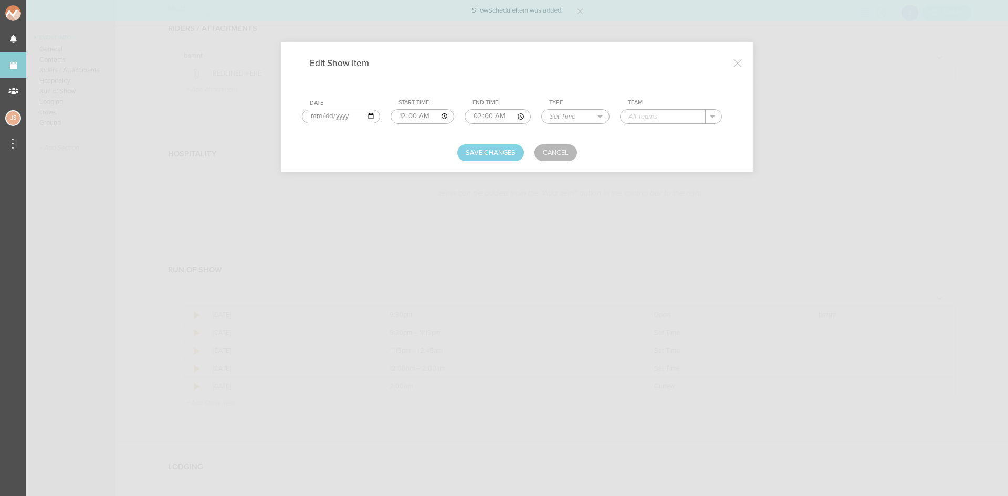
click at [414, 115] on input "00:00" at bounding box center [423, 116] width 64 height 15
type input "00:45"
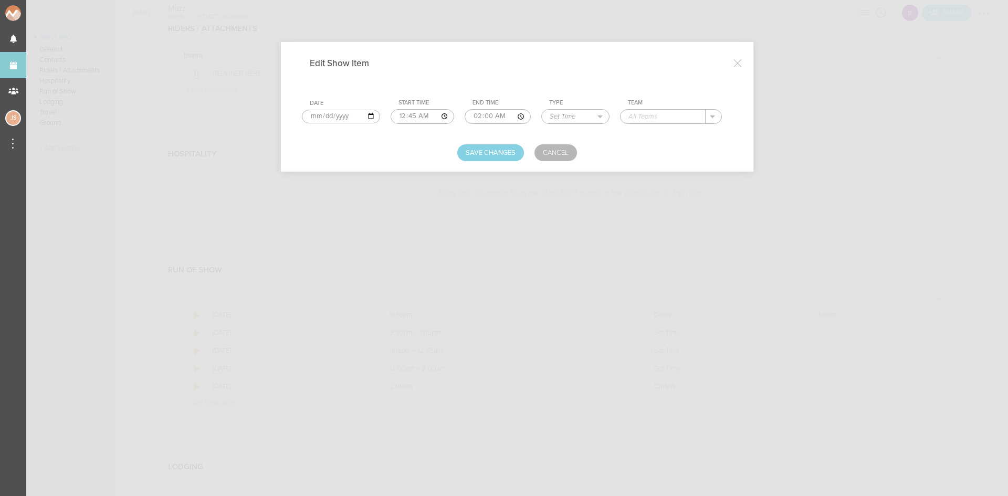
click at [687, 119] on input "text" at bounding box center [662, 117] width 85 height 14
type input "muzz"
click at [471, 160] on button "Save Changes" at bounding box center [490, 152] width 67 height 17
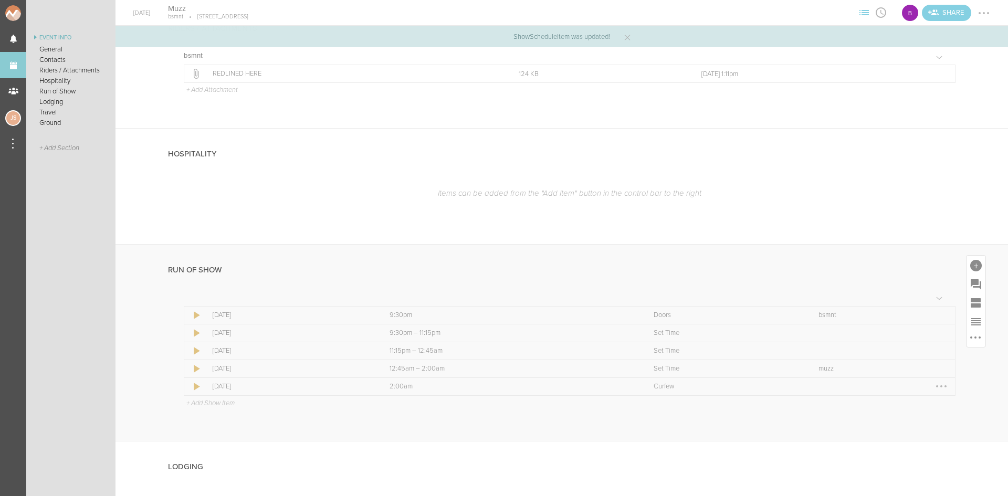
click at [935, 384] on div at bounding box center [941, 386] width 17 height 17
drag, startPoint x: 915, startPoint y: 412, endPoint x: 748, endPoint y: 258, distance: 227.0
click at [914, 412] on link "Edit Item" at bounding box center [909, 406] width 81 height 19
select select "Curfew"
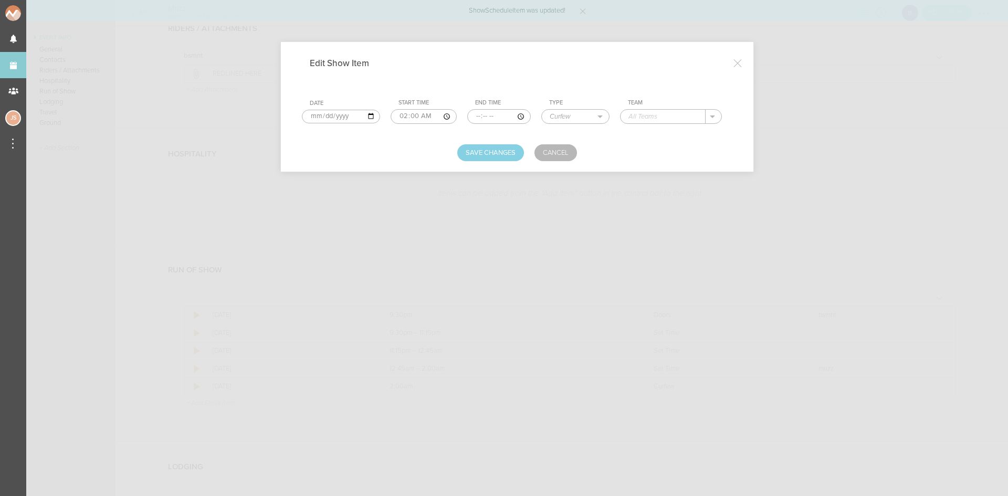
drag, startPoint x: 636, startPoint y: 117, endPoint x: 638, endPoint y: 122, distance: 6.3
click at [636, 117] on input "text" at bounding box center [662, 117] width 85 height 14
click at [641, 129] on p "bsmnt" at bounding box center [648, 132] width 19 height 8
type input "bsmnt"
click at [467, 148] on button "Save Changes" at bounding box center [490, 152] width 67 height 17
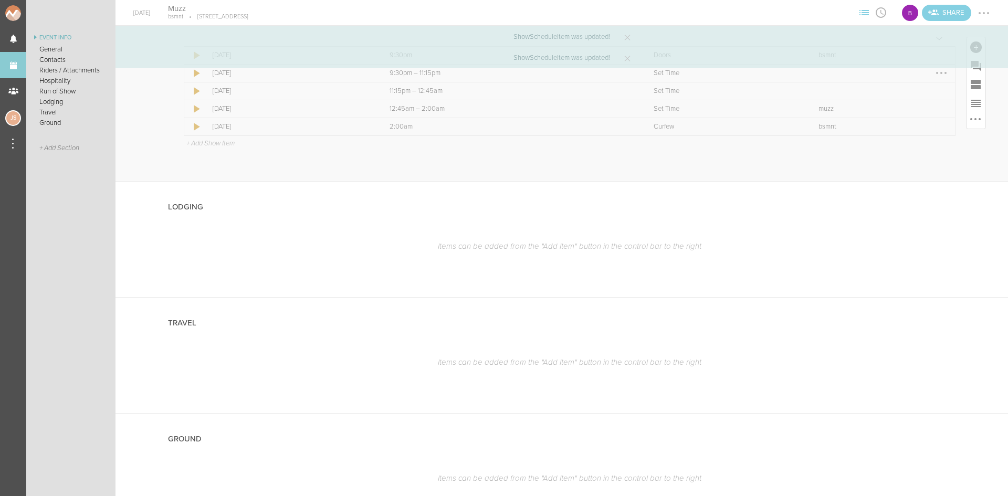
scroll to position [787, 0]
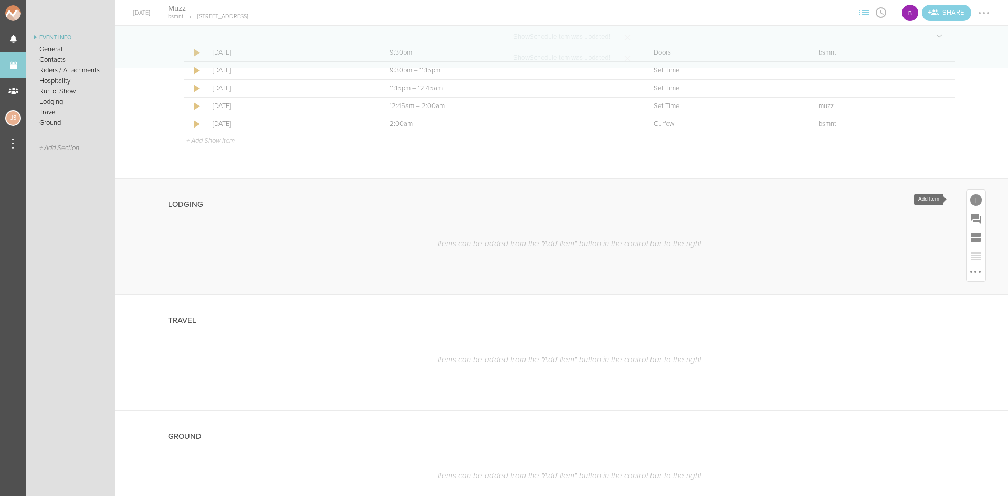
click at [971, 198] on div at bounding box center [976, 200] width 12 height 12
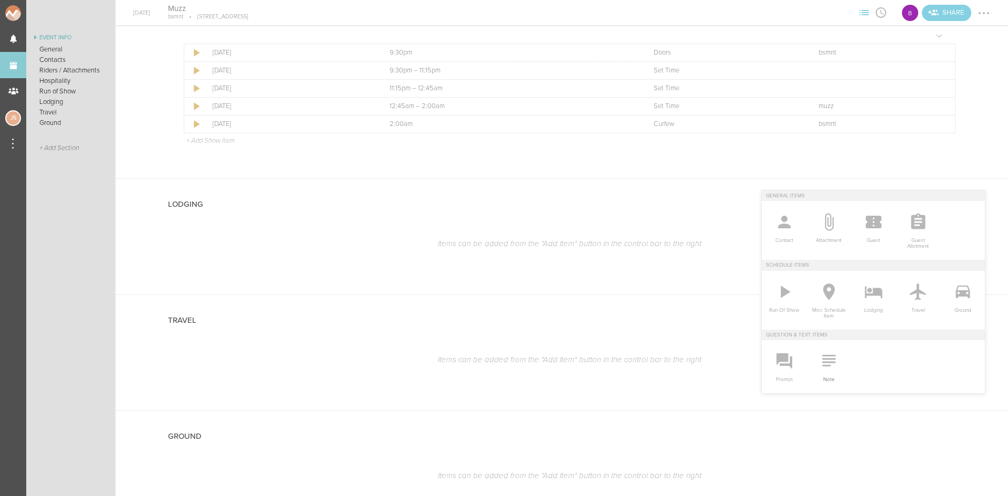
drag, startPoint x: 813, startPoint y: 361, endPoint x: 734, endPoint y: 302, distance: 98.6
click at [818, 361] on icon at bounding box center [828, 360] width 21 height 21
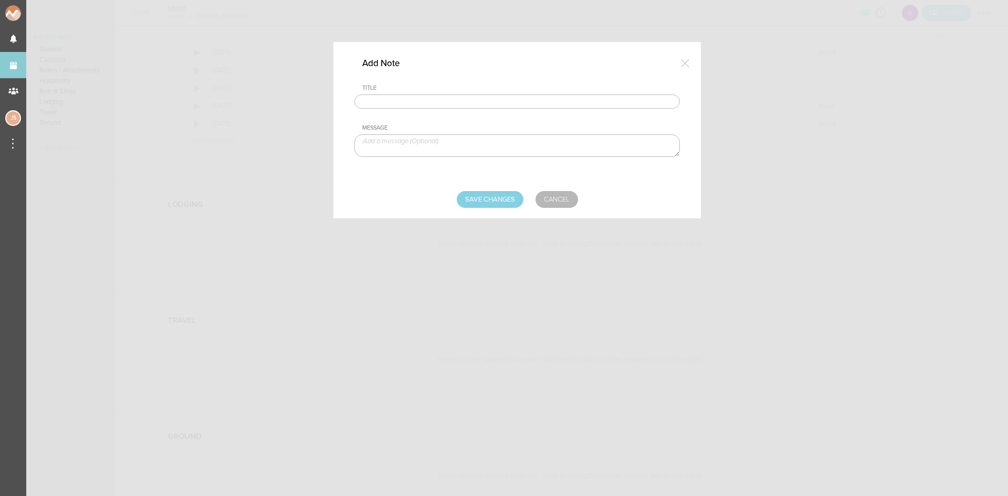
click at [459, 103] on input "text" at bounding box center [516, 101] width 325 height 15
type input "Lodging/GROUND"
click at [447, 144] on textarea at bounding box center [516, 145] width 325 height 23
type textarea "$350 buyout to be sent with final payment"
click at [502, 203] on input "Save Changes" at bounding box center [490, 199] width 67 height 17
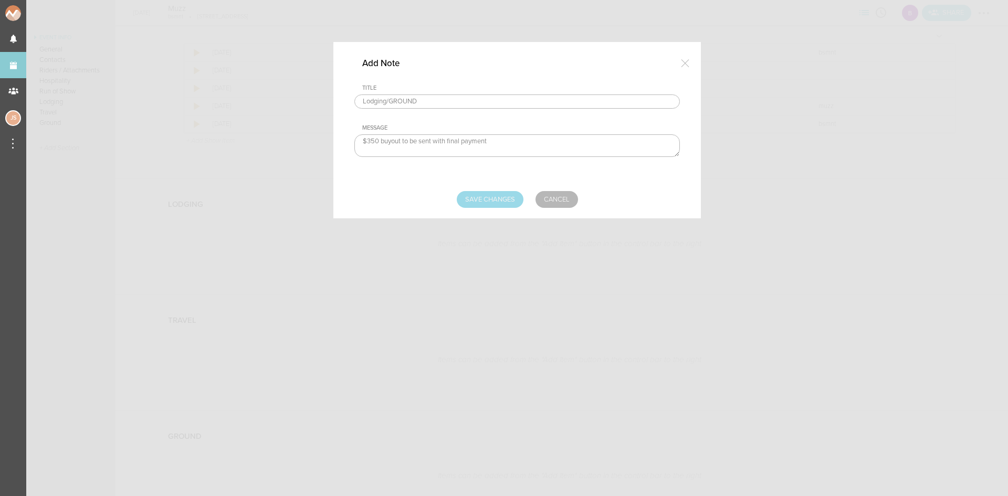
type input "Saving..."
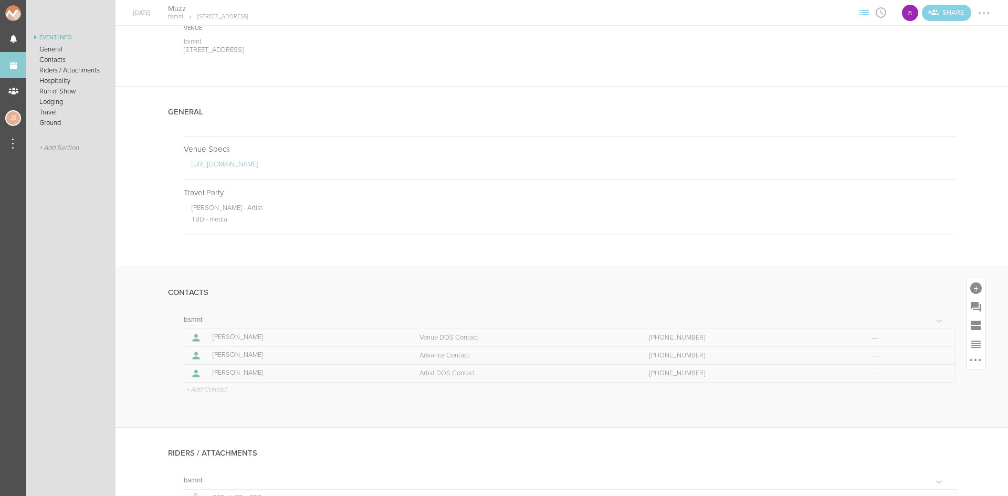
scroll to position [0, 0]
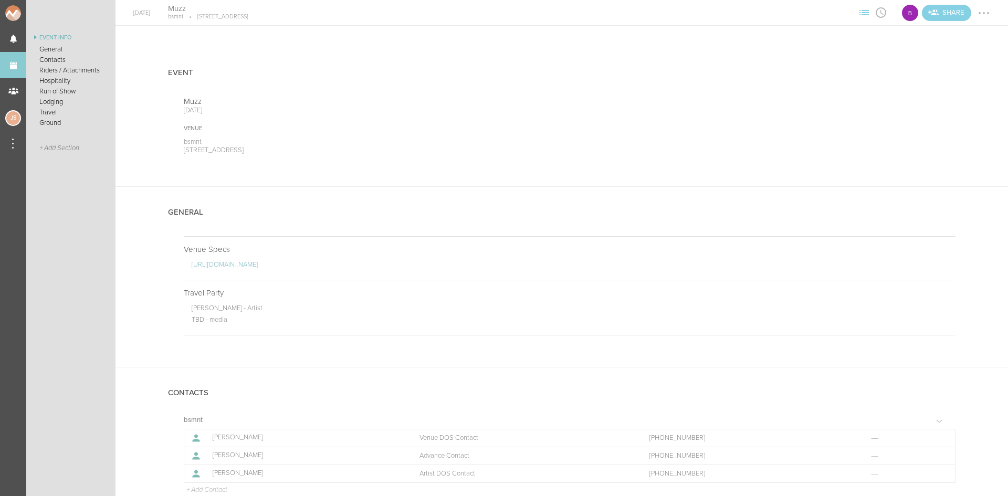
click at [990, 10] on div at bounding box center [983, 13] width 17 height 17
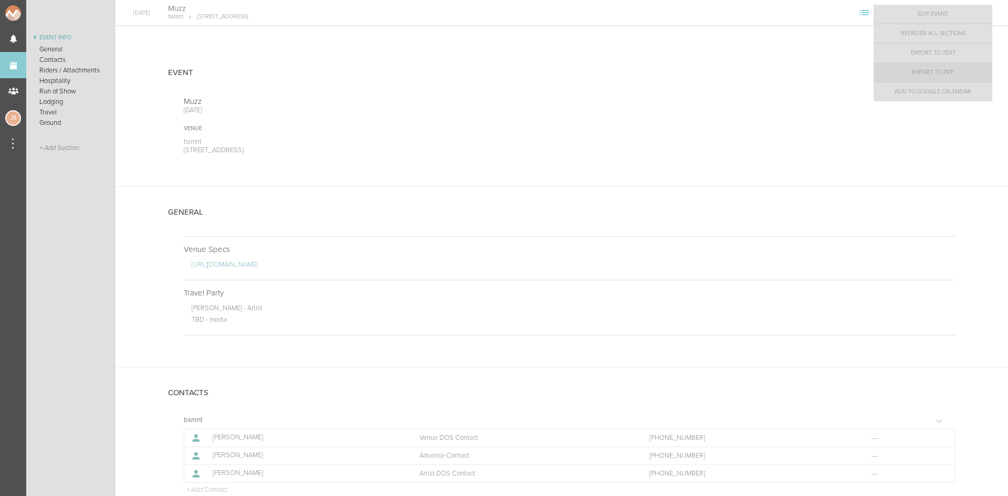
click at [978, 67] on link "Export to PDF" at bounding box center [932, 72] width 119 height 19
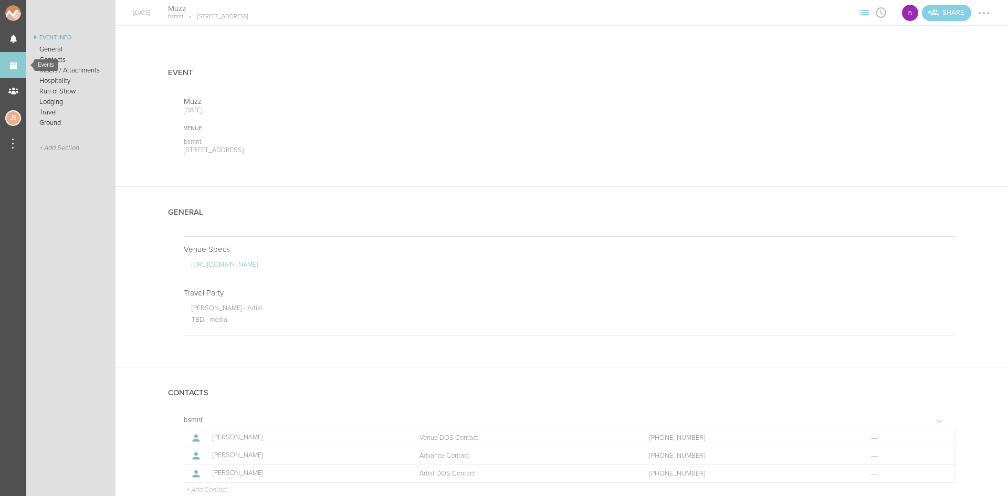
click at [18, 64] on link "Events" at bounding box center [13, 65] width 26 height 26
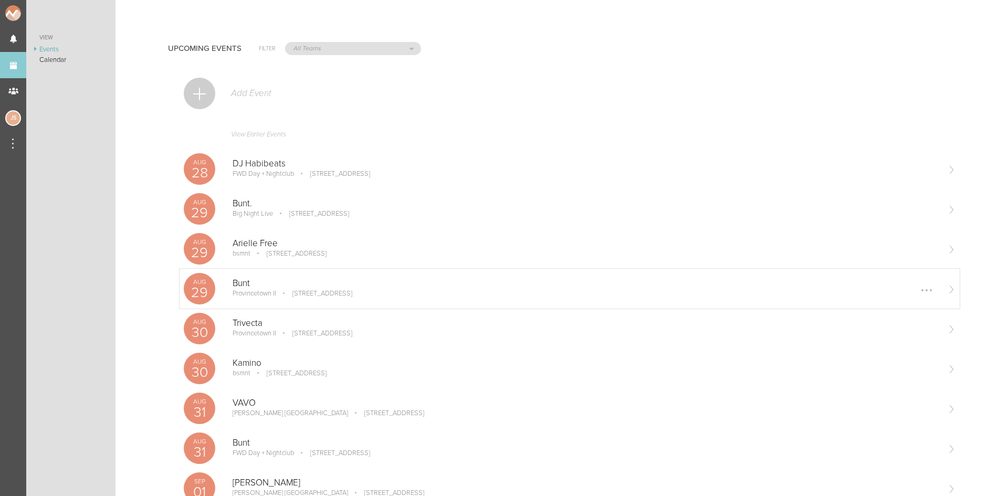
click at [311, 282] on p "Bunt" at bounding box center [586, 283] width 706 height 10
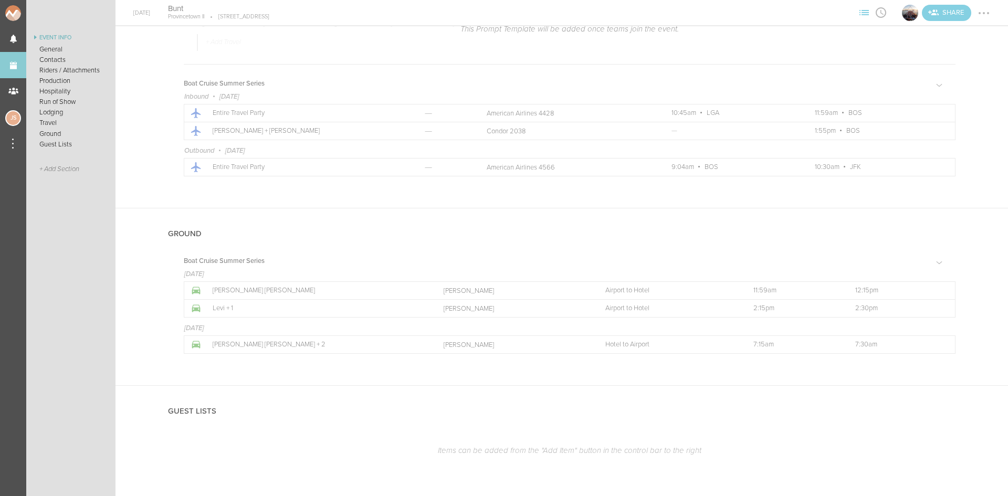
scroll to position [2102, 0]
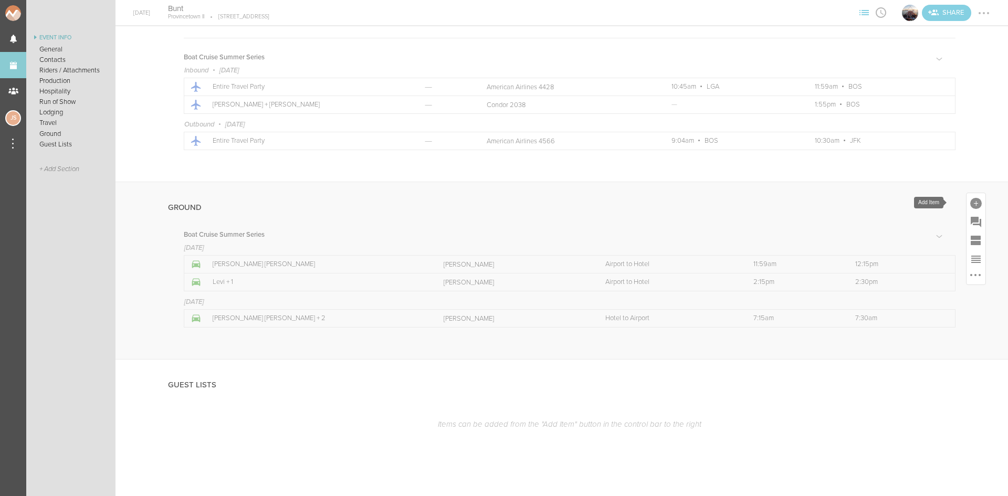
click at [970, 199] on div at bounding box center [976, 204] width 12 height 12
click at [960, 295] on icon at bounding box center [962, 295] width 14 height 13
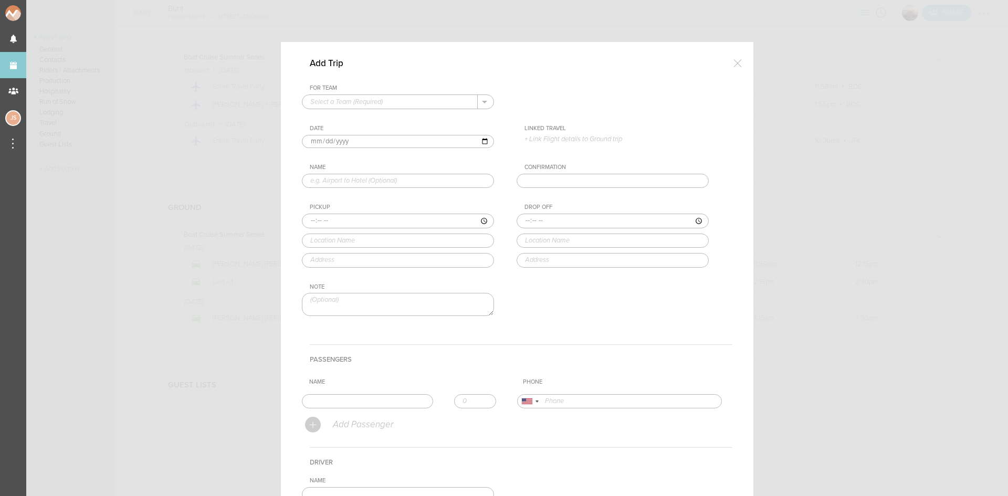
click at [354, 101] on input "text" at bounding box center [389, 102] width 175 height 14
click at [358, 114] on p "Boat Cruise Summer Series" at bounding box center [397, 119] width 175 height 18
type input "Boat Cruise Summer Series"
click at [338, 183] on input "text" at bounding box center [398, 181] width 192 height 15
type input "Hotel to Boat"
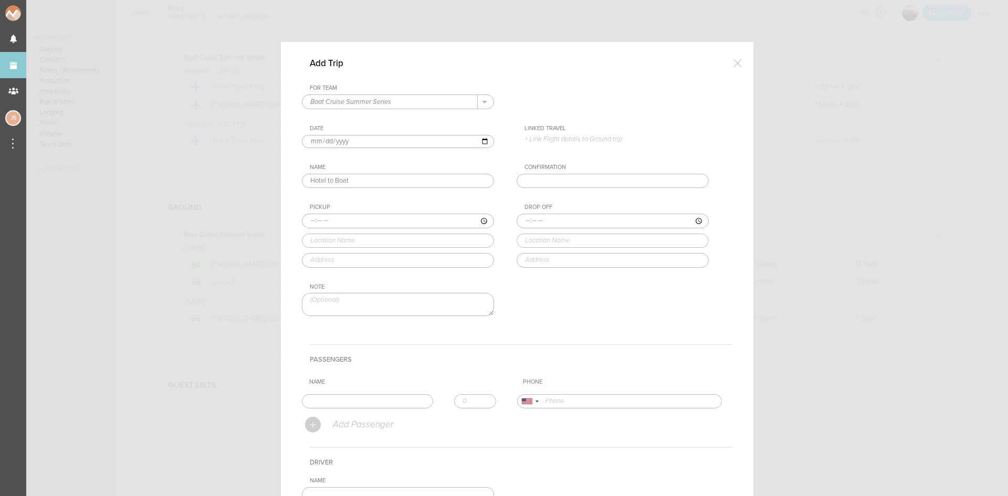
click at [302, 223] on input "time" at bounding box center [398, 221] width 192 height 15
type input "18:30"
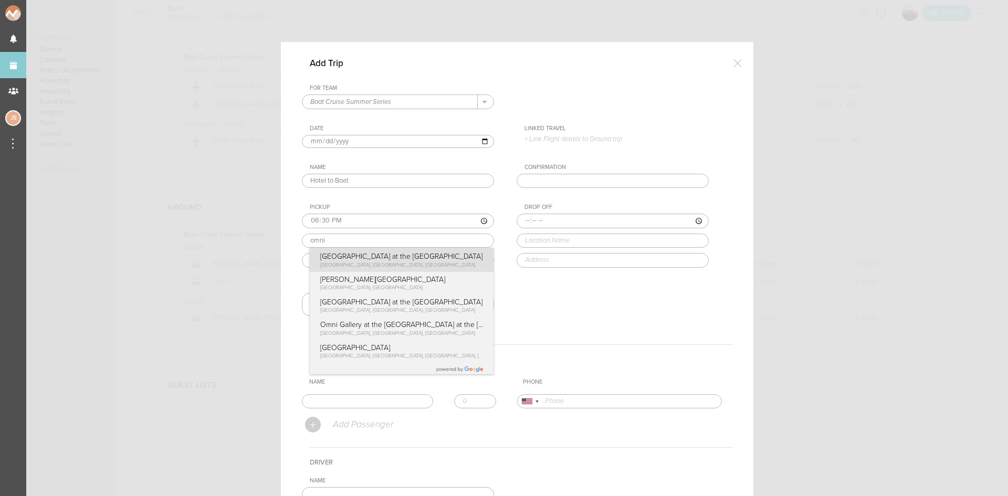
click at [363, 260] on div "Pickup 18:30 omni Omni Boston Hotel at the Seaport Summer Street, Boston, MA, U…" at bounding box center [408, 236] width 213 height 64
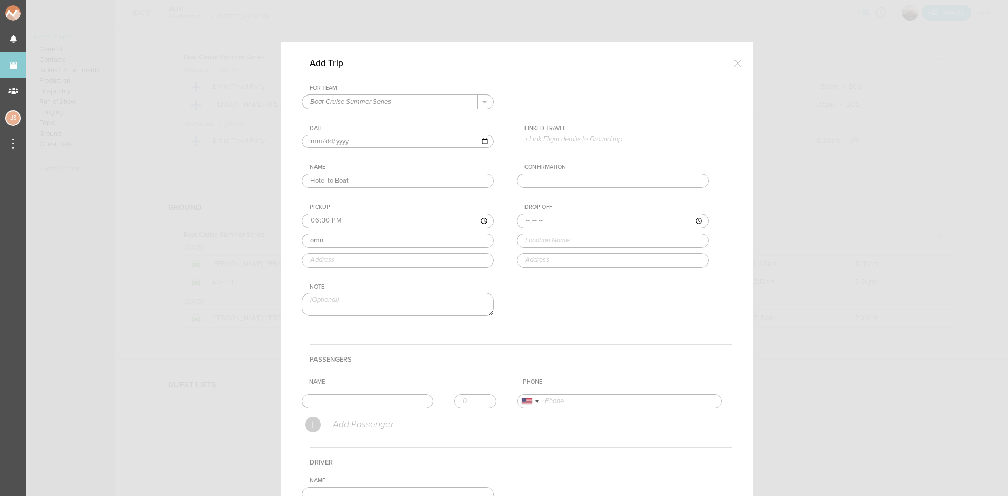
type input "[GEOGRAPHIC_DATA] at the [GEOGRAPHIC_DATA]"
type input "[STREET_ADDRESS]"
click at [527, 219] on input "time" at bounding box center [613, 221] width 192 height 15
click at [533, 218] on input "time" at bounding box center [613, 221] width 192 height 15
type input "18:40"
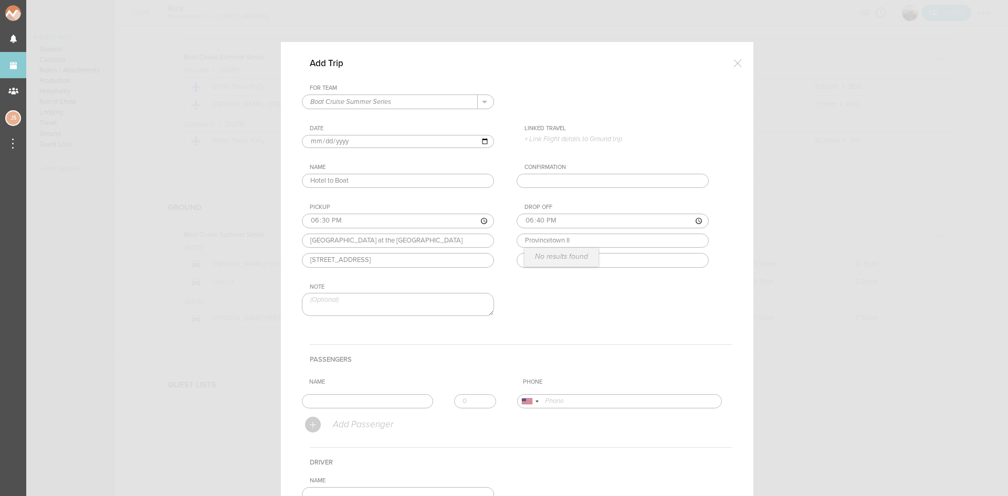
type input "Provincetown II"
type input "164 Seaport Blvd Boston, MA"
click at [376, 397] on input "text" at bounding box center [367, 401] width 131 height 15
type input "[PERSON_NAME] [PERSON_NAME]"
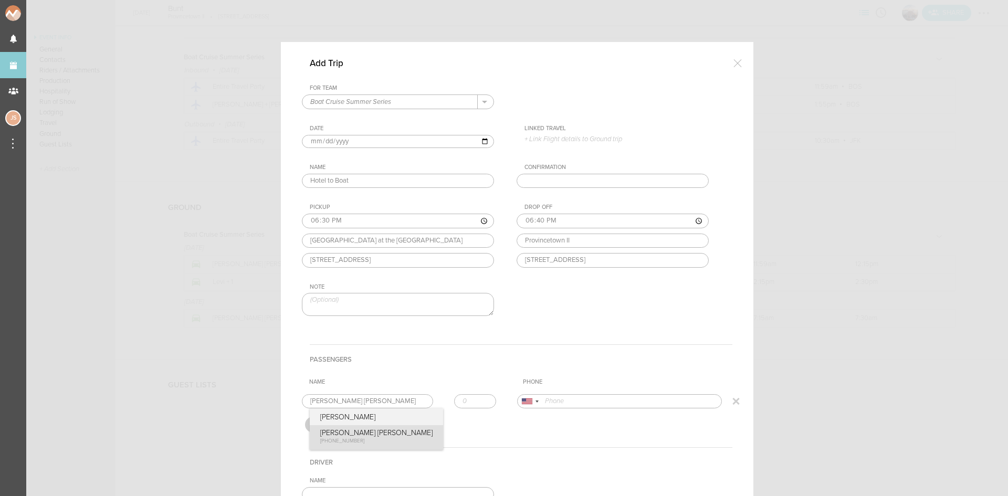
type input "15208610191"
click at [343, 432] on form "For Team Boat Cruise Summer Series + Add New Team Boat Cruise Summer Series . B…" at bounding box center [517, 352] width 430 height 535
click at [479, 398] on input "1" at bounding box center [475, 401] width 42 height 15
click at [479, 398] on input "2" at bounding box center [475, 401] width 42 height 15
click at [479, 398] on input "3" at bounding box center [475, 401] width 42 height 15
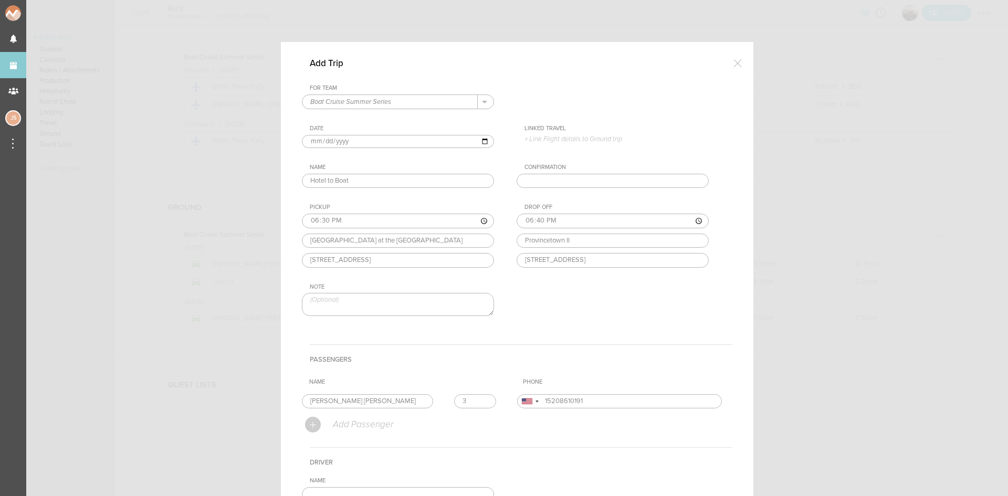
click at [466, 371] on h4 "Passengers" at bounding box center [521, 359] width 423 height 30
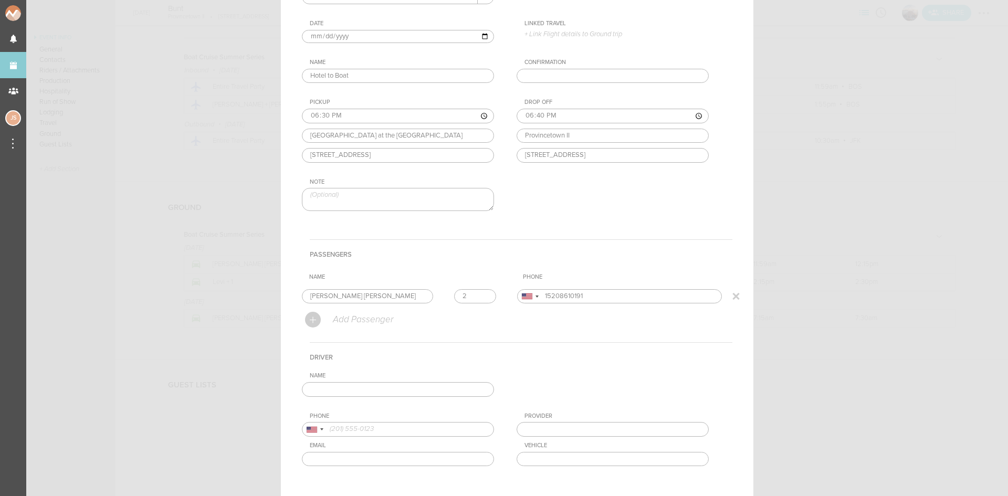
type input "2"
click at [478, 297] on input "2" at bounding box center [475, 296] width 42 height 15
click at [466, 392] on input "text" at bounding box center [398, 389] width 192 height 15
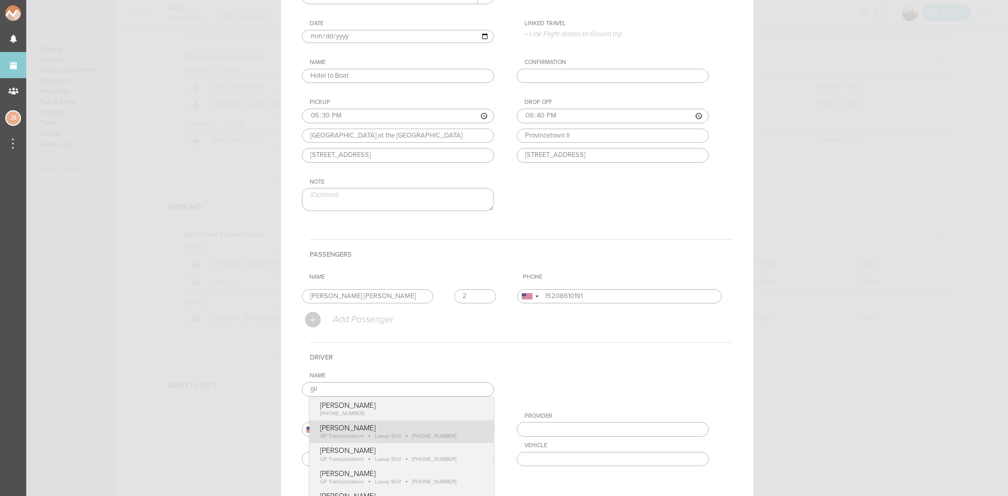
type input "[PERSON_NAME]"
type input "18574170489"
type input "GP Transportations"
type input "Luxury SUV"
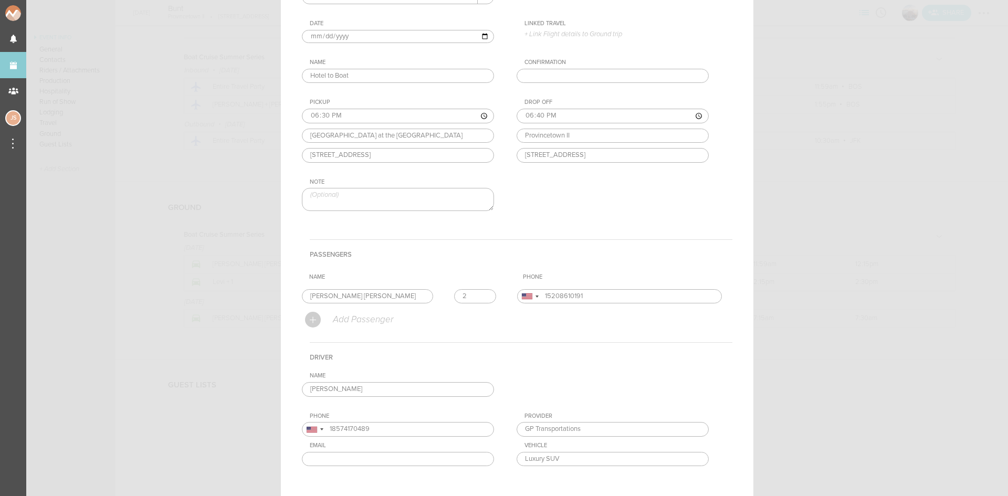
click at [423, 436] on div "Name Gilbert Payoute Gilbert Payoute +1 (857) 417-0489 Gilbert Payoute GP Trans…" at bounding box center [517, 427] width 430 height 110
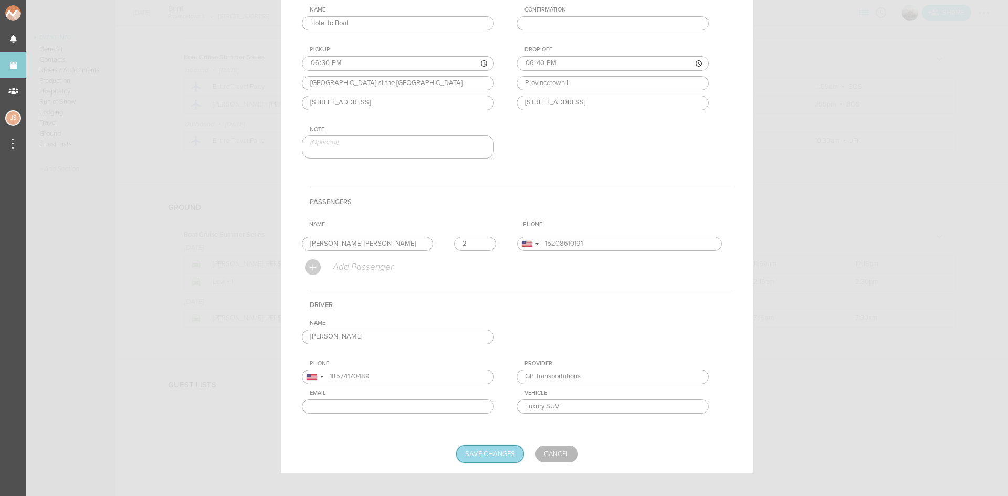
click at [500, 456] on input "Save Changes" at bounding box center [490, 454] width 67 height 17
type input "Saving..."
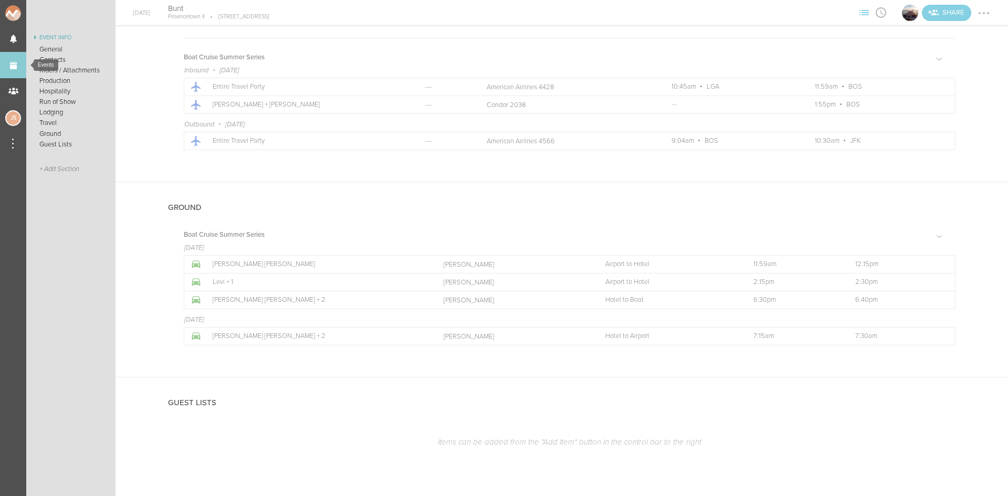
click at [10, 67] on link "Events" at bounding box center [13, 65] width 26 height 26
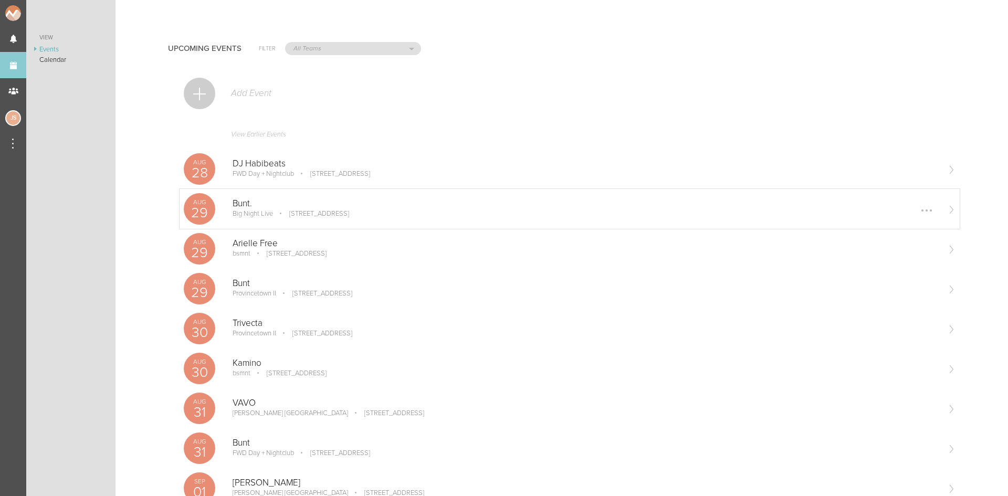
click at [335, 206] on p "Bunt." at bounding box center [586, 203] width 706 height 10
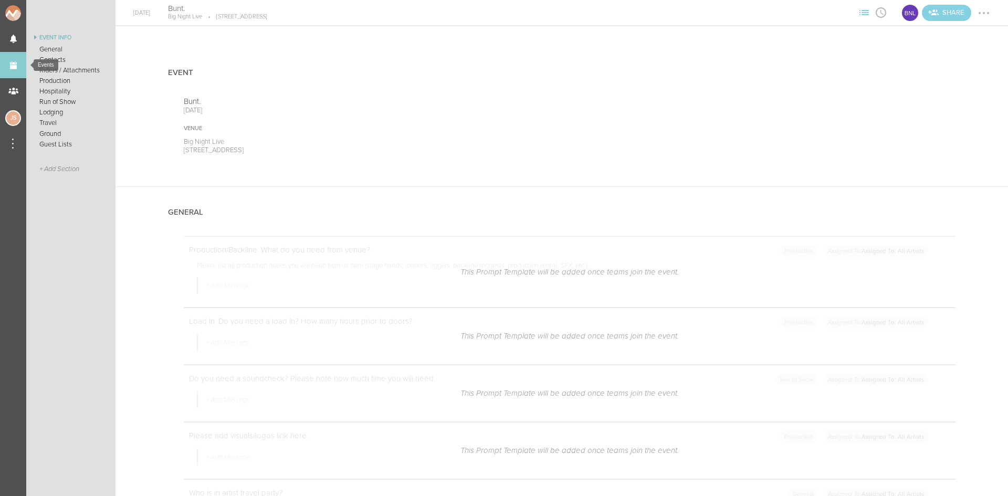
click at [20, 62] on link "Events" at bounding box center [13, 65] width 26 height 26
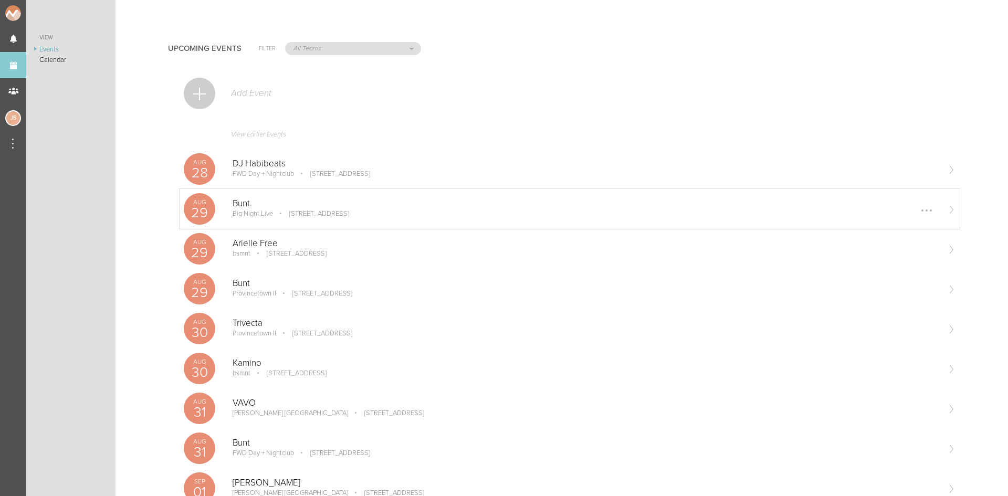
click at [316, 207] on p "Bunt." at bounding box center [586, 203] width 706 height 10
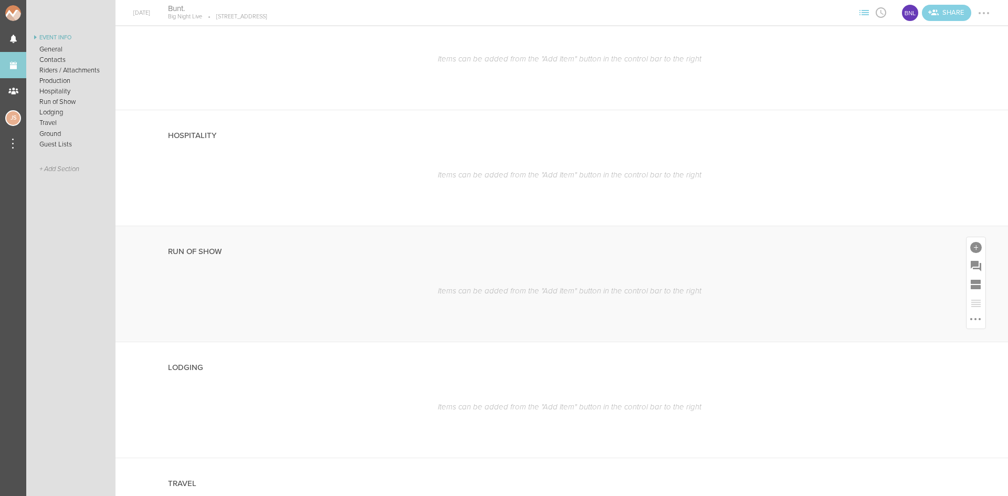
scroll to position [1629, 0]
click at [970, 267] on div at bounding box center [976, 265] width 12 height 12
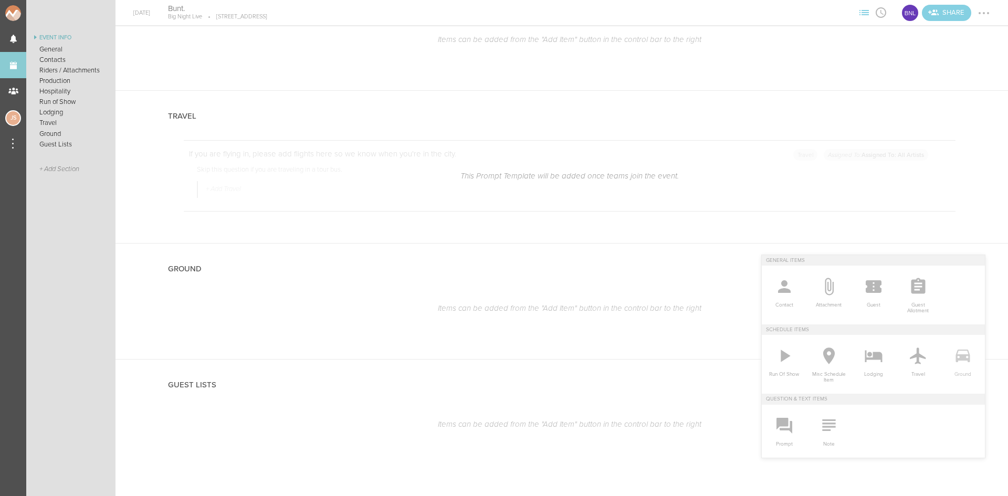
click at [952, 354] on icon at bounding box center [962, 355] width 21 height 21
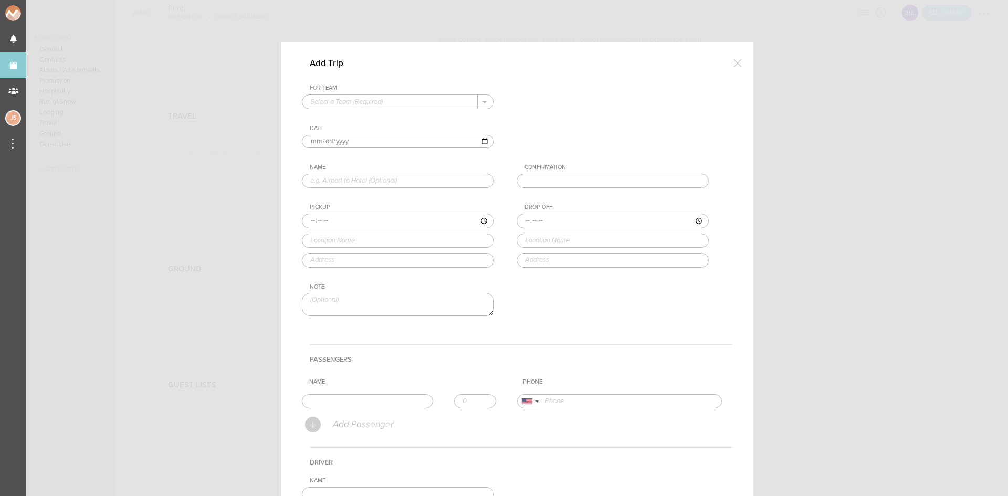
drag, startPoint x: 387, startPoint y: 101, endPoint x: 389, endPoint y: 109, distance: 8.0
click at [387, 101] on input "text" at bounding box center [389, 102] width 175 height 14
click at [386, 117] on p "Big Night Live" at bounding box center [397, 119] width 175 height 18
type input "Big Night Live"
click at [322, 141] on input "[DATE]" at bounding box center [398, 142] width 192 height 14
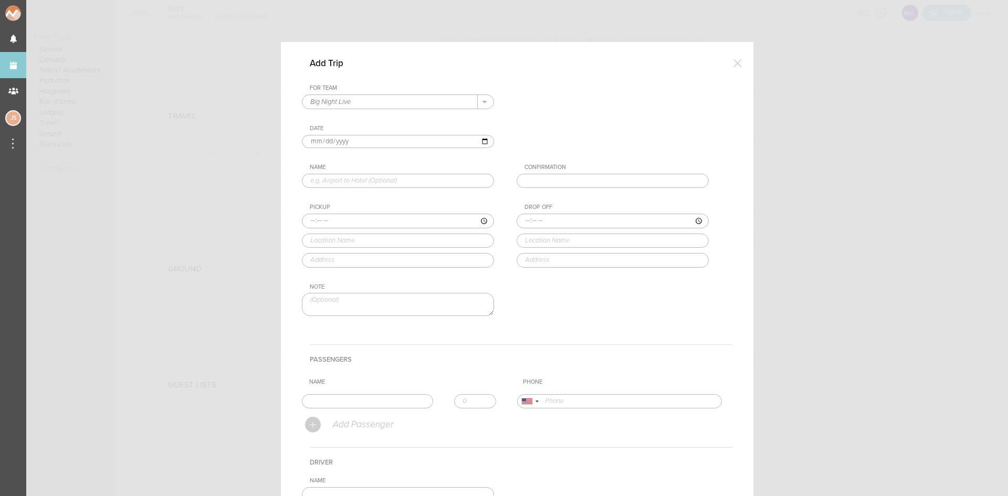
type input "[DATE]"
click at [347, 181] on input "text" at bounding box center [398, 181] width 192 height 15
type input "Venue to Hotel"
click at [307, 219] on input "time" at bounding box center [398, 221] width 192 height 15
type input "02:00"
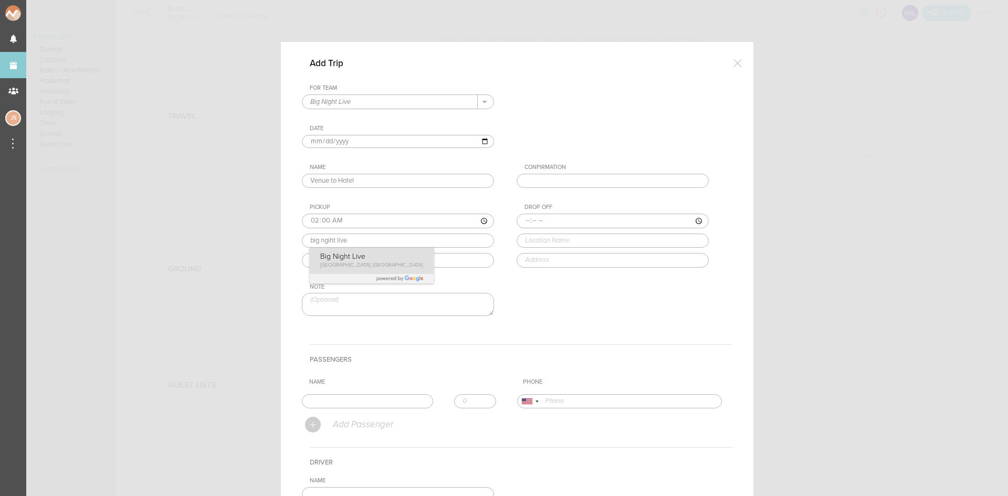
drag, startPoint x: 370, startPoint y: 257, endPoint x: 400, endPoint y: 244, distance: 32.9
click at [369, 257] on div "Pickup 02:00 big ngiht live Big Night Live Causeway Street, Boston, MA, USA" at bounding box center [408, 236] width 213 height 64
type input "Big Night Live"
type input "110 Causeway St, Boston, MA 02114, USA"
click at [520, 222] on input "time" at bounding box center [613, 221] width 192 height 15
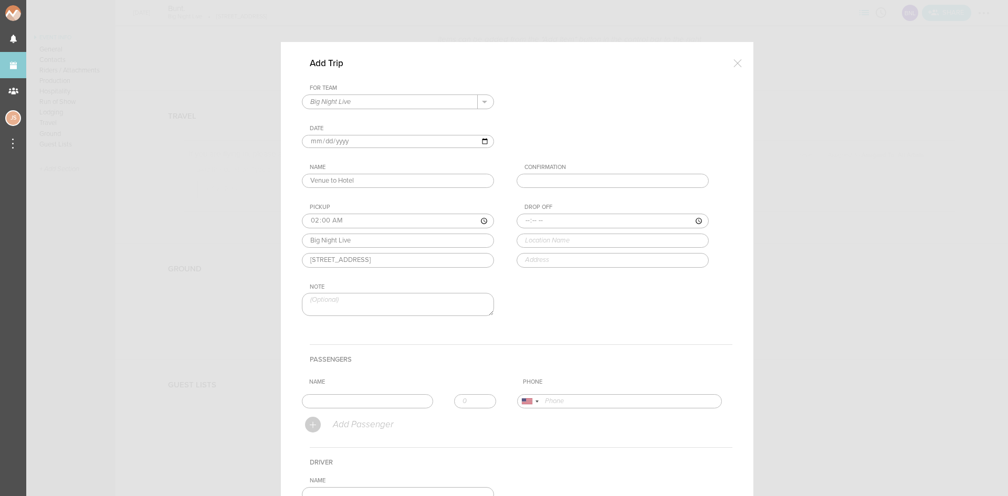
type input "02:15"
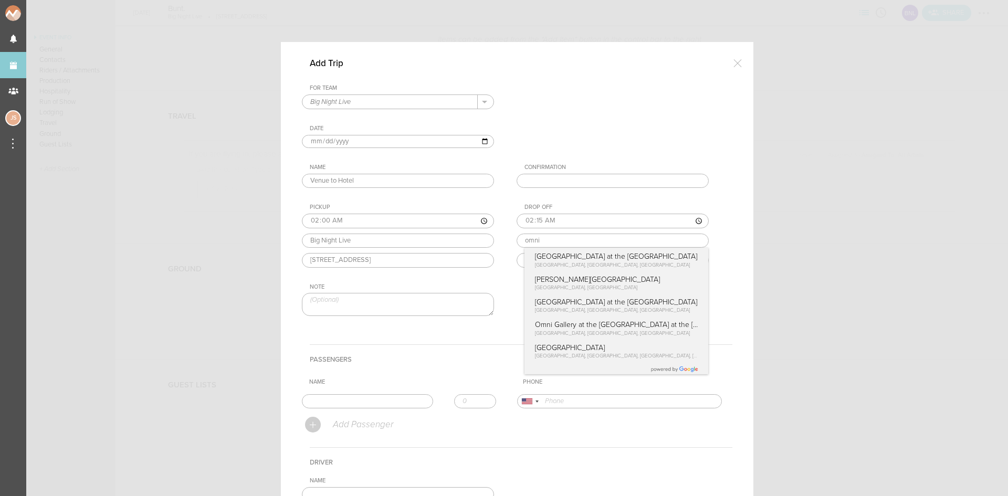
click at [556, 256] on div "Drop Off 02:15 omni Omni Boston Hotel at the Seaport Summer Street, Boston, MA,…" at bounding box center [623, 236] width 213 height 64
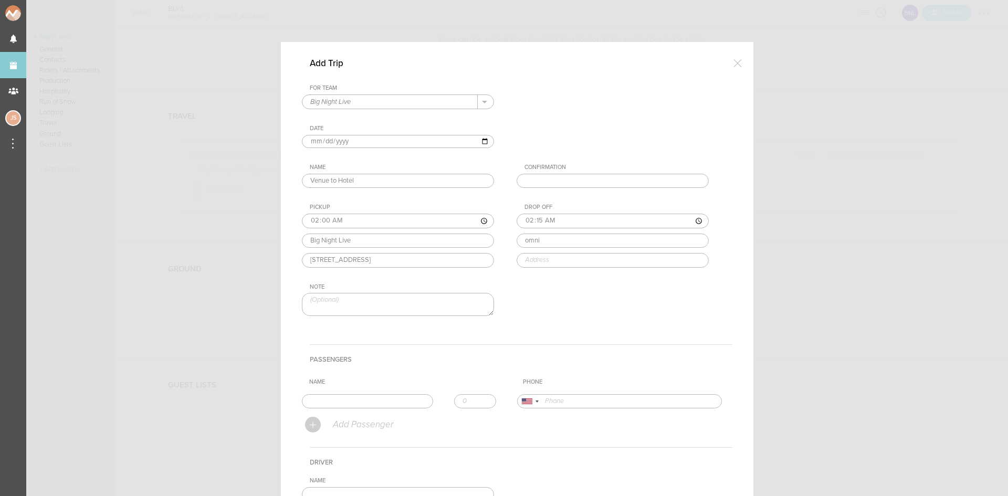
type input "[GEOGRAPHIC_DATA] at the [GEOGRAPHIC_DATA]"
type input "[STREET_ADDRESS]"
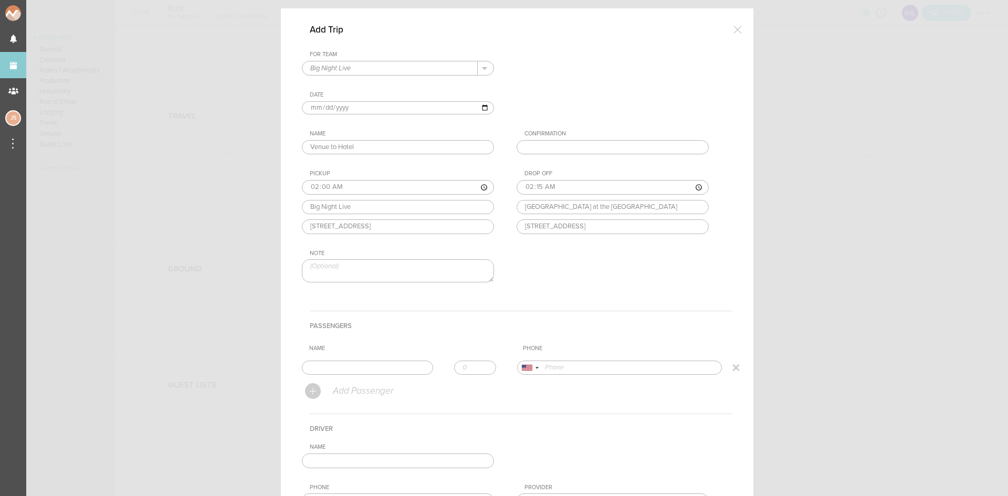
scroll to position [52, 0]
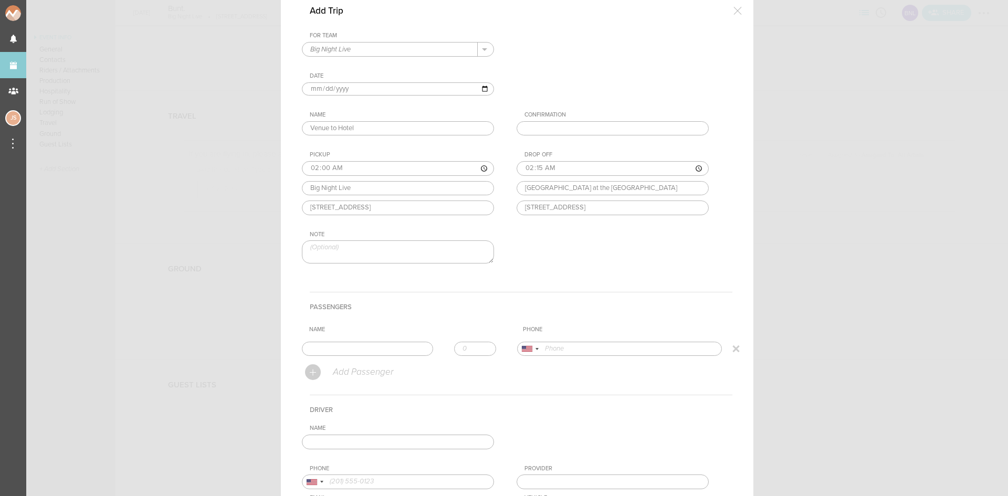
click at [338, 349] on input "text" at bounding box center [367, 349] width 131 height 15
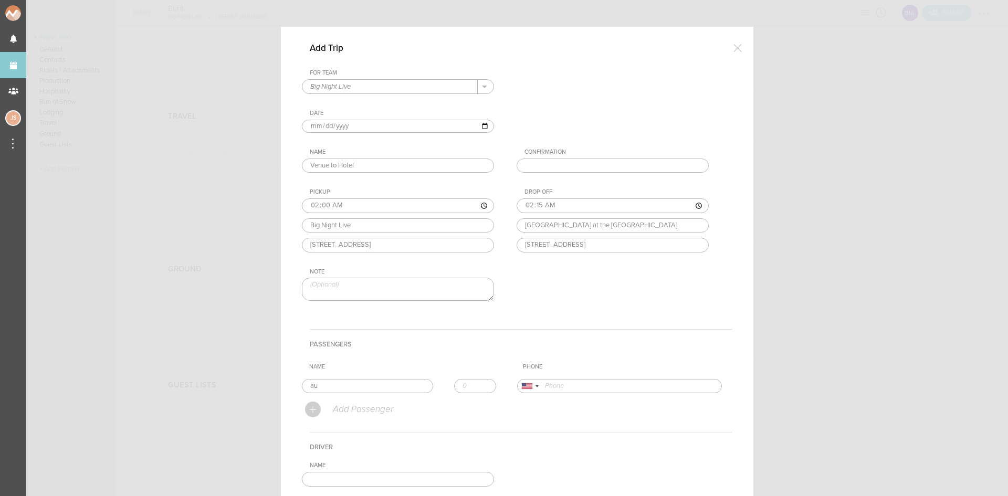
scroll to position [0, 0]
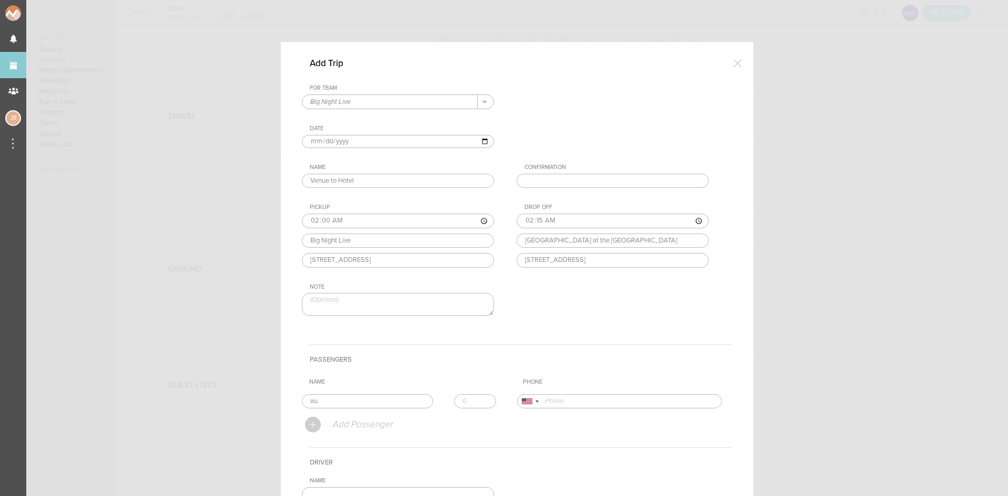
type input "au"
click at [735, 60] on div at bounding box center [737, 62] width 21 height 21
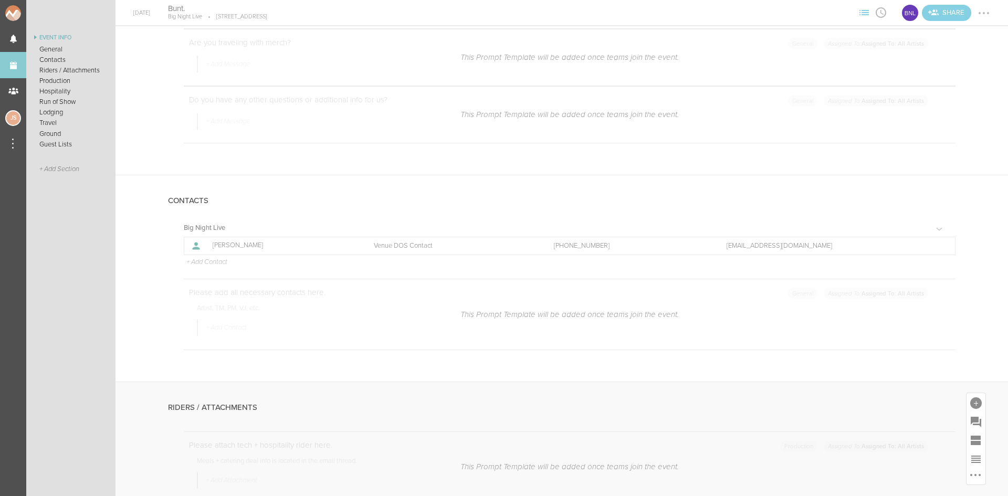
scroll to position [527, 0]
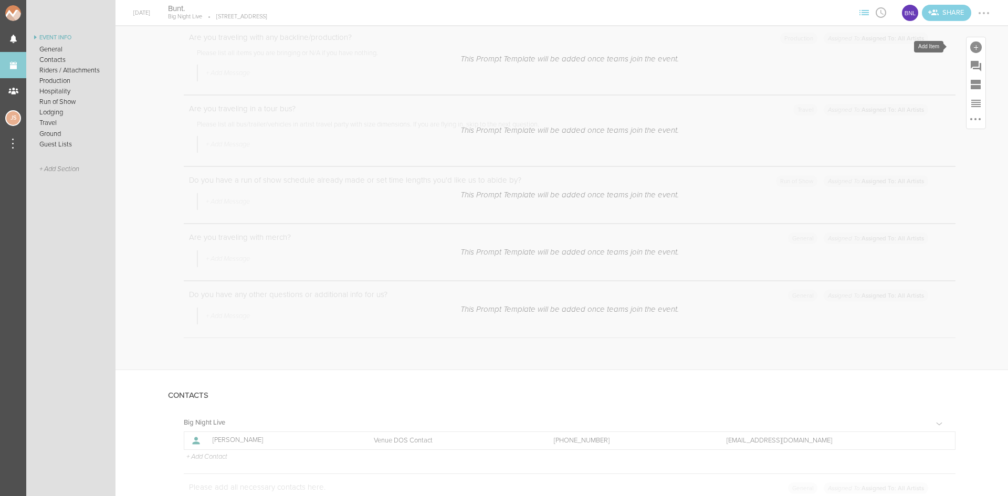
click at [970, 46] on div at bounding box center [976, 47] width 12 height 12
click at [827, 199] on icon at bounding box center [828, 207] width 21 height 21
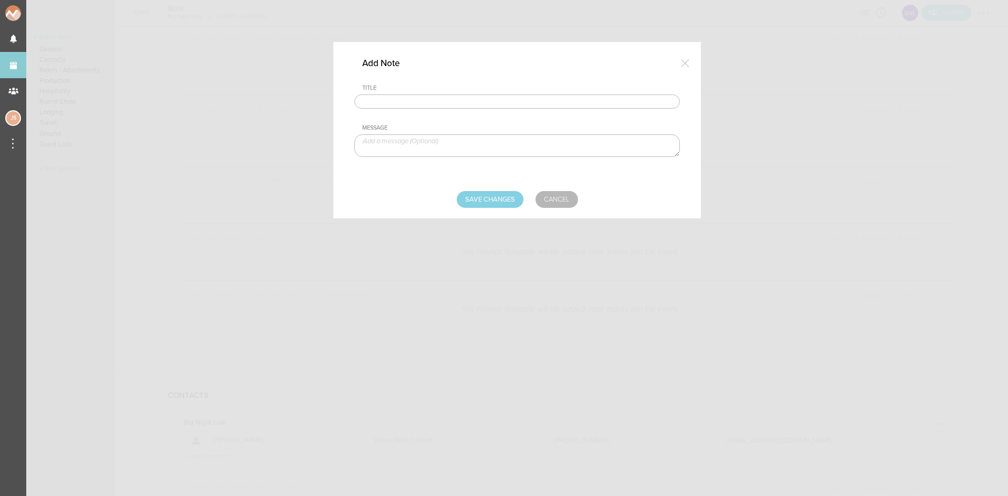
drag, startPoint x: 527, startPoint y: 98, endPoint x: 472, endPoint y: 106, distance: 54.6
click at [527, 98] on input "text" at bounding box center [516, 101] width 325 height 15
type input "Travel Party"
click at [392, 152] on textarea at bounding box center [516, 145] width 325 height 23
paste textarea "TM, Artist, Management, Videographer 2x, VJ TBD, Significant Other"
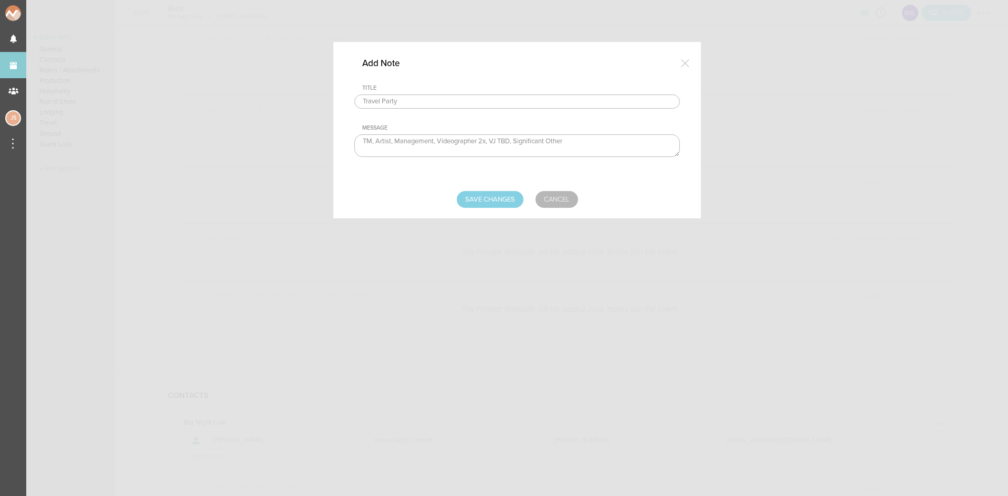
click at [377, 140] on textarea "TM, Artist, Management, Videographer 2x, VJ TBD, Significant Other" at bounding box center [516, 145] width 325 height 23
drag, startPoint x: 399, startPoint y: 148, endPoint x: 402, endPoint y: 136, distance: 12.5
click at [399, 148] on textarea "TM - Austen Levi - Artist, Management, Videographer 2x, VJ TBD, Significant Oth…" at bounding box center [516, 145] width 325 height 23
click at [406, 151] on textarea "TM - Austen Levi - Artist Management, Videographer 2x, VJ TBD, Significant Other" at bounding box center [516, 145] width 325 height 23
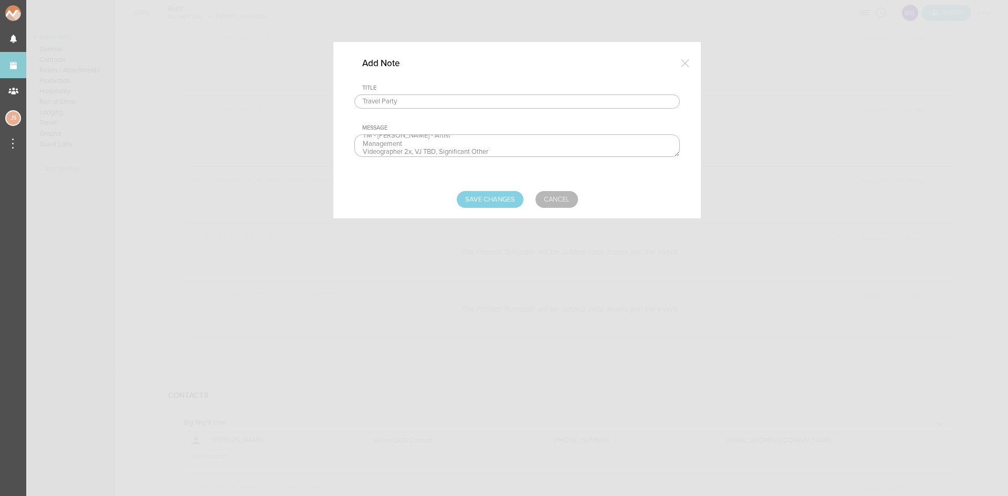
scroll to position [14, 0]
click at [417, 151] on textarea "TM - Austen Levi - Artist Management Videographer 2x, VJ TBD, Significant Other" at bounding box center [516, 145] width 325 height 23
click at [388, 149] on textarea "TM - Austen Levi - Artist Management Videographer 2x VJ TBD, Significant Other" at bounding box center [516, 145] width 325 height 23
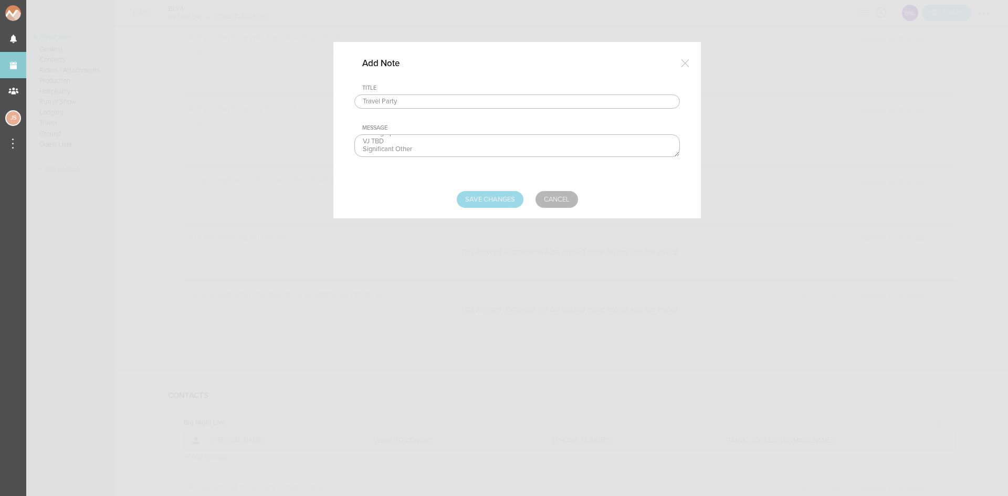
type textarea "TM - Austen Levi - Artist Management Videographer 2x VJ TBD Significant Other"
click at [479, 202] on input "Save Changes" at bounding box center [490, 199] width 67 height 17
type input "Saving..."
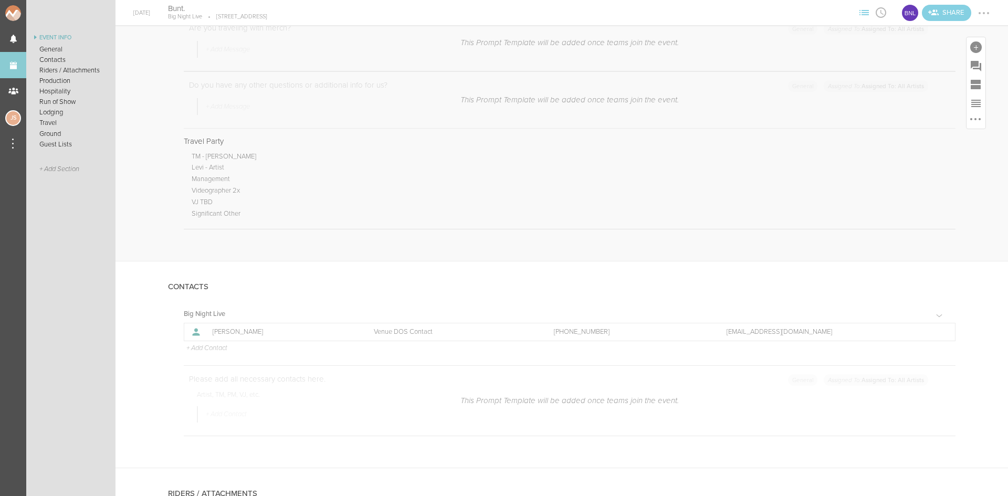
scroll to position [737, 0]
click at [224, 349] on p "+ Add Contact" at bounding box center [206, 348] width 42 height 8
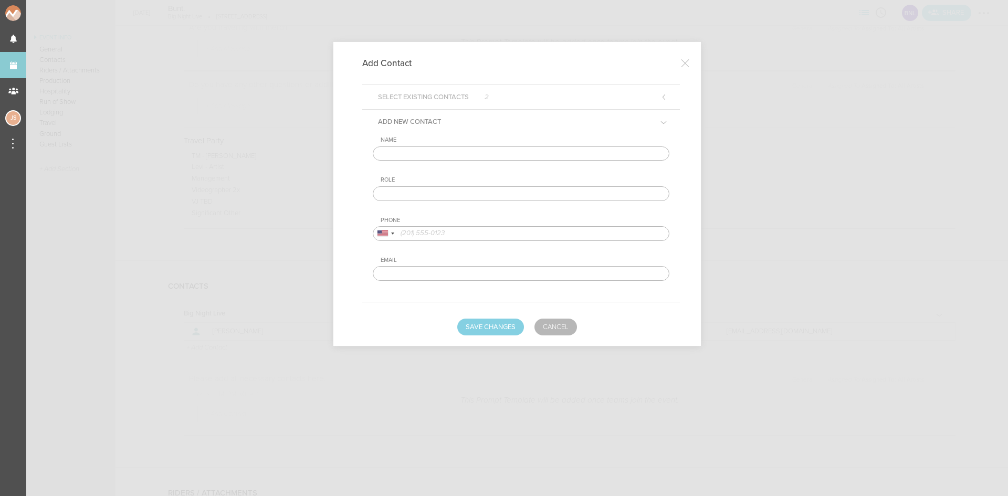
click at [482, 155] on input "text" at bounding box center [521, 153] width 297 height 15
type input "[PERSON_NAME] [PERSON_NAME]"
click at [469, 190] on input "text" at bounding box center [521, 193] width 297 height 15
type input "Artist DOS Contact"
click at [469, 229] on input "tel" at bounding box center [521, 233] width 297 height 15
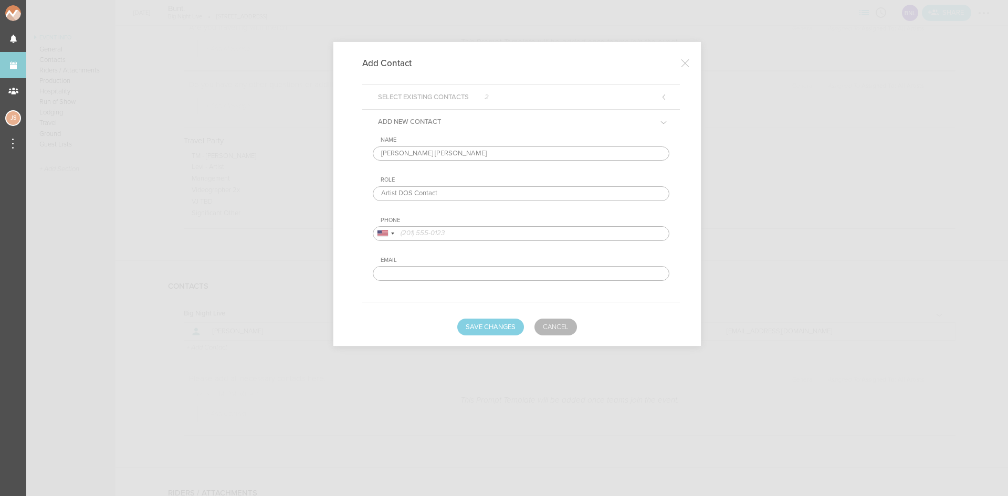
paste input "520.861.0191"
type input "520.861.0191"
click at [493, 320] on button "Save Changes" at bounding box center [490, 327] width 67 height 17
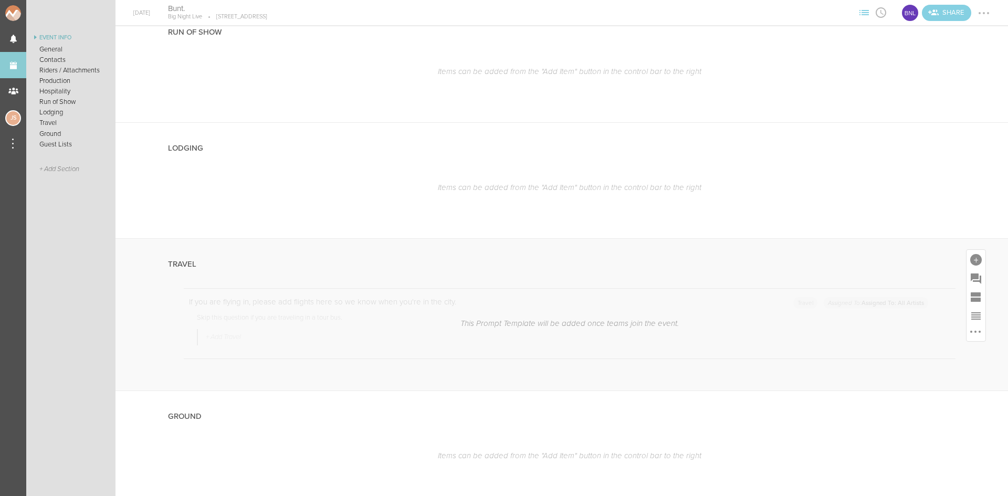
scroll to position [1629, 0]
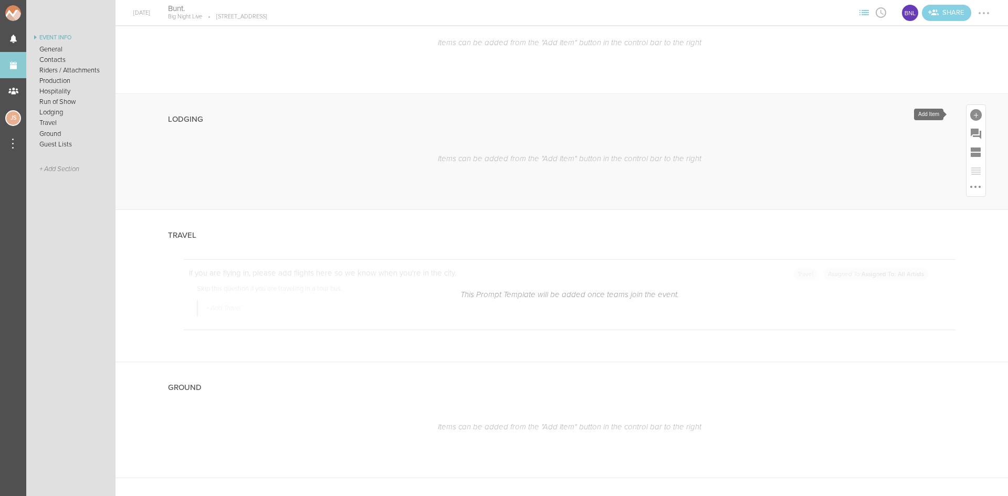
click at [970, 115] on div at bounding box center [976, 115] width 12 height 12
drag, startPoint x: 823, startPoint y: 267, endPoint x: 729, endPoint y: 211, distance: 109.2
click at [823, 267] on icon at bounding box center [828, 275] width 21 height 21
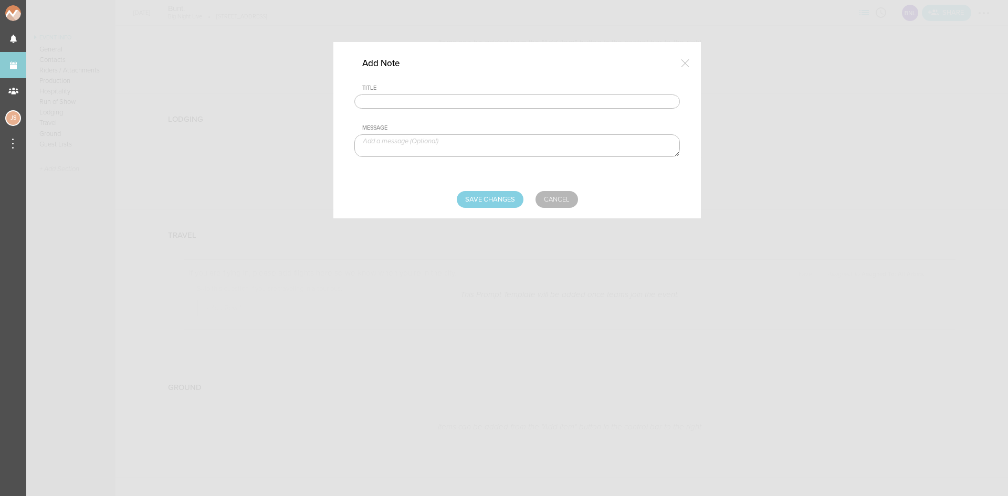
click at [563, 99] on input "text" at bounding box center [516, 101] width 325 height 15
type input "Lodging"
click at [426, 141] on textarea at bounding box center [516, 145] width 325 height 23
type textarea "Same info as boat!"
click at [486, 205] on input "Save Changes" at bounding box center [490, 199] width 67 height 17
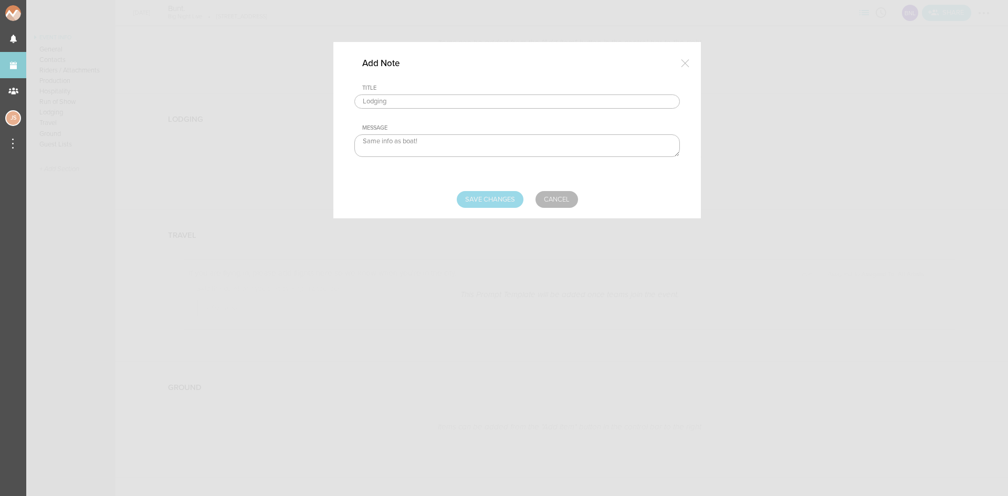
type input "Saving..."
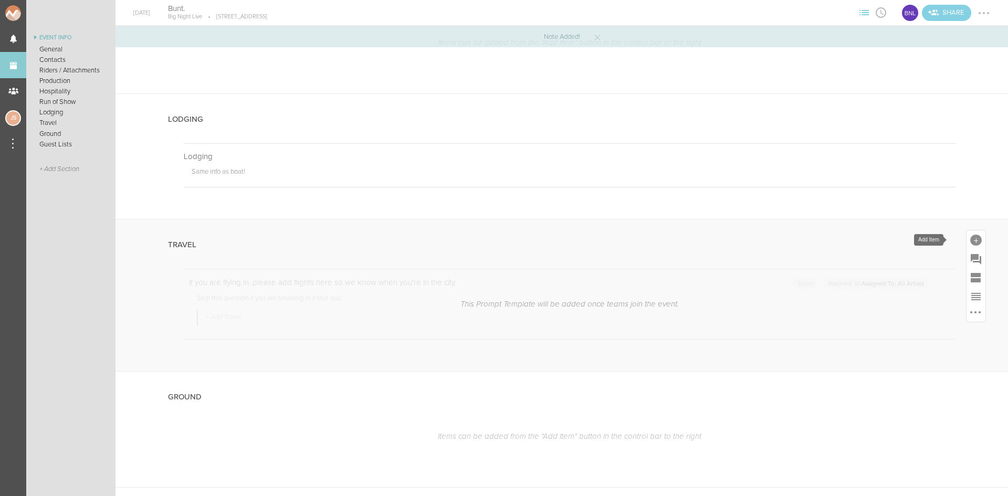
click at [970, 238] on div at bounding box center [976, 241] width 12 height 12
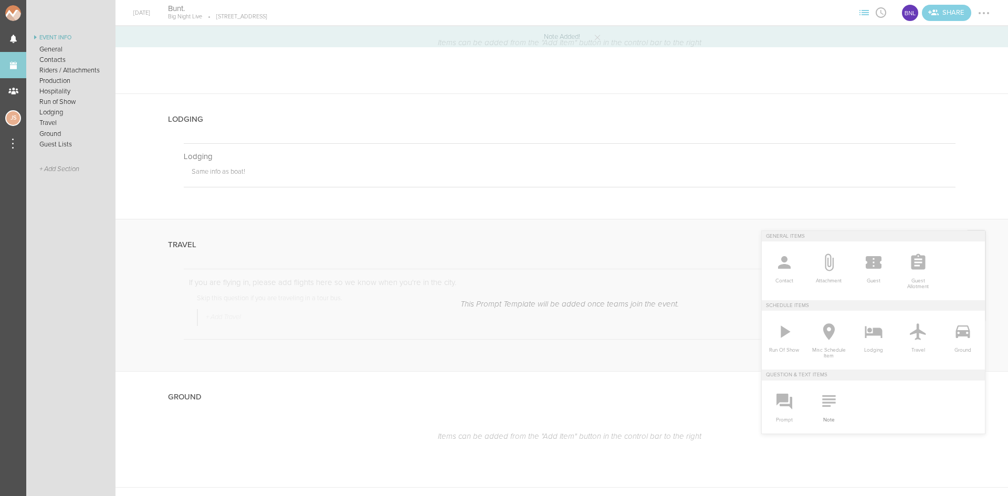
drag, startPoint x: 831, startPoint y: 402, endPoint x: 696, endPoint y: 273, distance: 186.8
click at [830, 402] on icon at bounding box center [828, 401] width 21 height 21
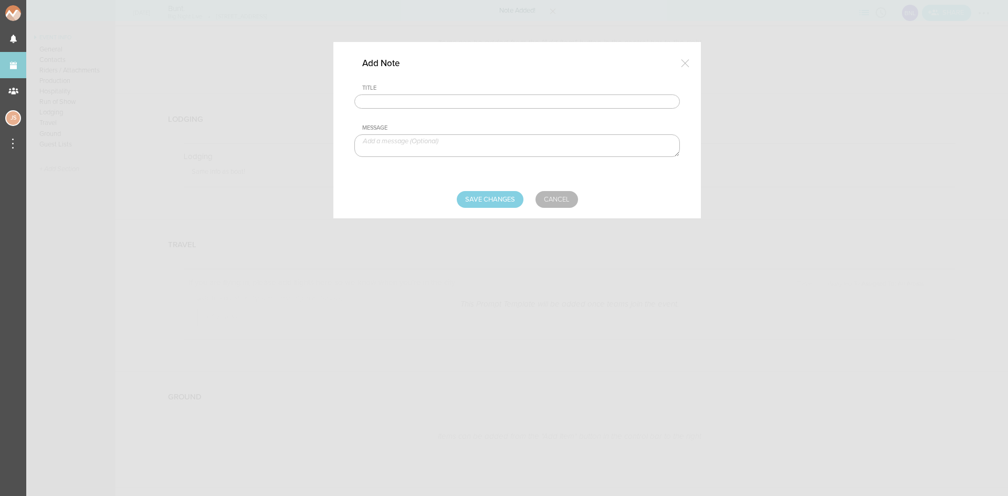
click at [481, 103] on input "text" at bounding box center [516, 101] width 325 height 15
type input "TRAVEL"
click at [428, 149] on textarea at bounding box center [516, 145] width 325 height 23
type textarea "flights on BCB day sheet"
click at [509, 201] on input "Save Changes" at bounding box center [490, 199] width 67 height 17
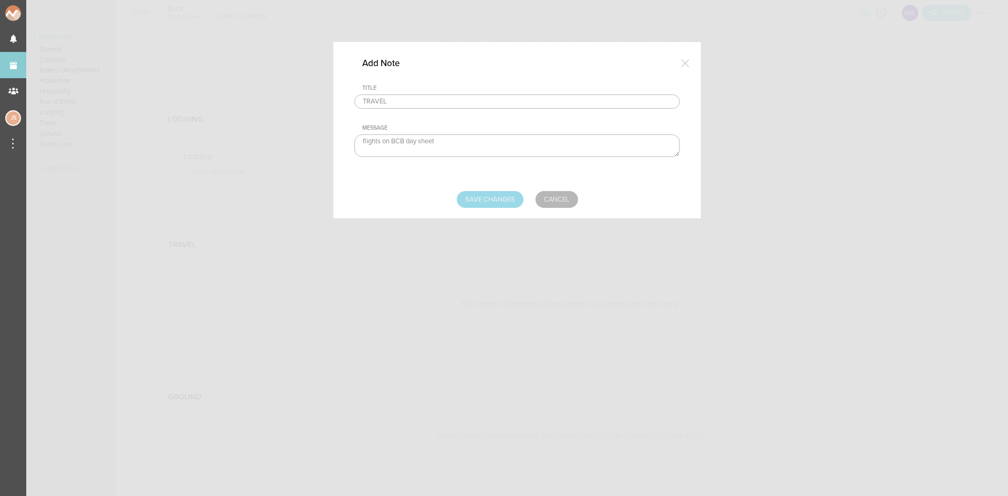
type input "Saving..."
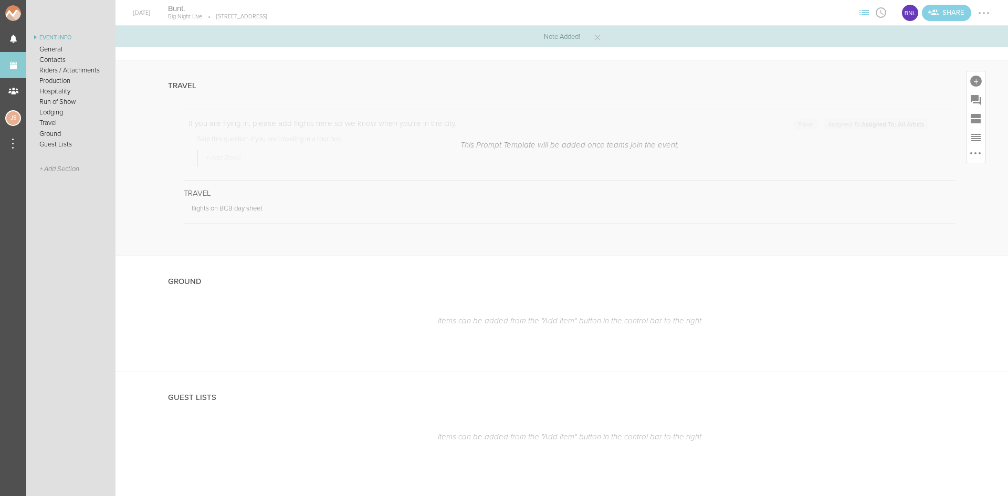
scroll to position [1801, 0]
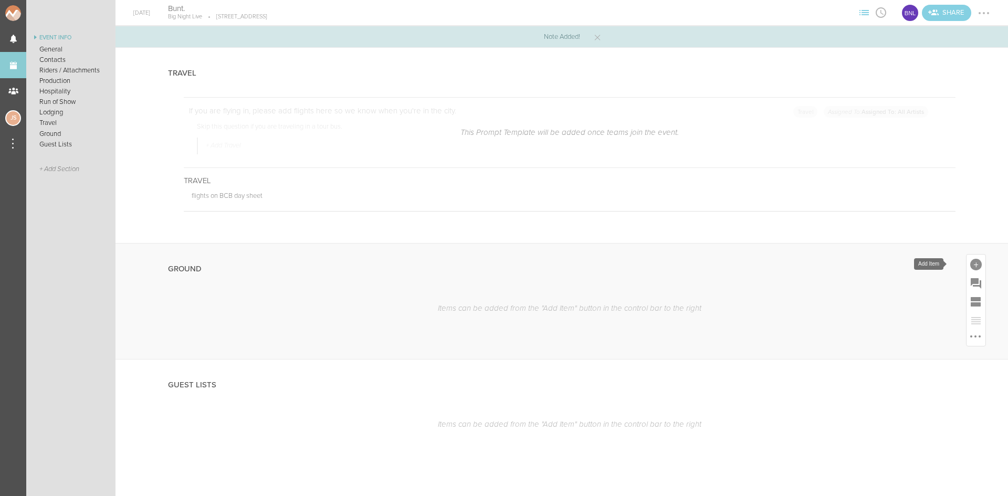
click at [970, 264] on div at bounding box center [976, 265] width 12 height 12
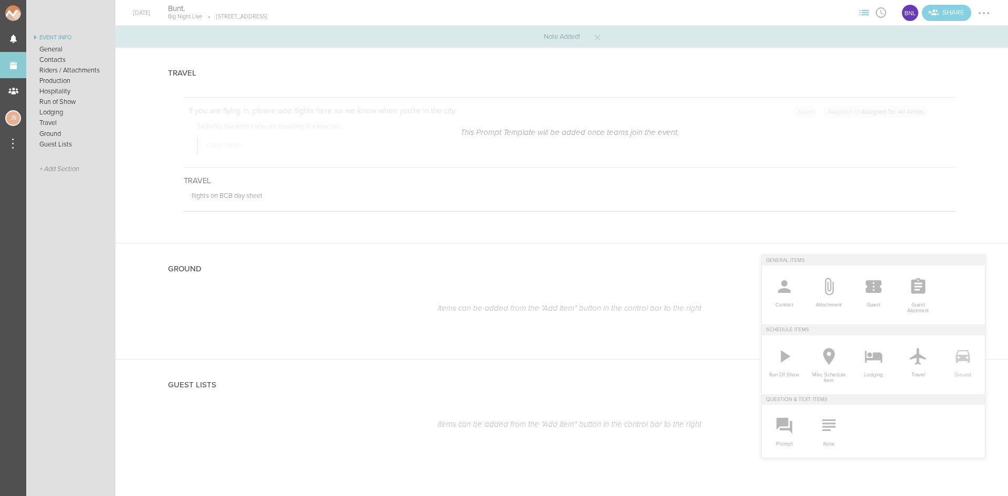
click at [956, 351] on icon at bounding box center [962, 356] width 21 height 21
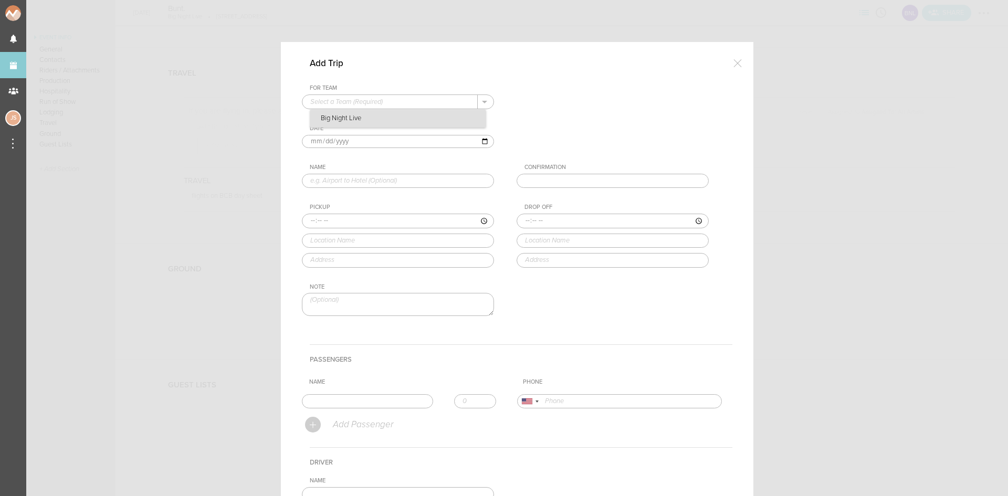
drag, startPoint x: 346, startPoint y: 104, endPoint x: 348, endPoint y: 109, distance: 5.5
click at [346, 104] on input "text" at bounding box center [389, 102] width 175 height 14
click at [350, 120] on p "Big Night Live" at bounding box center [397, 119] width 175 height 18
type input "Big Night Live"
click at [325, 141] on input "[DATE]" at bounding box center [398, 142] width 192 height 14
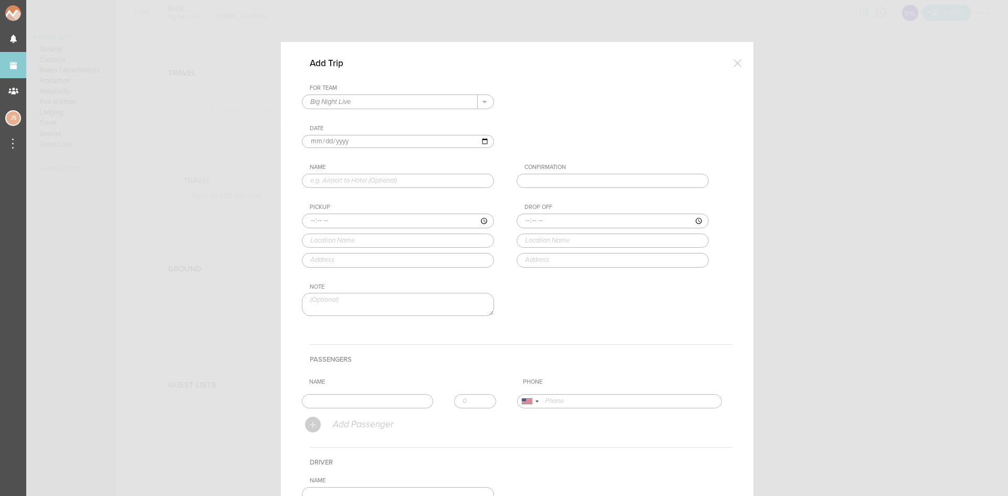
type input "[DATE]"
click at [357, 180] on input "text" at bounding box center [398, 181] width 192 height 15
type input "Venue to Hotel"
click at [305, 217] on input "time" at bounding box center [398, 221] width 192 height 15
type input "02:00"
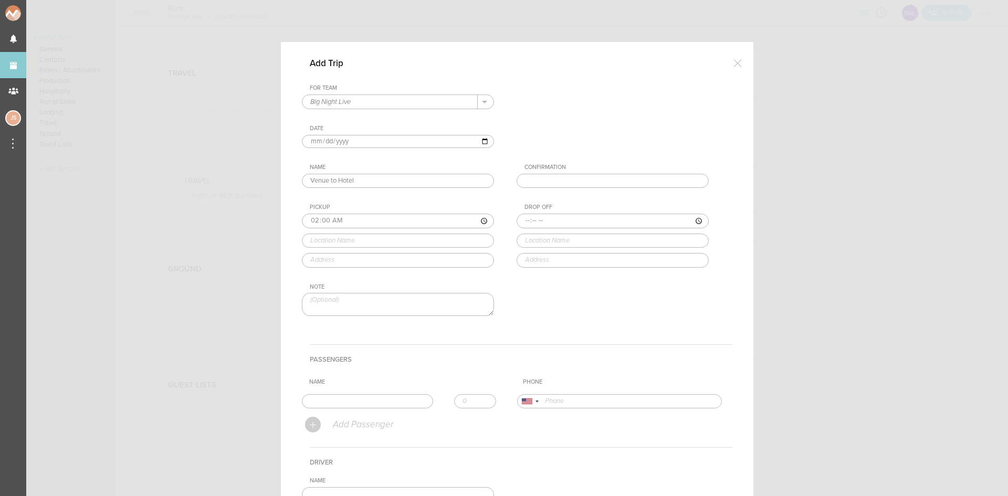
click at [732, 59] on div at bounding box center [737, 62] width 21 height 21
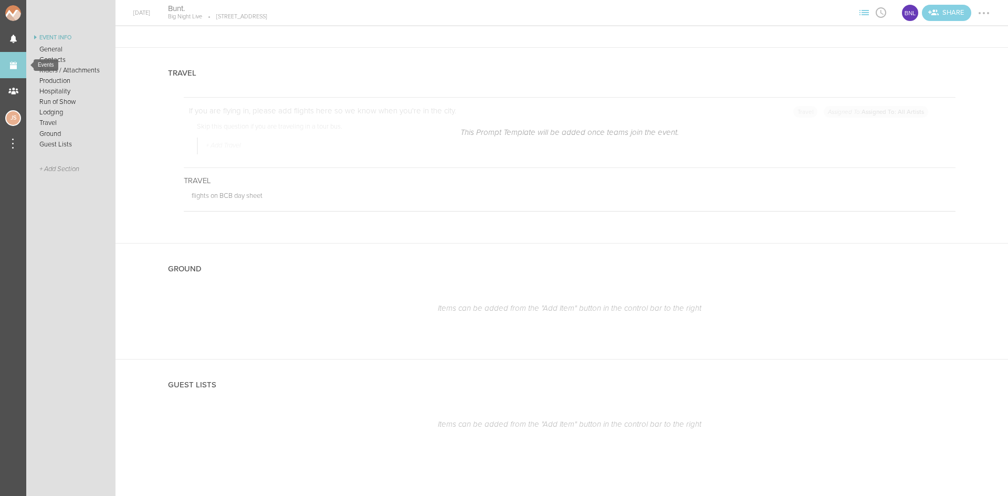
click at [10, 64] on link "Events" at bounding box center [13, 65] width 26 height 26
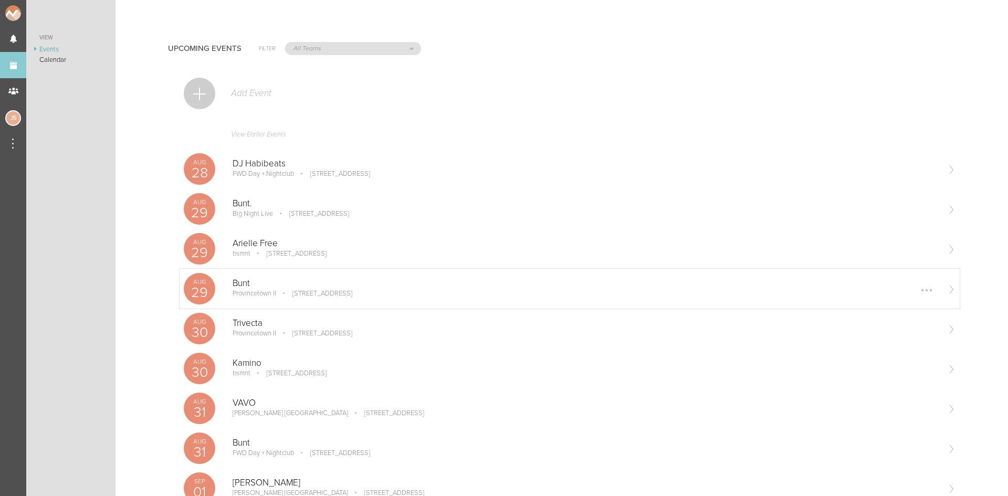
click at [341, 302] on div "[DATE] Bunt Provincetown II [STREET_ADDRESS] Edit Remove" at bounding box center [570, 289] width 780 height 40
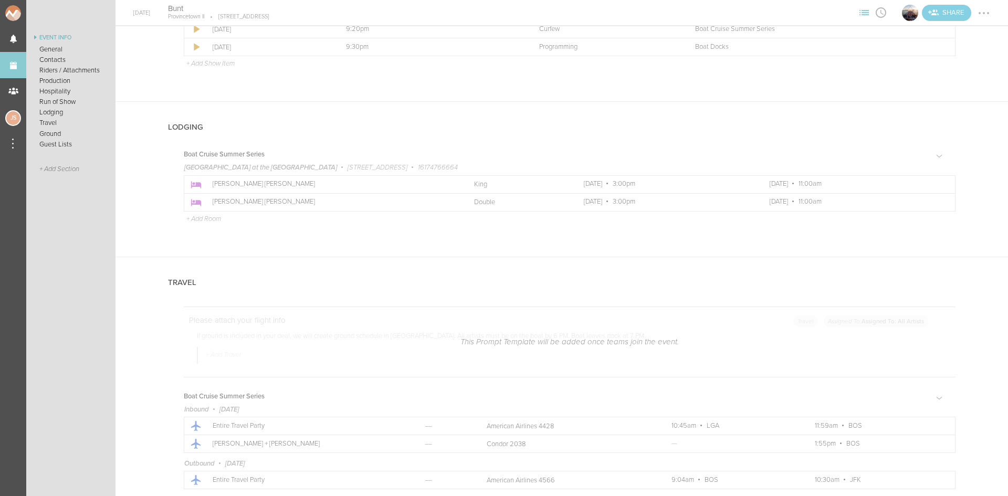
scroll to position [1785, 0]
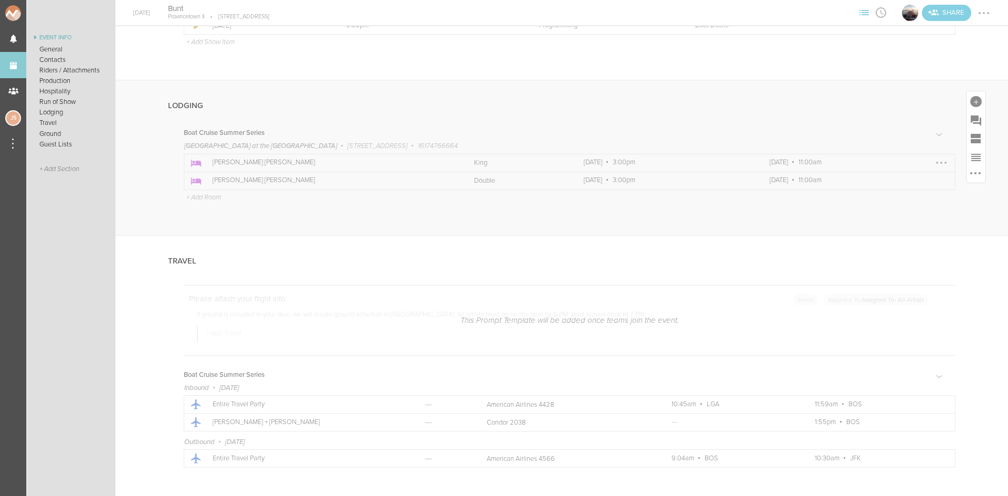
click at [933, 162] on div at bounding box center [941, 162] width 17 height 17
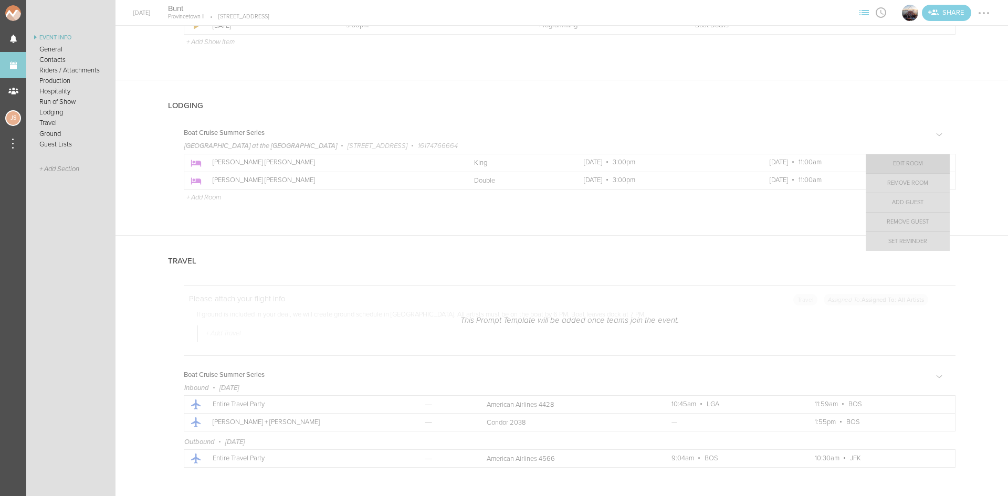
click at [915, 169] on link "Edit Room" at bounding box center [908, 163] width 84 height 19
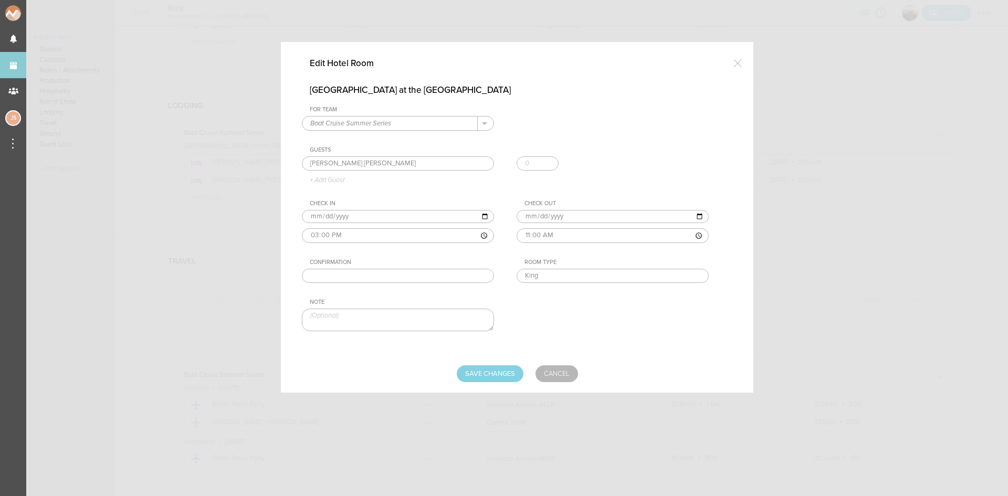
click at [370, 270] on input "text" at bounding box center [398, 276] width 192 height 15
paste input "40061823142"
type input "40061823142"
click at [481, 377] on input "Save Changes" at bounding box center [490, 373] width 67 height 17
type input "Saving..."
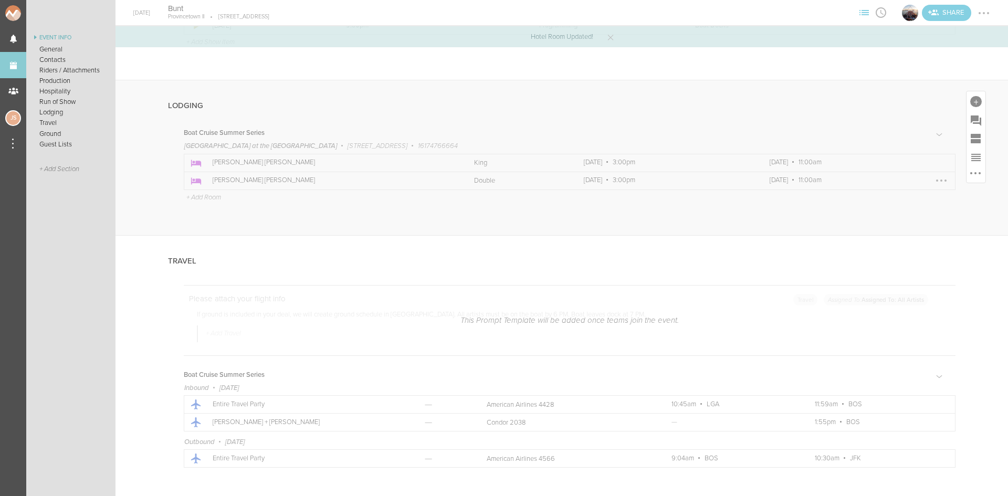
click at [939, 180] on div at bounding box center [941, 180] width 17 height 17
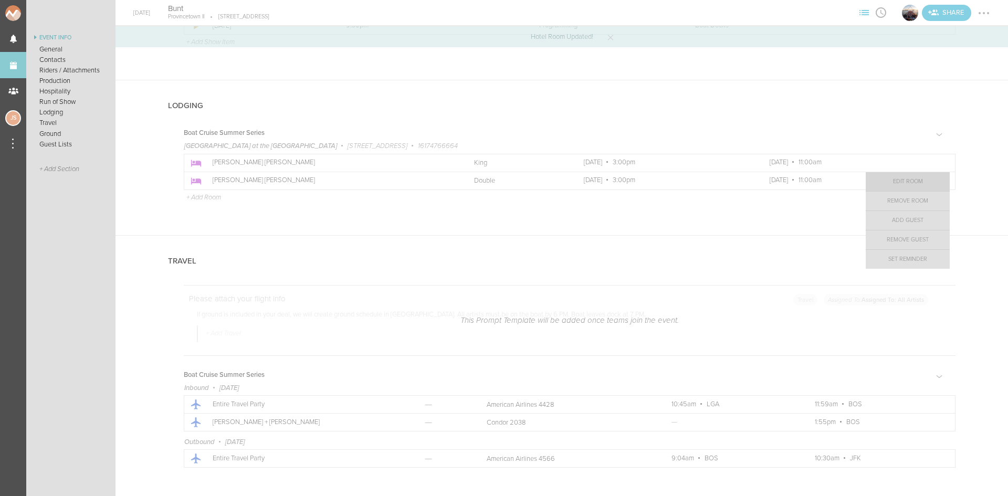
click at [900, 185] on link "Edit Room" at bounding box center [908, 181] width 84 height 19
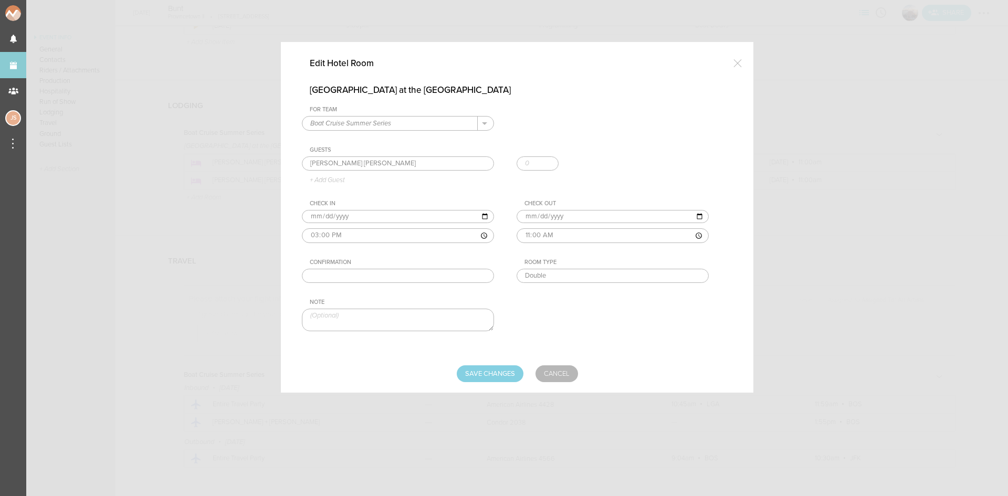
click at [392, 271] on input "text" at bounding box center [398, 276] width 192 height 15
paste input "40061823117"
type input "40061823117"
drag, startPoint x: 581, startPoint y: 272, endPoint x: 482, endPoint y: 272, distance: 98.7
click at [482, 272] on div "For Team Boat Cruise Summer Series + Add New Team Boat Cruise Summer Series . G…" at bounding box center [517, 227] width 430 height 243
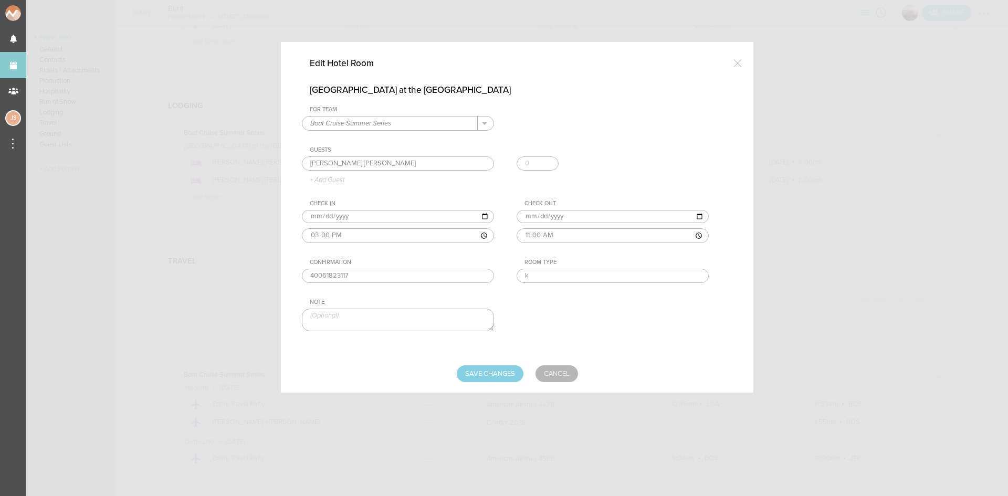
type input "King"
click at [499, 367] on input "Save Changes" at bounding box center [490, 373] width 67 height 17
type input "Saving..."
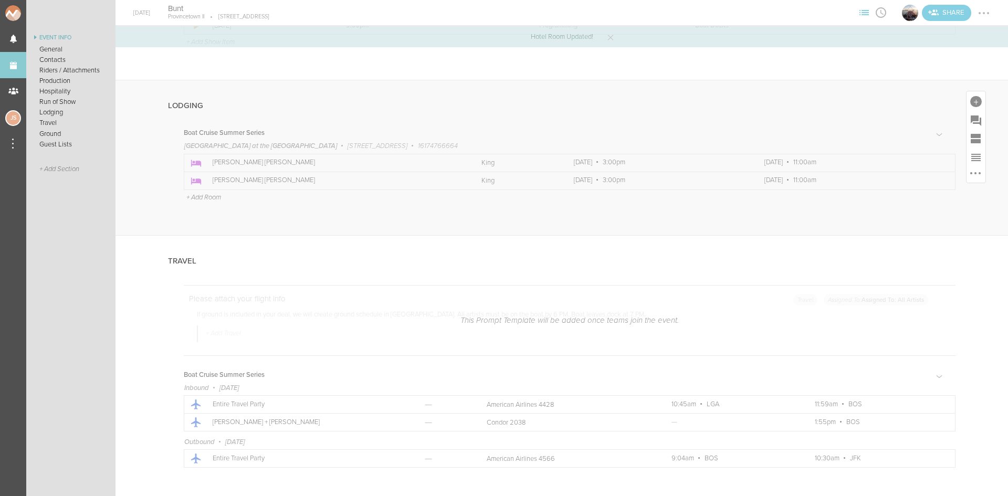
click at [201, 195] on p "+ Add Room" at bounding box center [203, 197] width 35 height 8
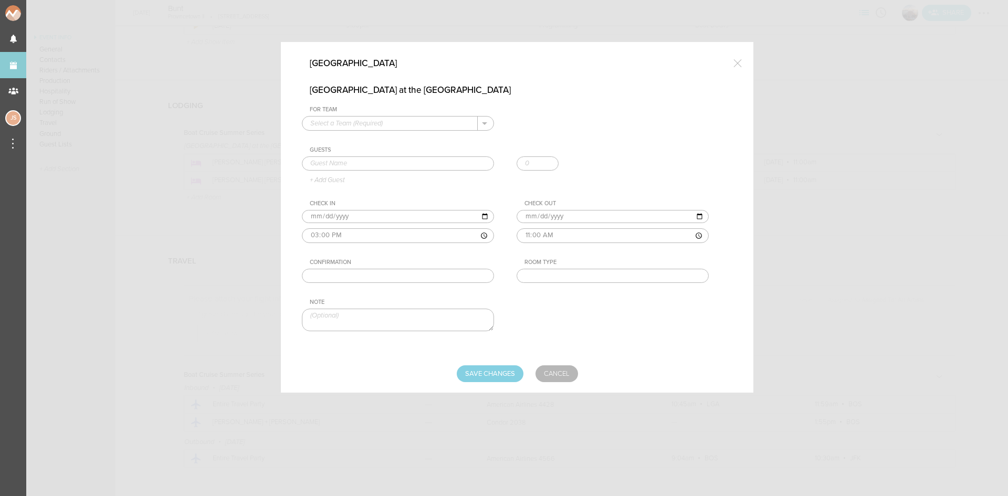
click at [409, 120] on input "text" at bounding box center [389, 124] width 175 height 14
click at [411, 134] on p "Boat Cruise Summer Series" at bounding box center [397, 140] width 175 height 18
type input "Boat Cruise Summer Series"
click at [381, 167] on input "text" at bounding box center [398, 163] width 192 height 15
type input "[PERSON_NAME] [PERSON_NAME]"
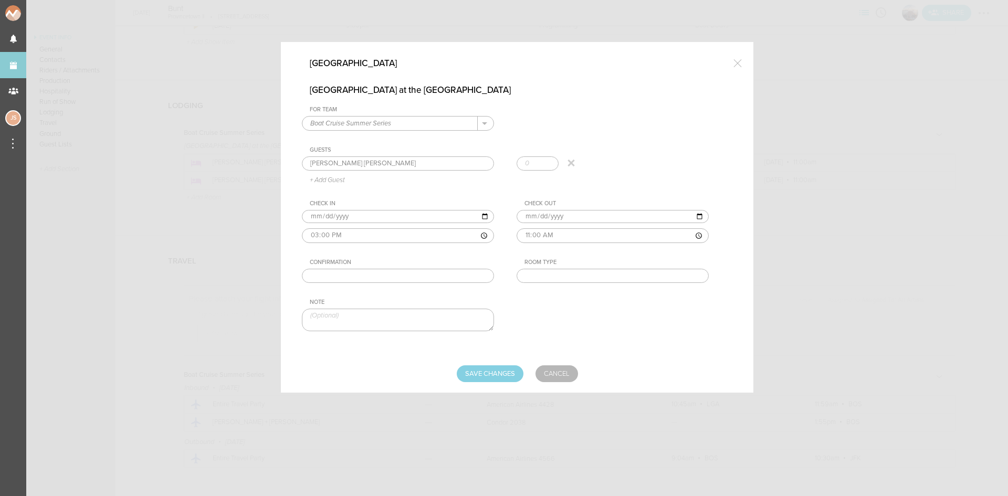
click at [331, 182] on div "Guests [PERSON_NAME] [PERSON_NAME] [PERSON_NAME] [PERSON_NAME] + Add Guest" at bounding box center [517, 165] width 430 height 38
click at [354, 275] on input "text" at bounding box center [398, 276] width 192 height 15
paste input "40061823406"
type input "40061823406"
click at [606, 279] on input "text" at bounding box center [613, 276] width 192 height 15
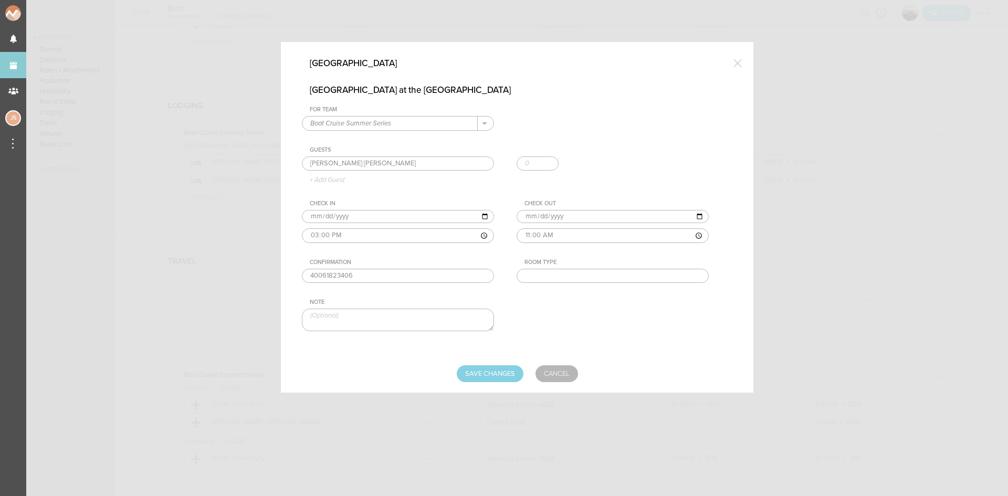
type input "King"
click at [496, 375] on input "Save Changes" at bounding box center [490, 373] width 67 height 17
type input "Saving..."
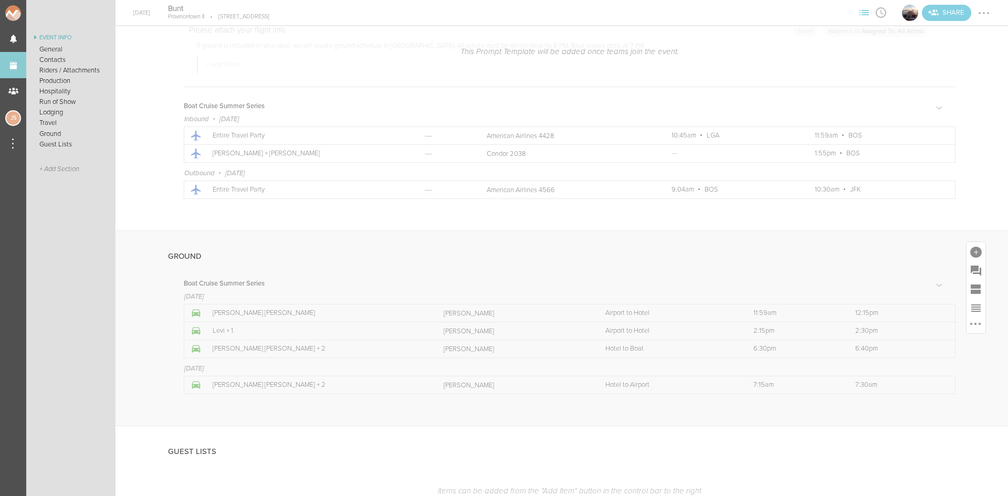
scroll to position [2100, 0]
